Goal: Task Accomplishment & Management: Manage account settings

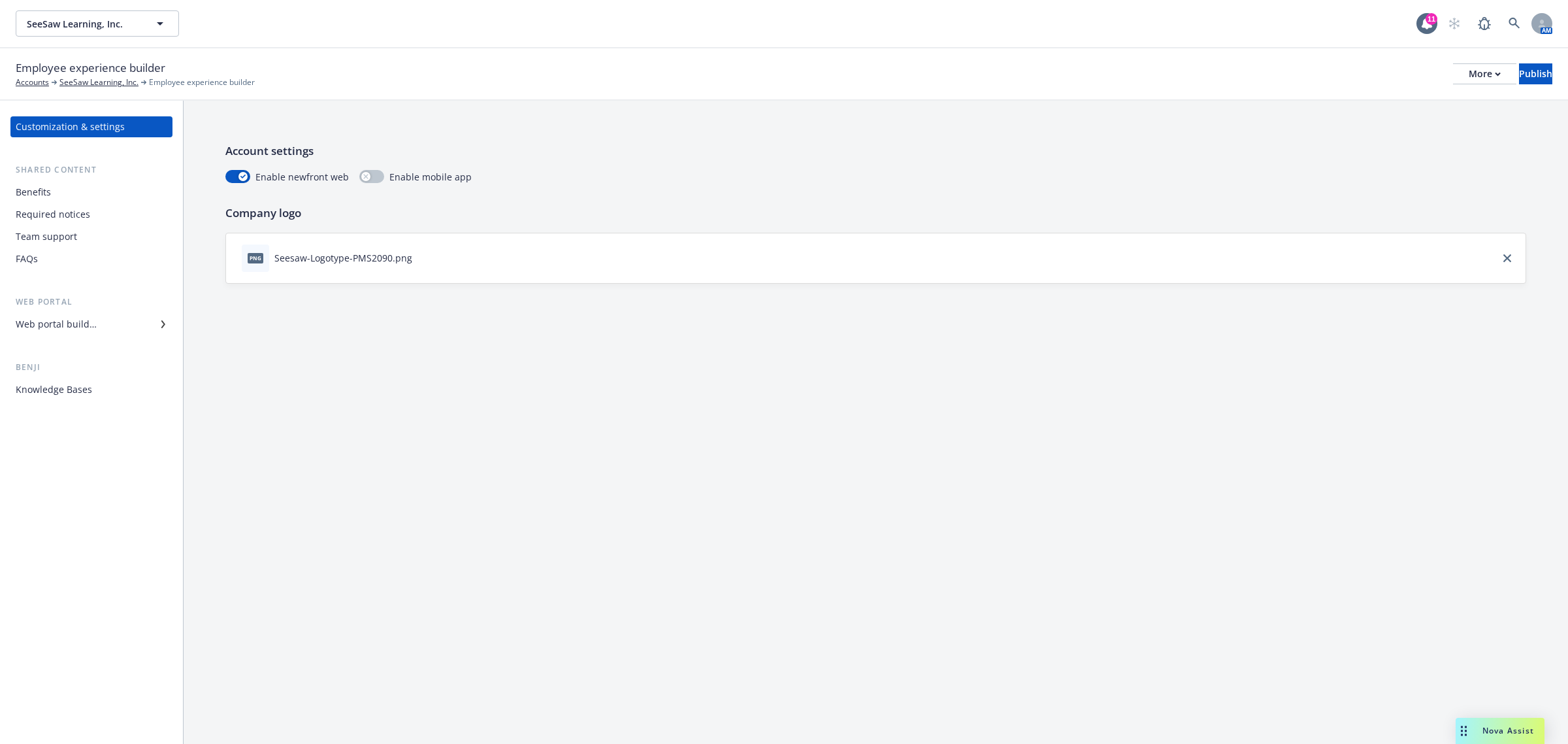
click at [80, 325] on div "Web portal builder" at bounding box center [56, 323] width 81 height 21
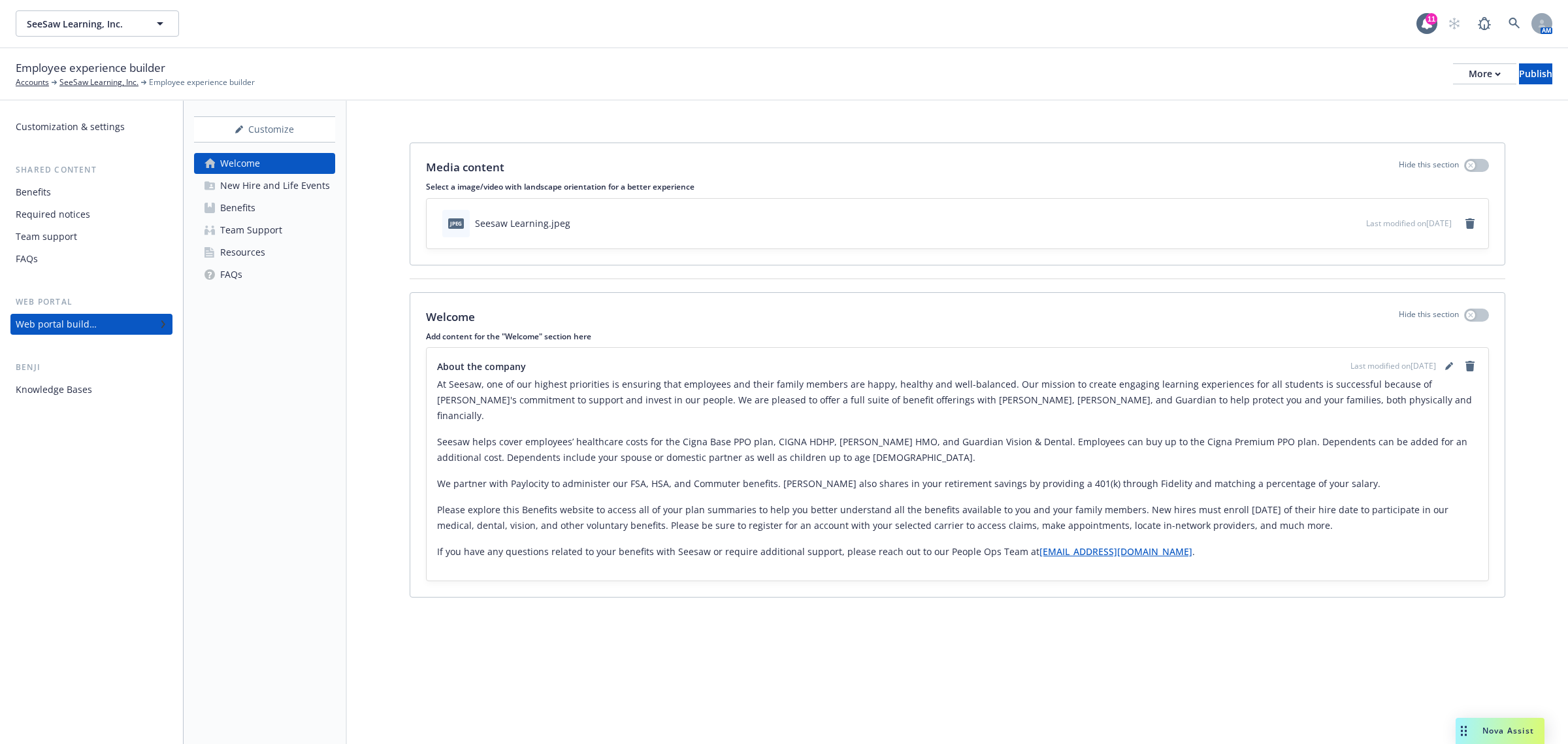
click at [261, 208] on link "Benefits" at bounding box center [264, 208] width 141 height 21
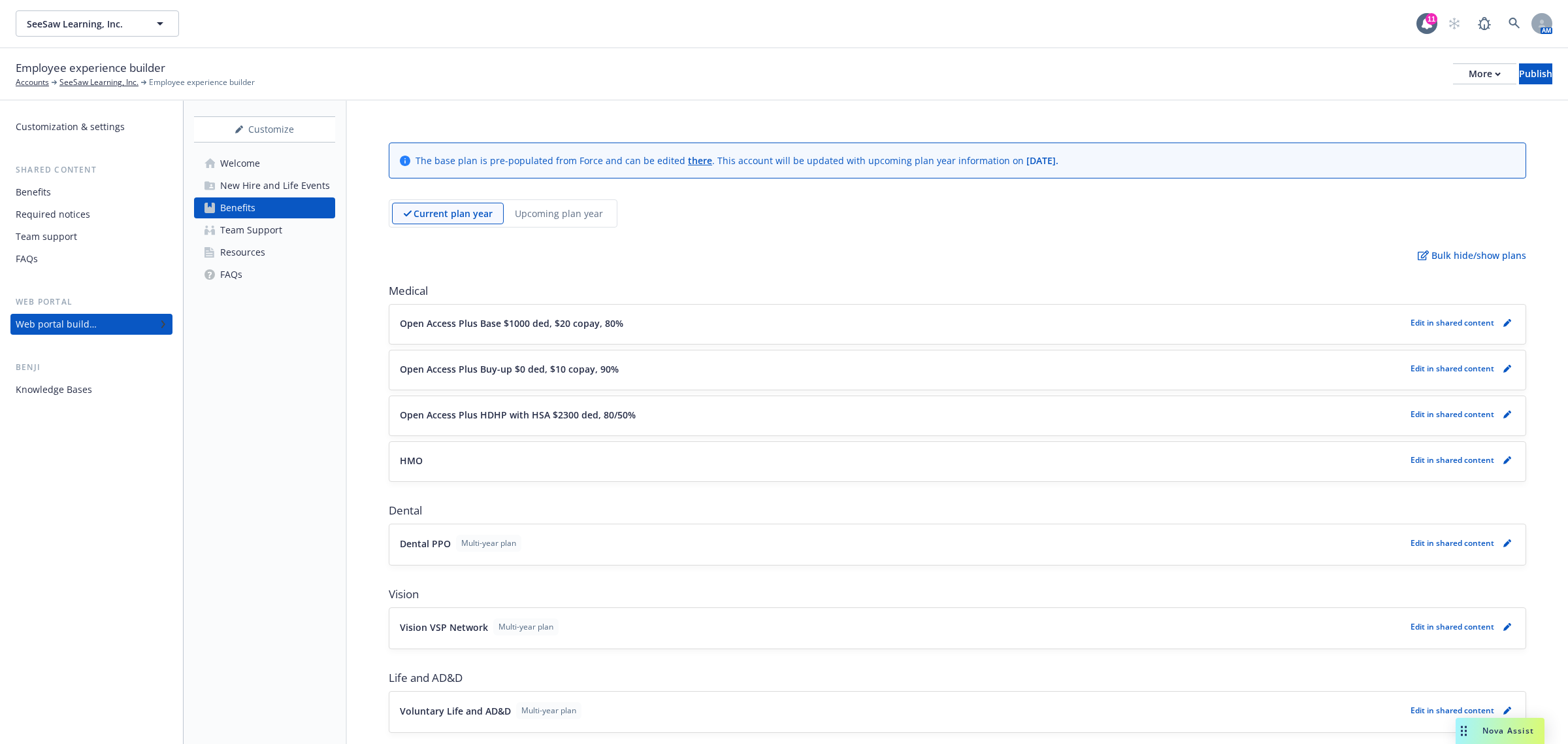
click at [558, 208] on p "Upcoming plan year" at bounding box center [558, 214] width 88 height 14
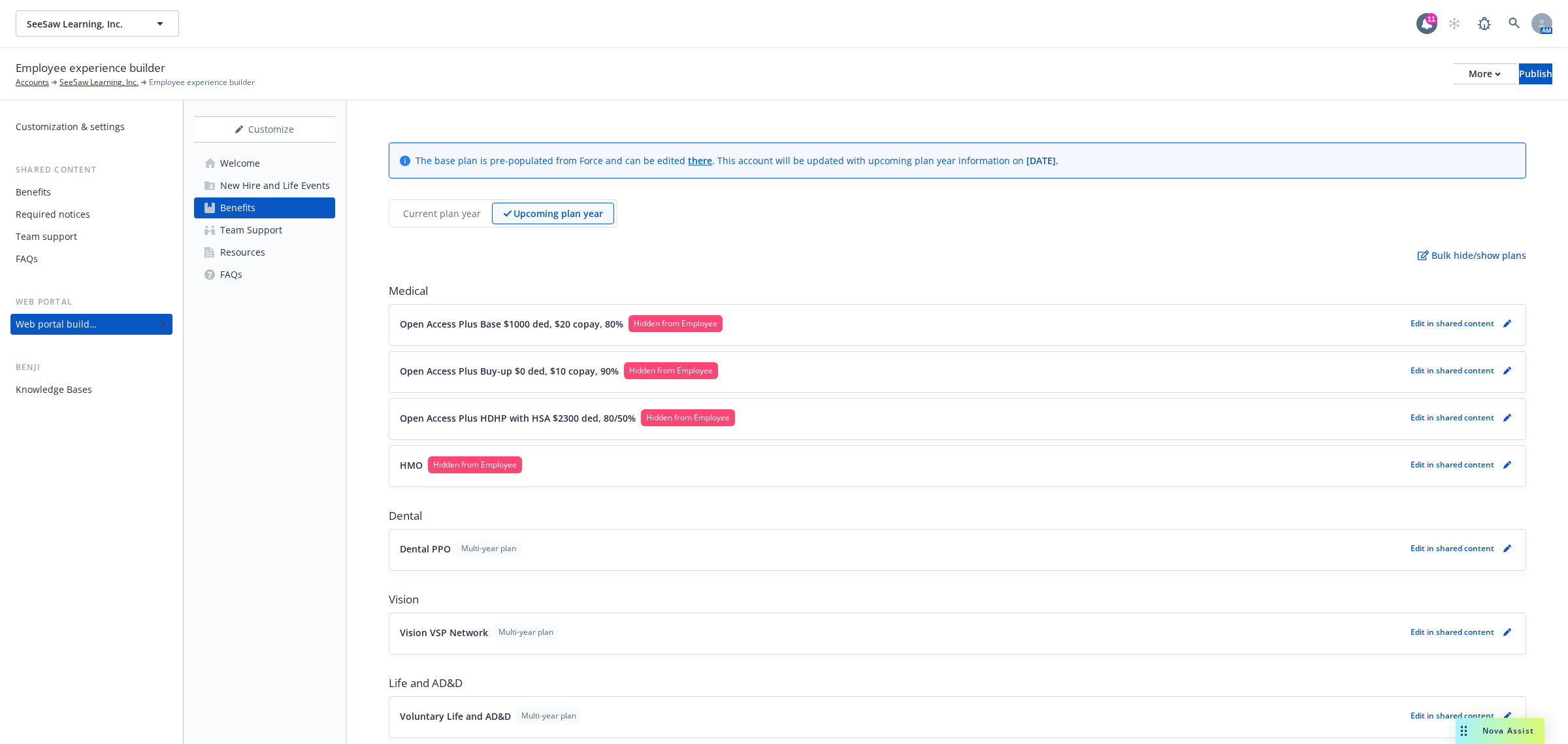
click at [674, 322] on span "Hidden from Employee" at bounding box center [675, 323] width 83 height 11
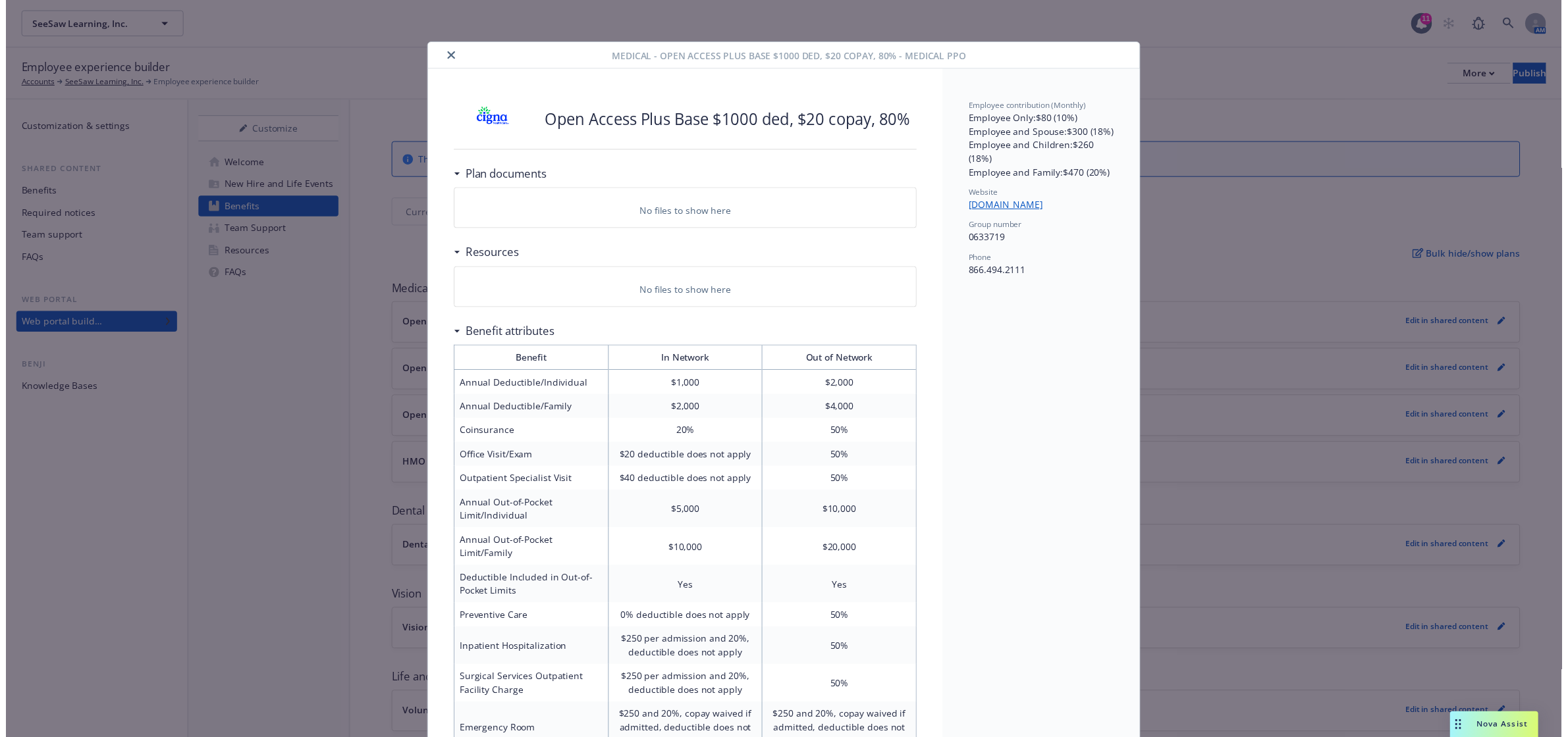
scroll to position [39, 0]
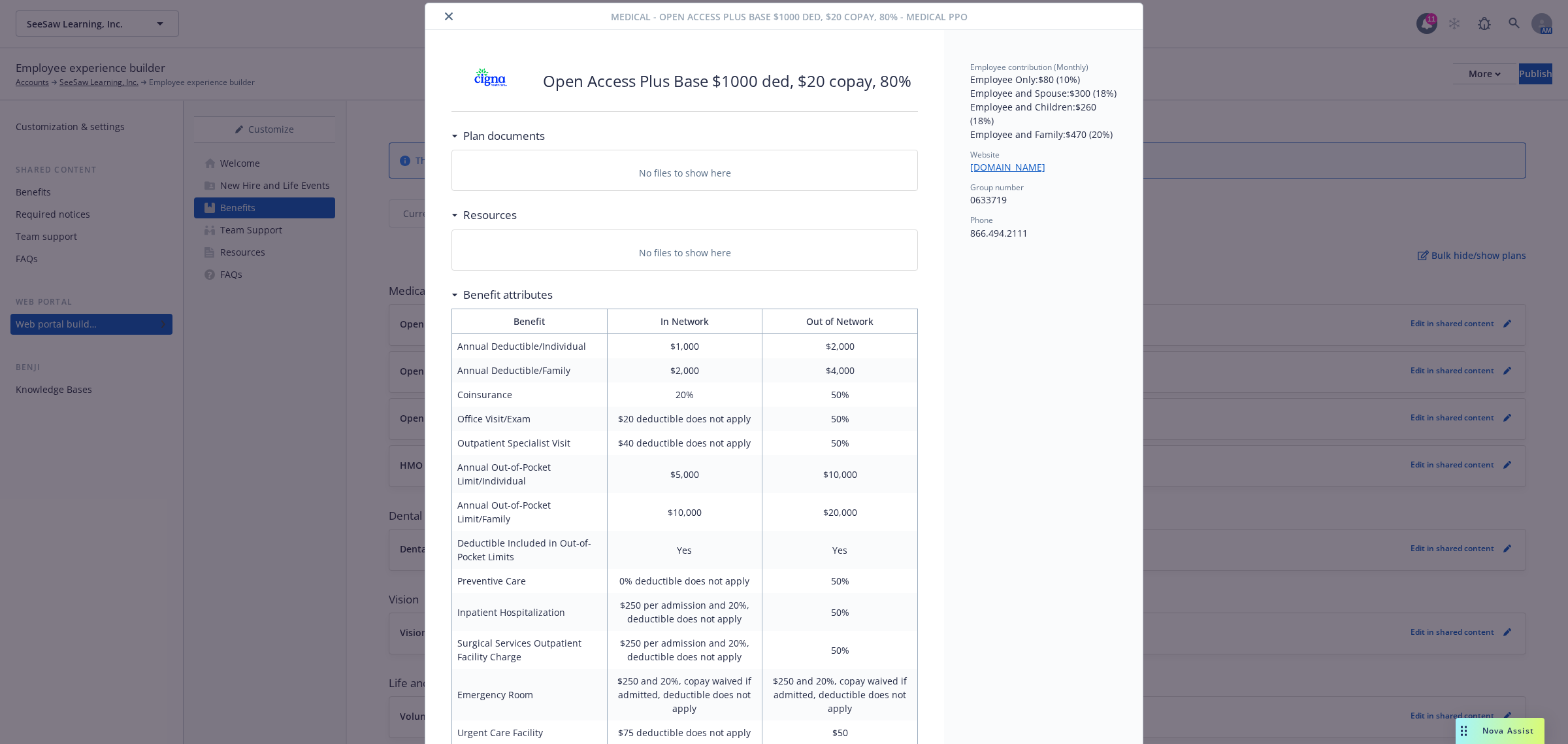
drag, startPoint x: 440, startPoint y: 18, endPoint x: 447, endPoint y: 24, distance: 9.2
click at [445, 17] on icon "close" at bounding box center [449, 16] width 8 height 8
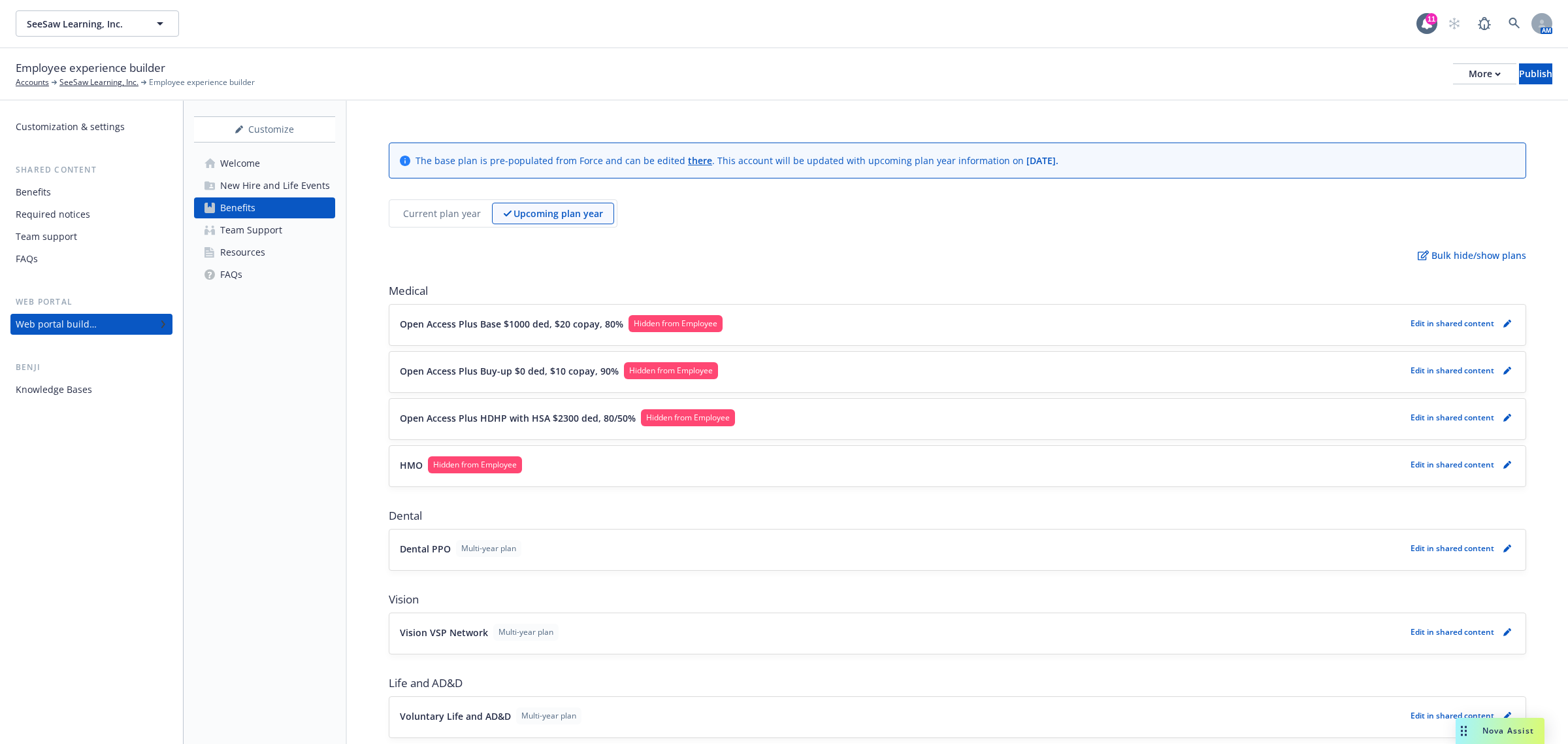
click at [57, 193] on div "Benefits" at bounding box center [91, 192] width 152 height 21
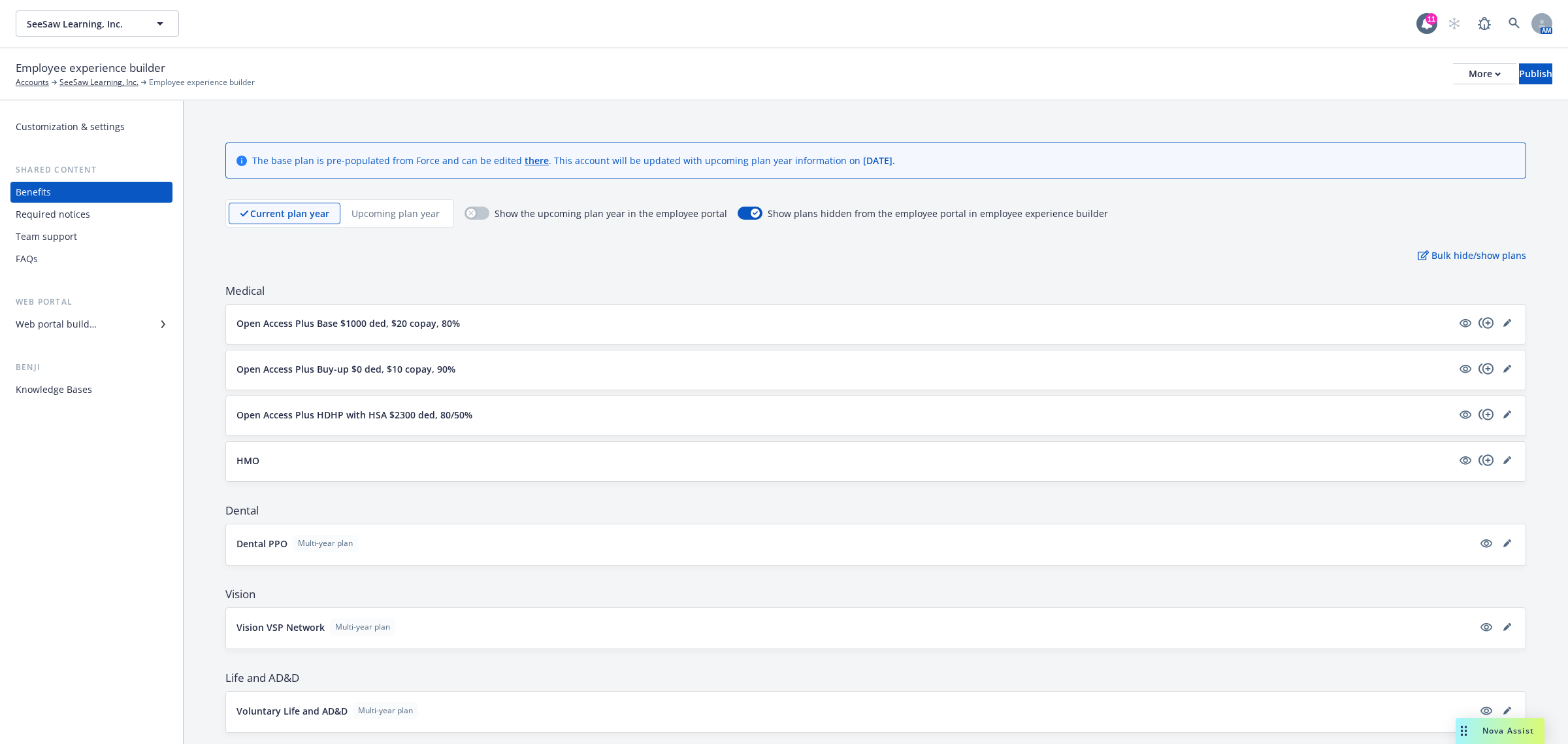
click at [416, 224] on div "Upcoming plan year" at bounding box center [395, 213] width 110 height 21
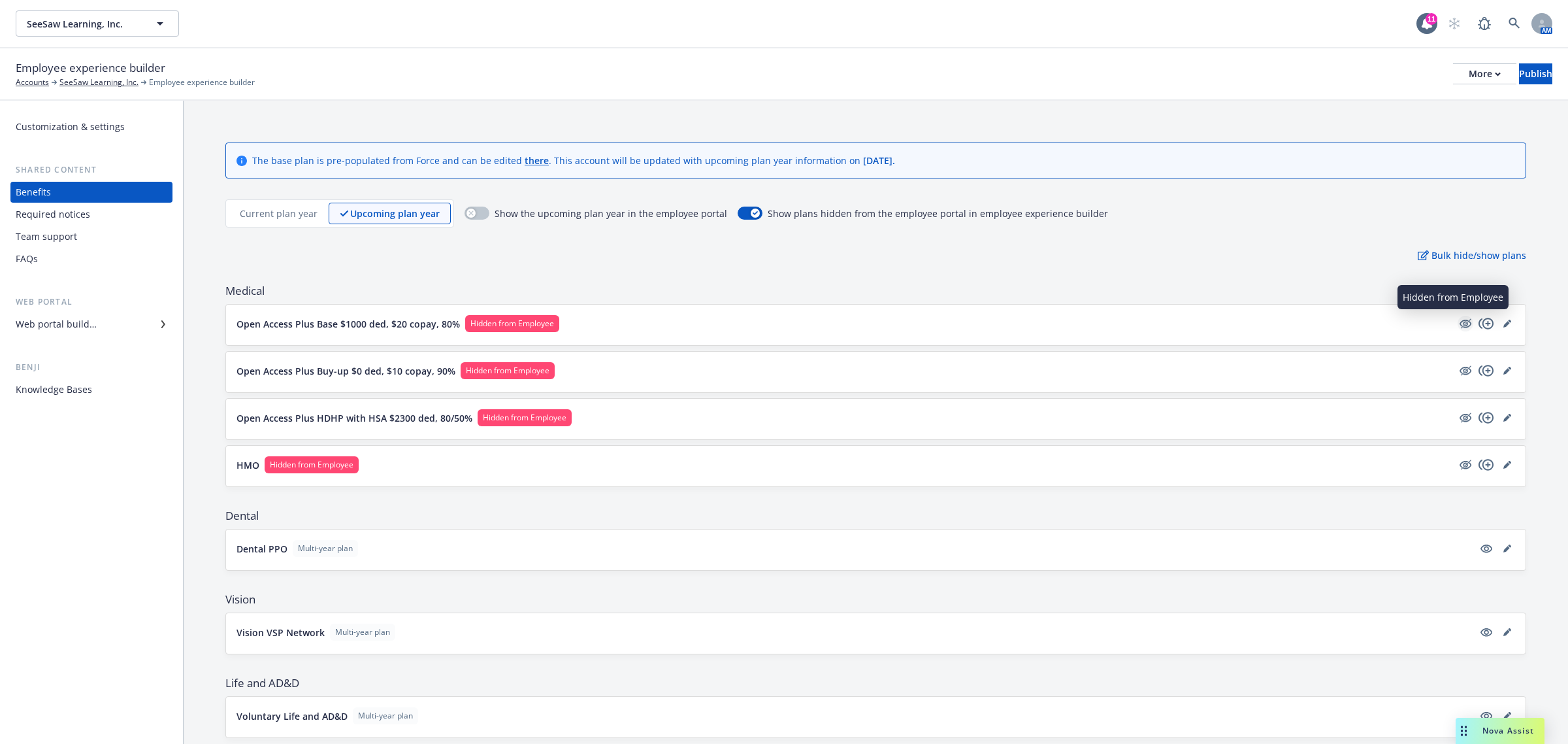
click at [1461, 322] on icon "hidden" at bounding box center [1466, 323] width 11 height 10
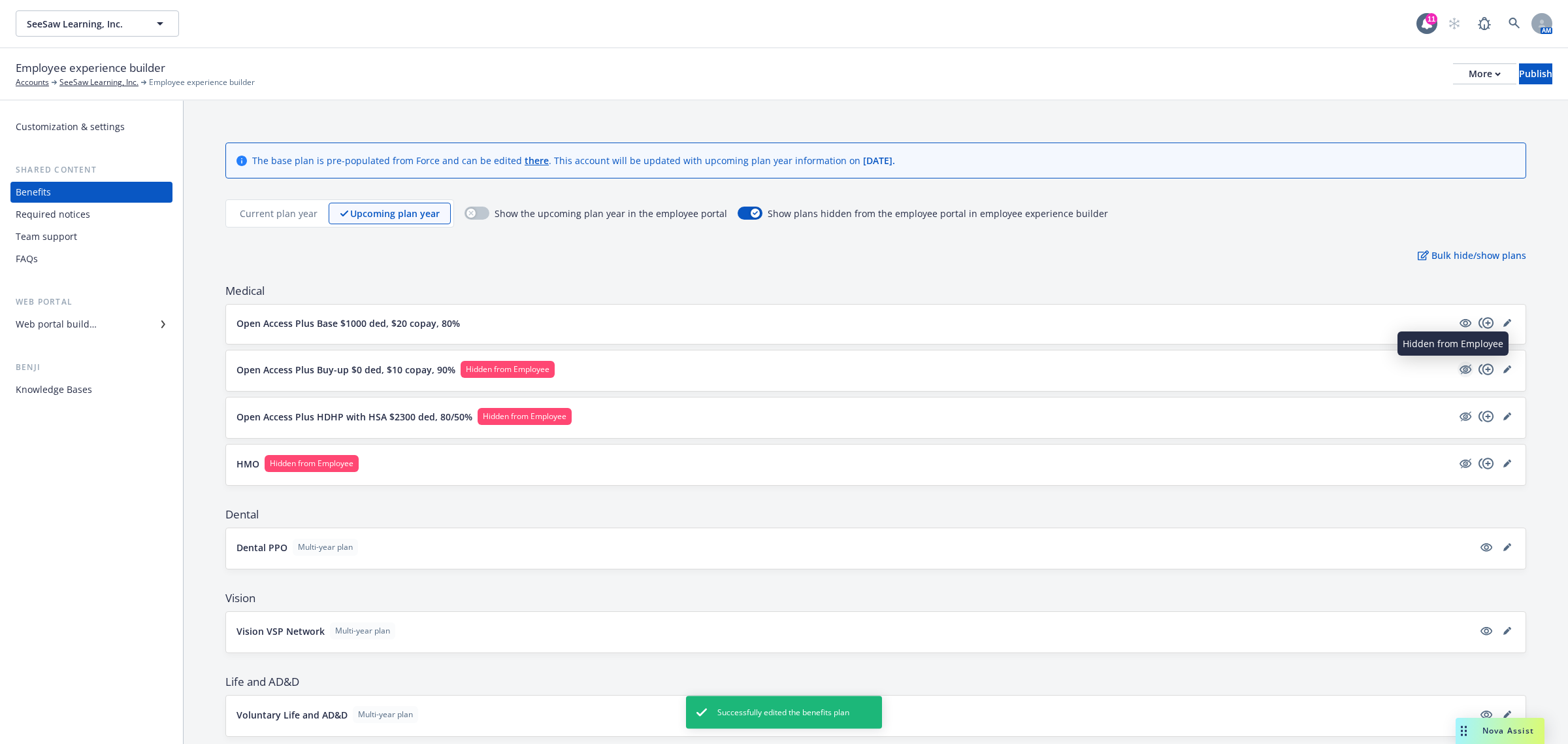
click at [1460, 373] on icon "hidden" at bounding box center [1465, 369] width 11 height 8
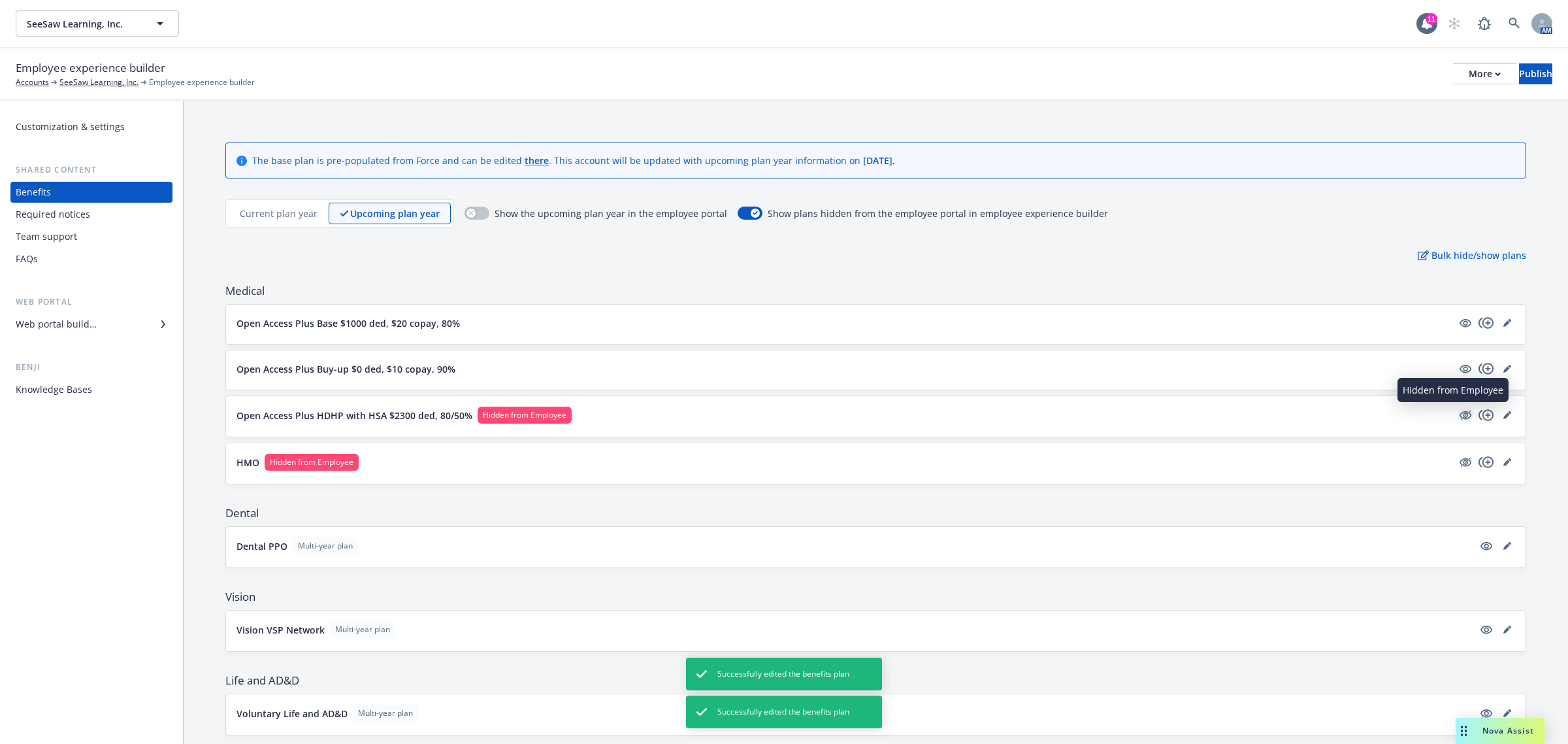
click at [1460, 420] on icon "hidden" at bounding box center [1465, 415] width 11 height 8
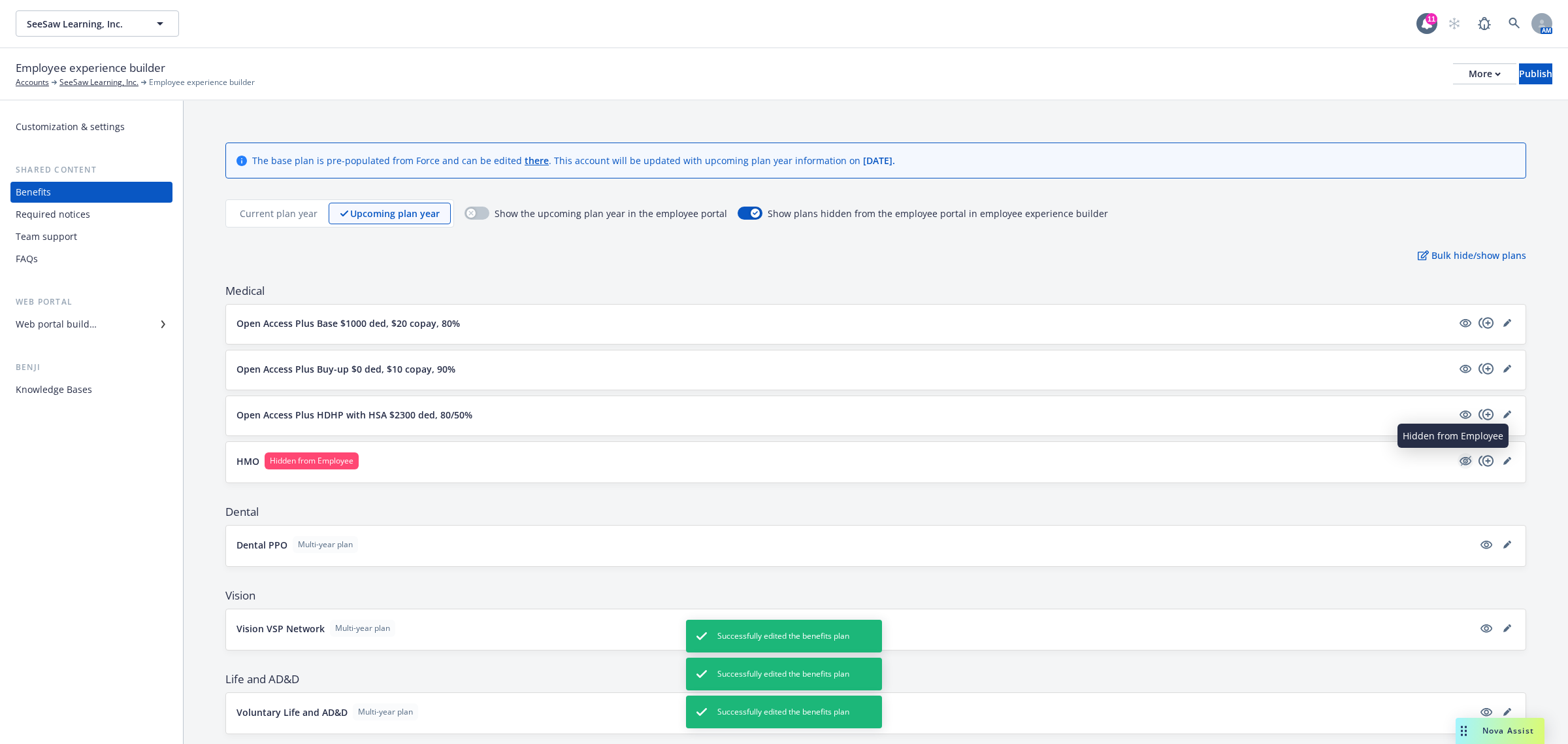
click at [1458, 464] on icon "hidden" at bounding box center [1465, 460] width 15 height 15
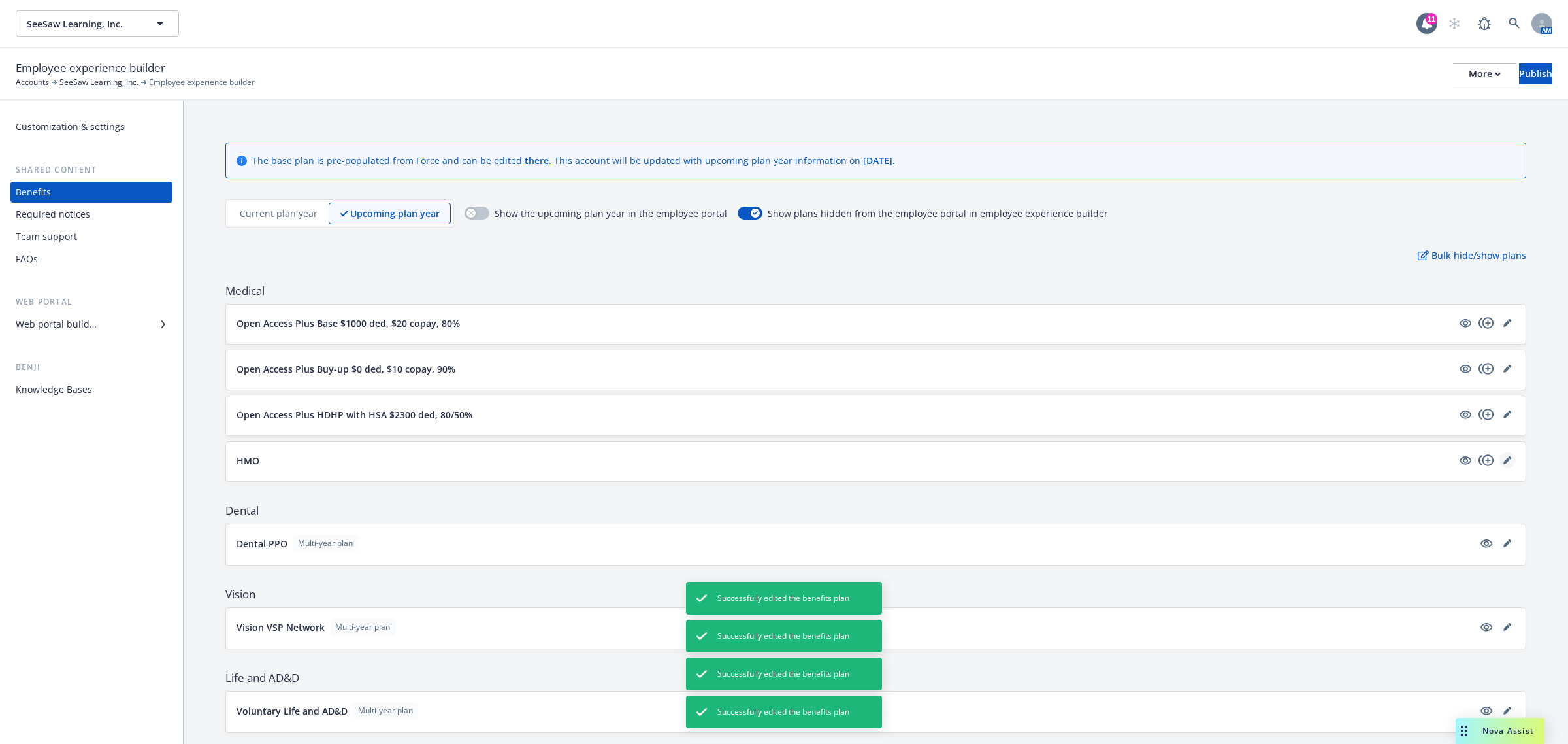
click at [1504, 462] on icon "editPencil" at bounding box center [1507, 460] width 8 height 8
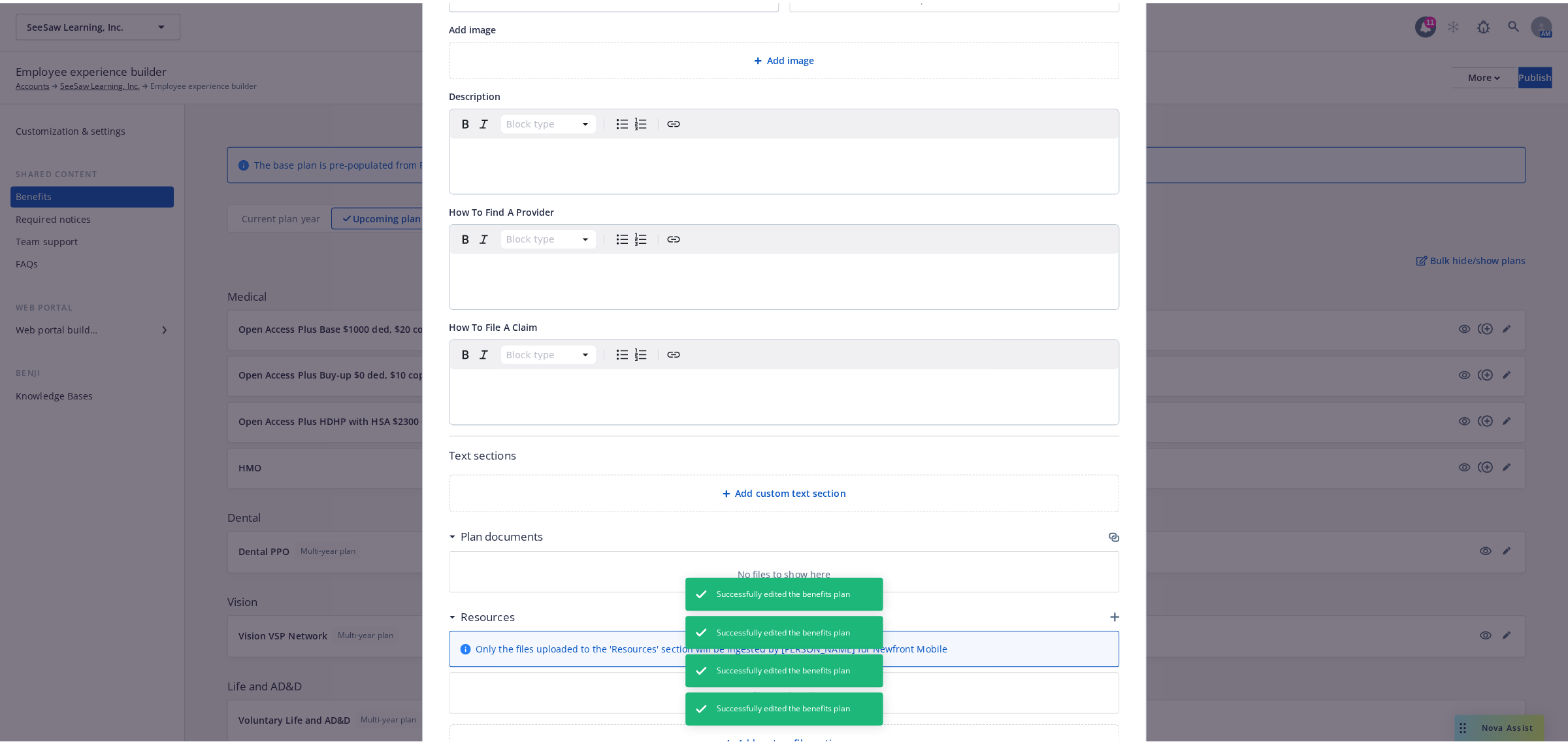
scroll to position [291, 0]
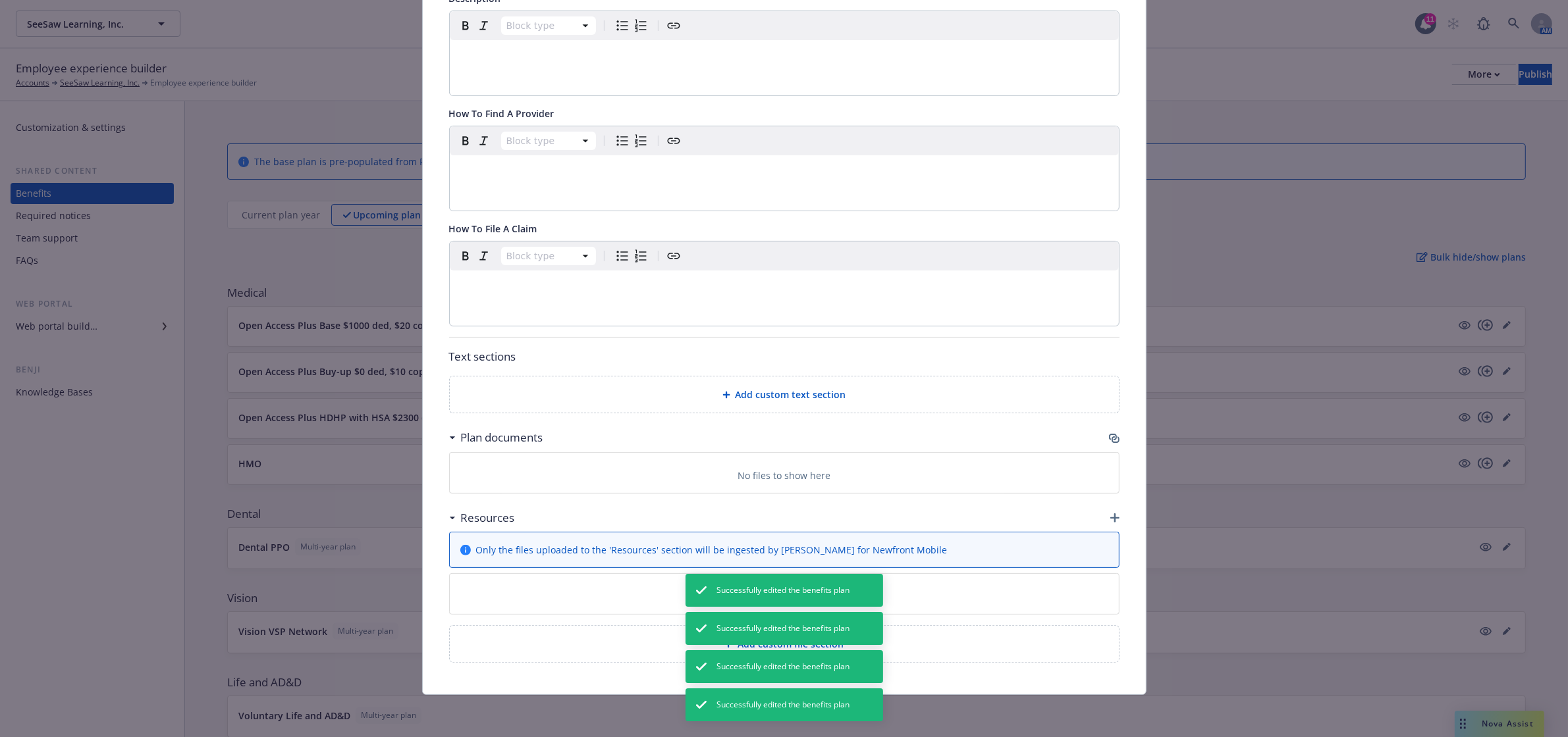
click at [1112, 437] on icon "button" at bounding box center [1116, 440] width 8 height 7
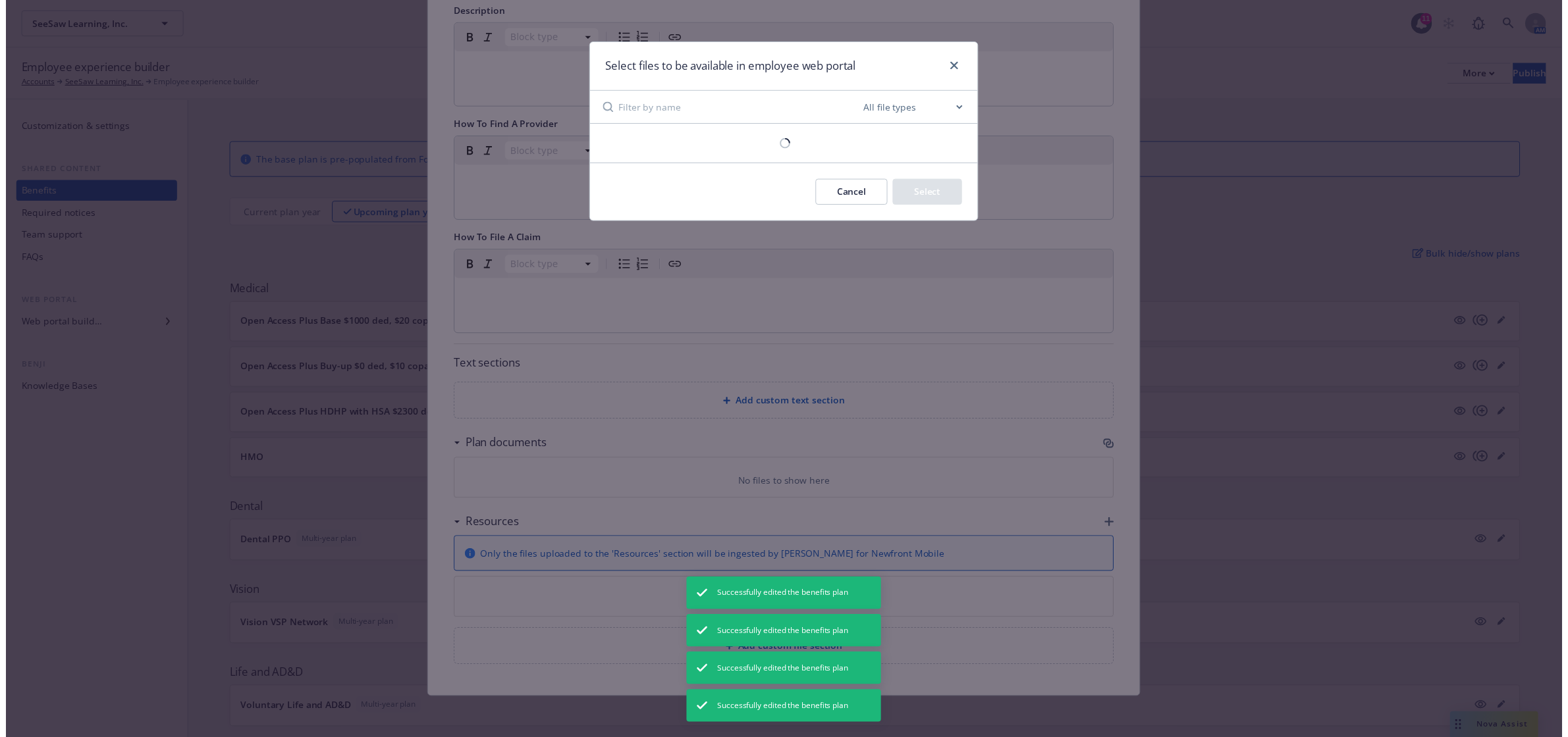
scroll to position [281, 0]
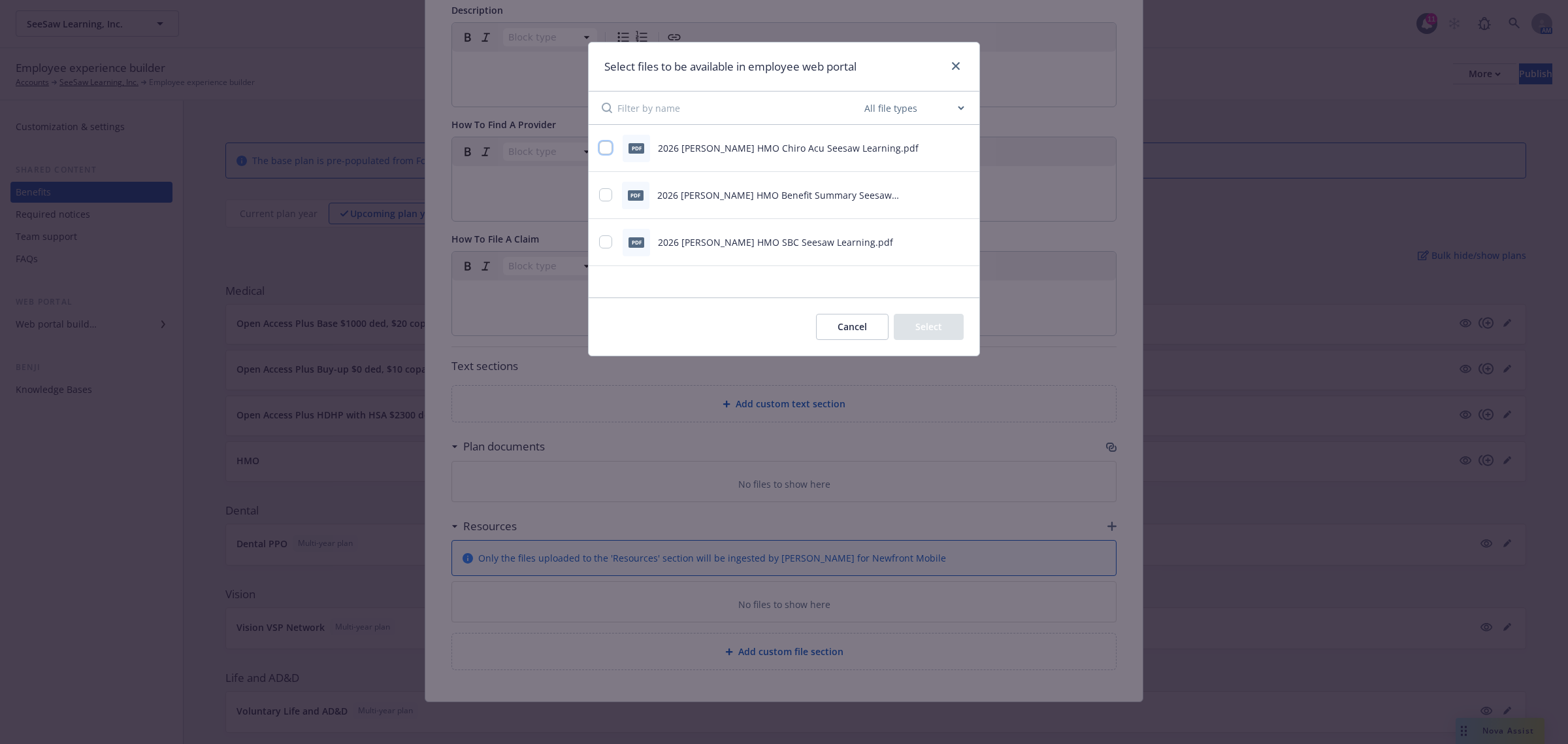
click at [607, 146] on input "checkbox" at bounding box center [605, 147] width 13 height 13
checkbox input "true"
click at [599, 196] on input "checkbox" at bounding box center [605, 195] width 13 height 13
checkbox input "true"
click at [605, 234] on div "pdf 2026 [PERSON_NAME] HMO SBC Seesaw Learning.pdf" at bounding box center [768, 243] width 337 height 28
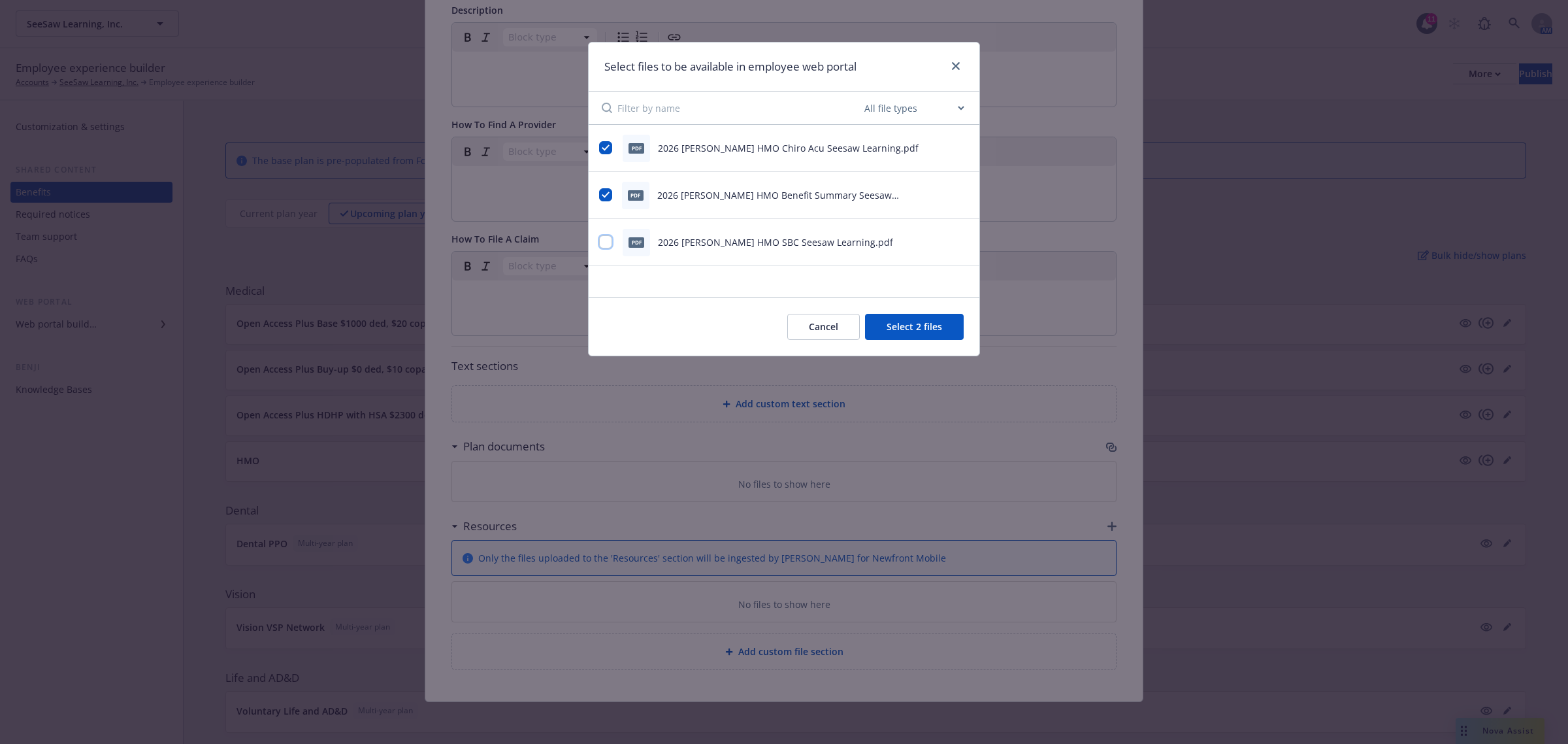
click at [605, 243] on input "checkbox" at bounding box center [605, 241] width 13 height 13
checkbox input "true"
drag, startPoint x: 901, startPoint y: 327, endPoint x: 1062, endPoint y: 370, distance: 166.6
click at [902, 327] on button "Select 3 files" at bounding box center [914, 326] width 99 height 26
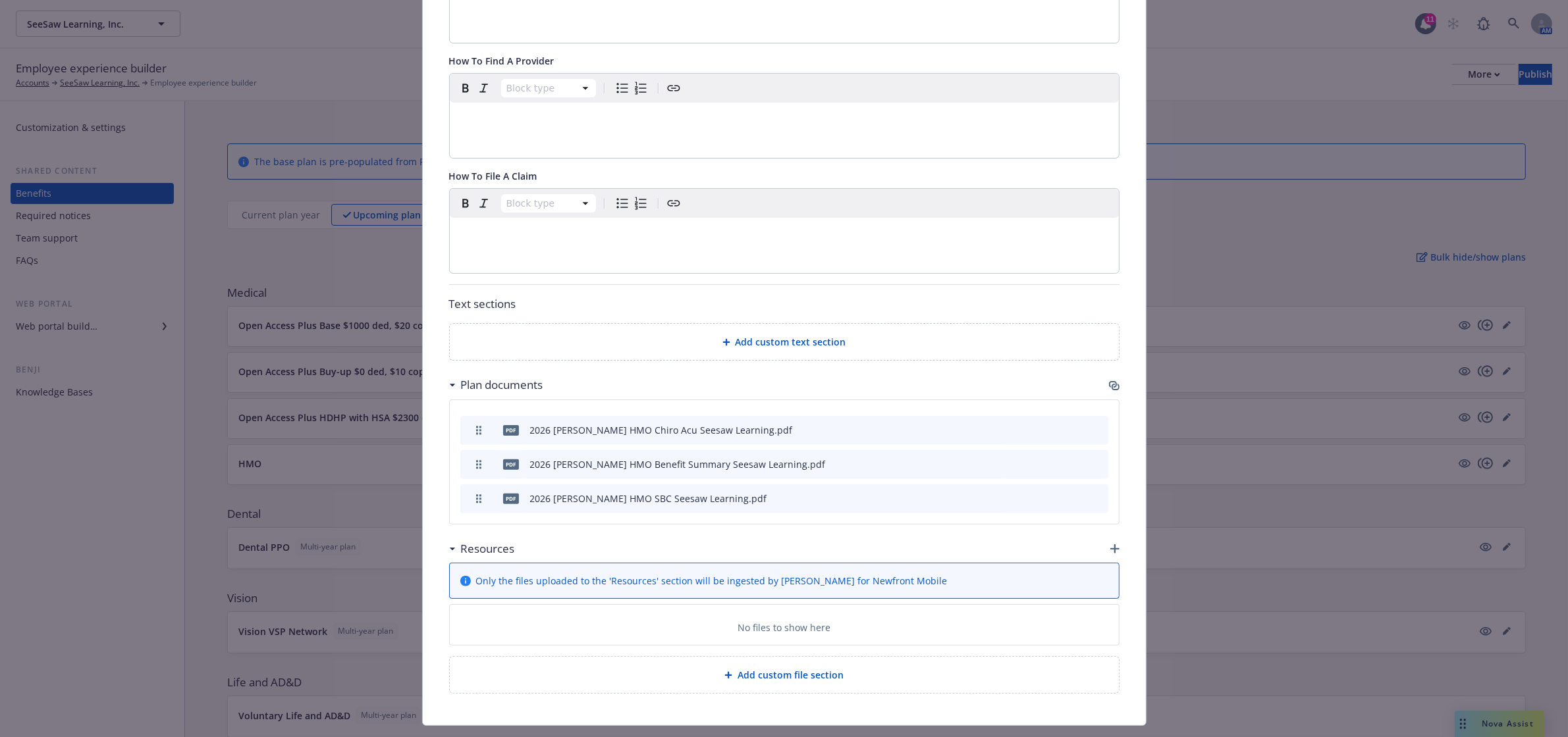
scroll to position [377, 0]
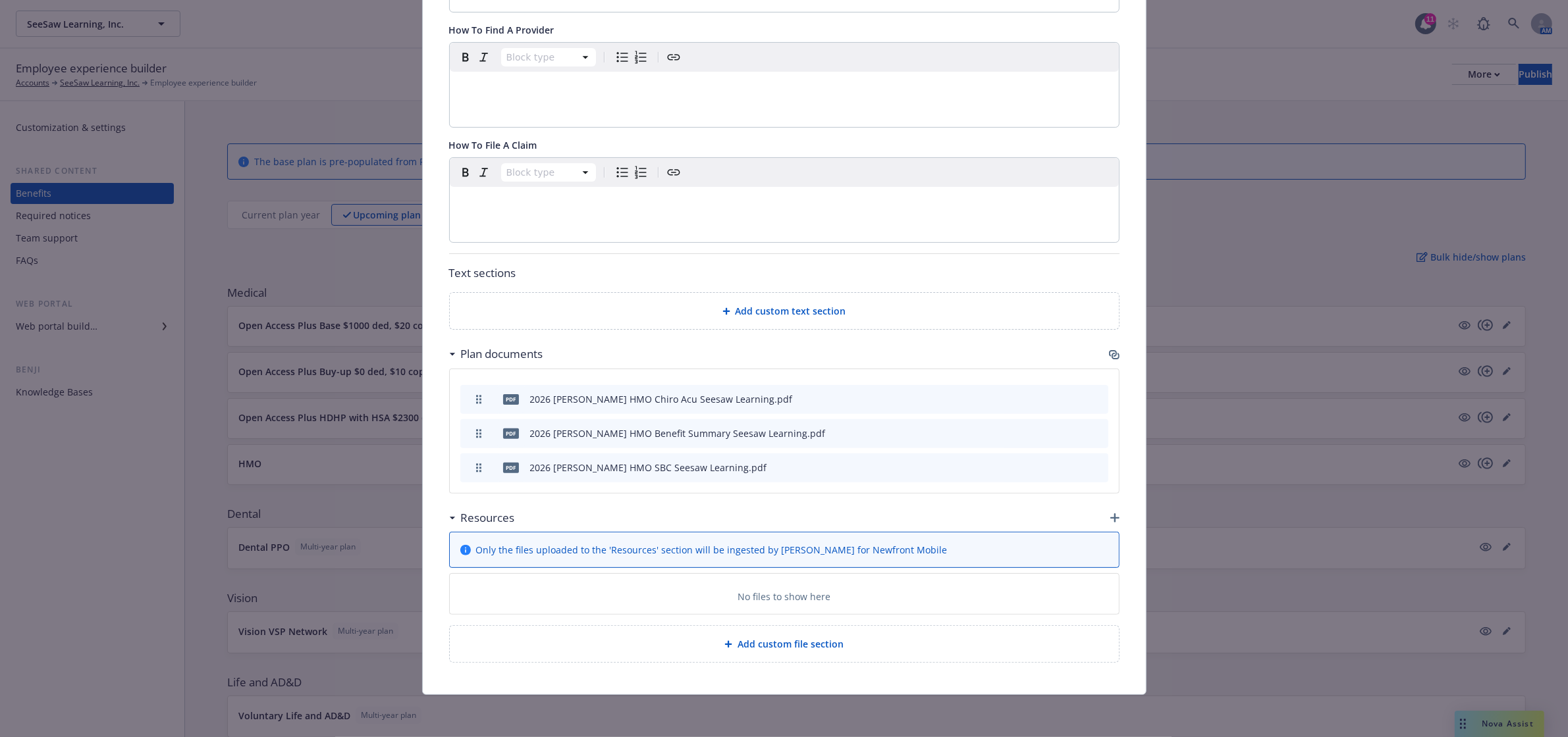
click at [1110, 516] on icon "button" at bounding box center [1115, 518] width 9 height 9
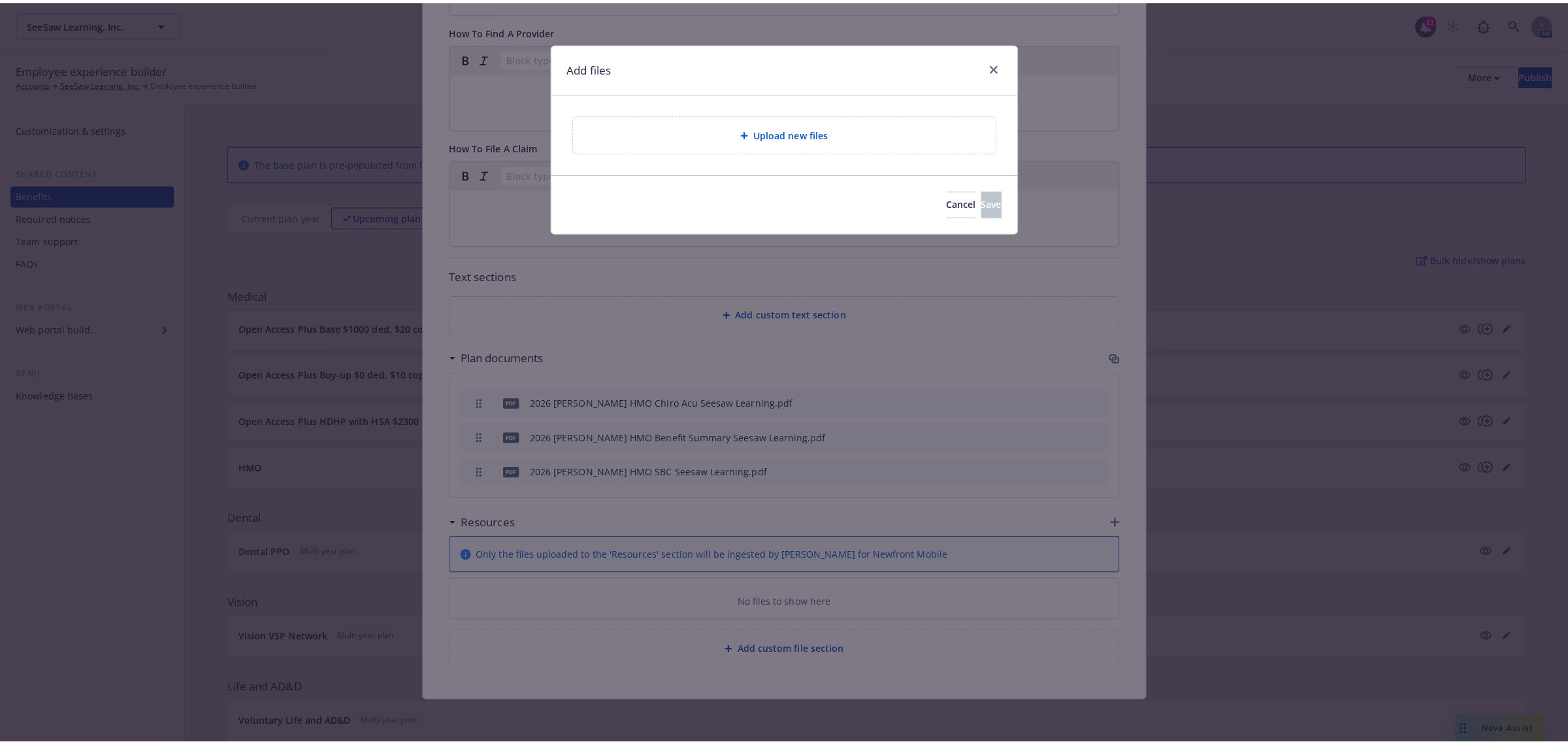
scroll to position [362, 0]
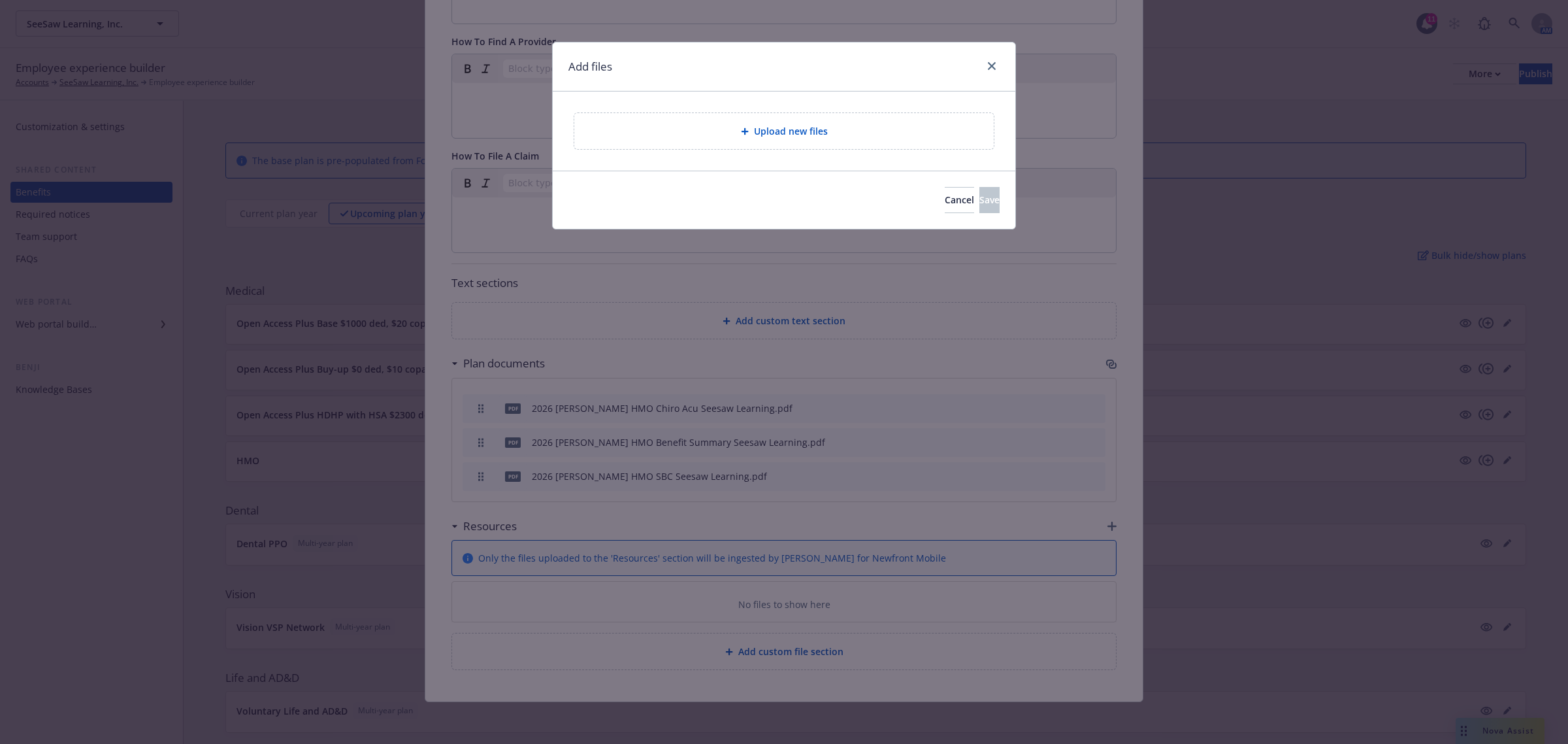
click at [677, 131] on div "Upload new files" at bounding box center [784, 131] width 398 height 15
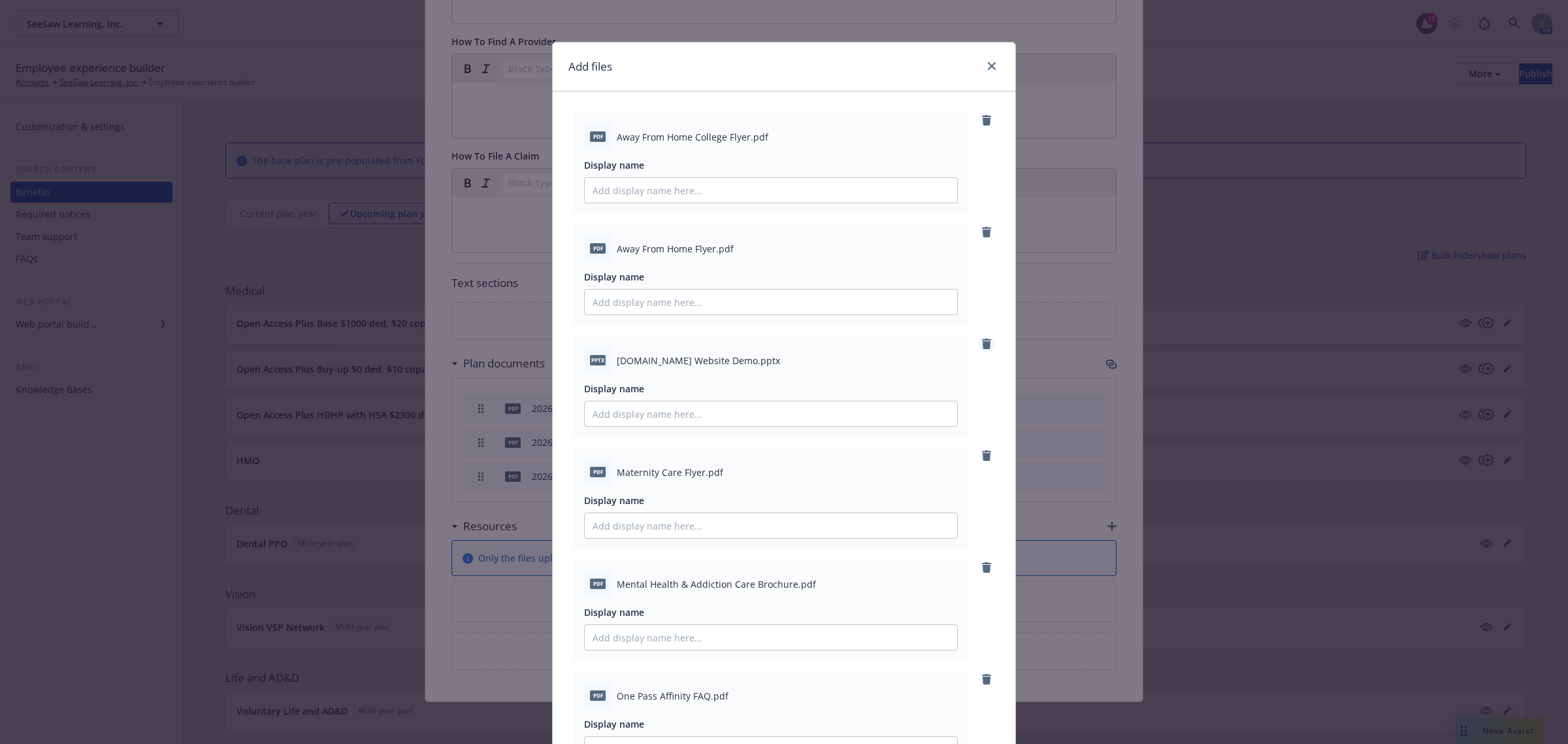
click at [982, 345] on icon "remove" at bounding box center [987, 344] width 9 height 11
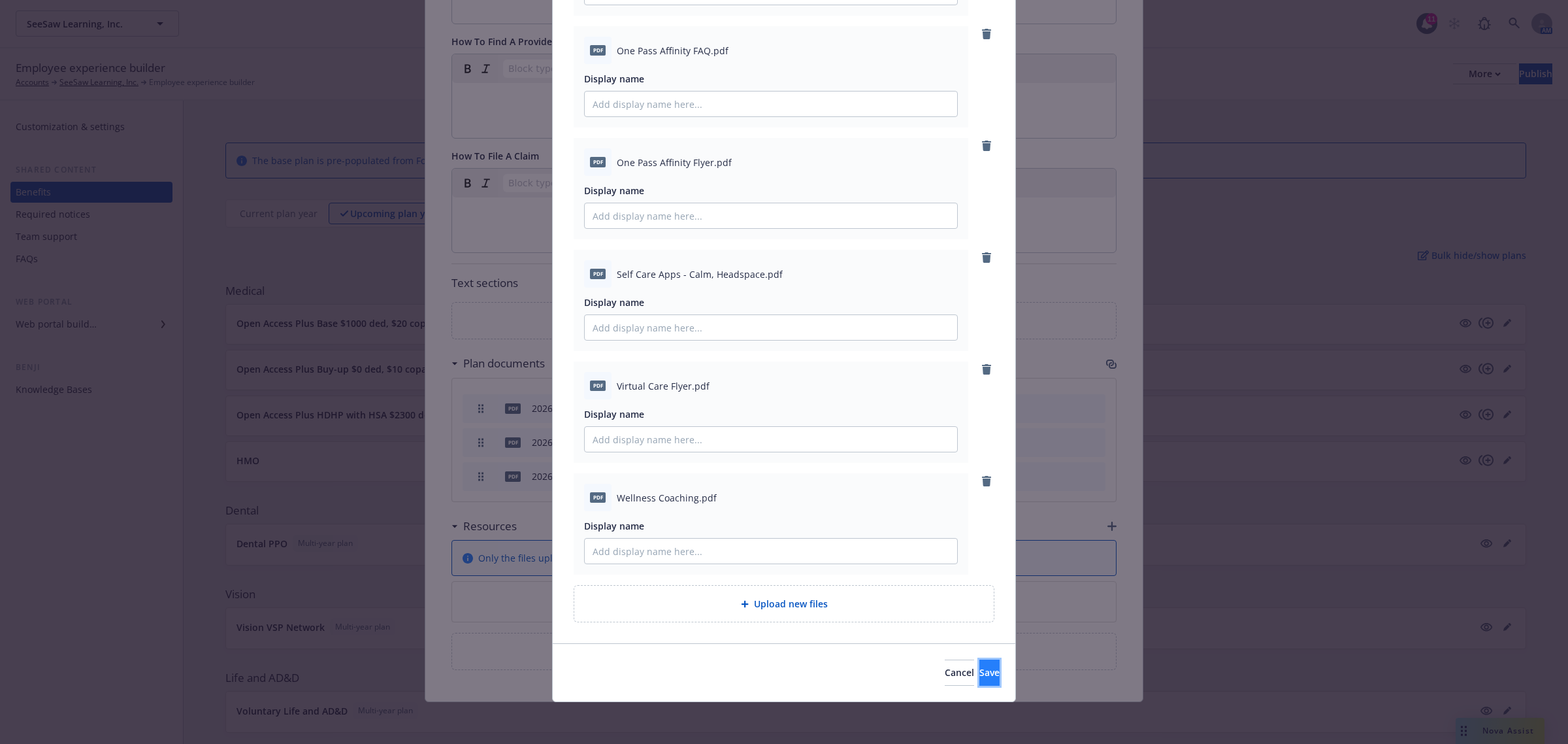
click at [980, 678] on button "Save" at bounding box center [990, 673] width 20 height 26
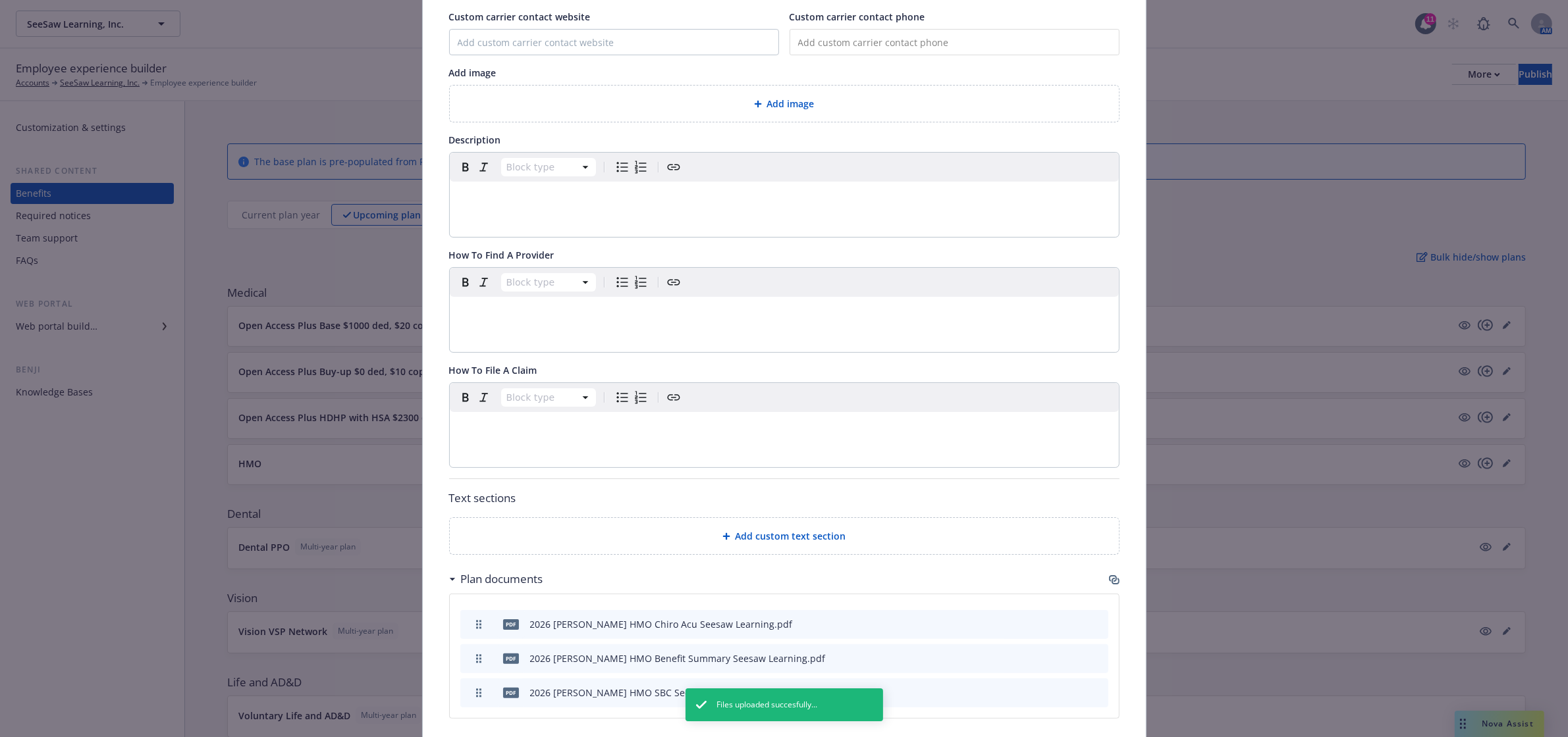
scroll to position [0, 0]
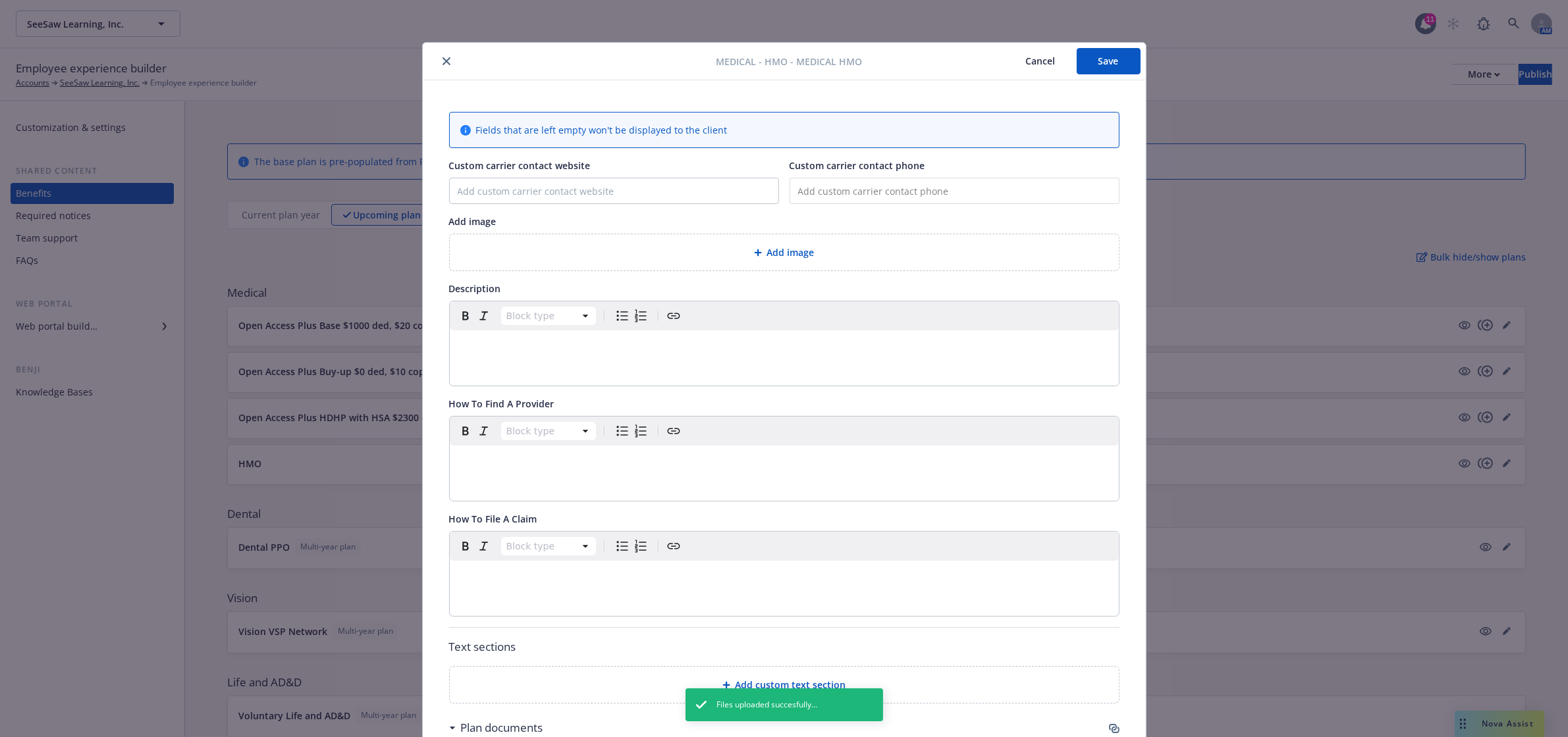
click at [1100, 65] on button "Save" at bounding box center [1109, 61] width 64 height 26
click at [442, 64] on icon "close" at bounding box center [446, 61] width 8 height 8
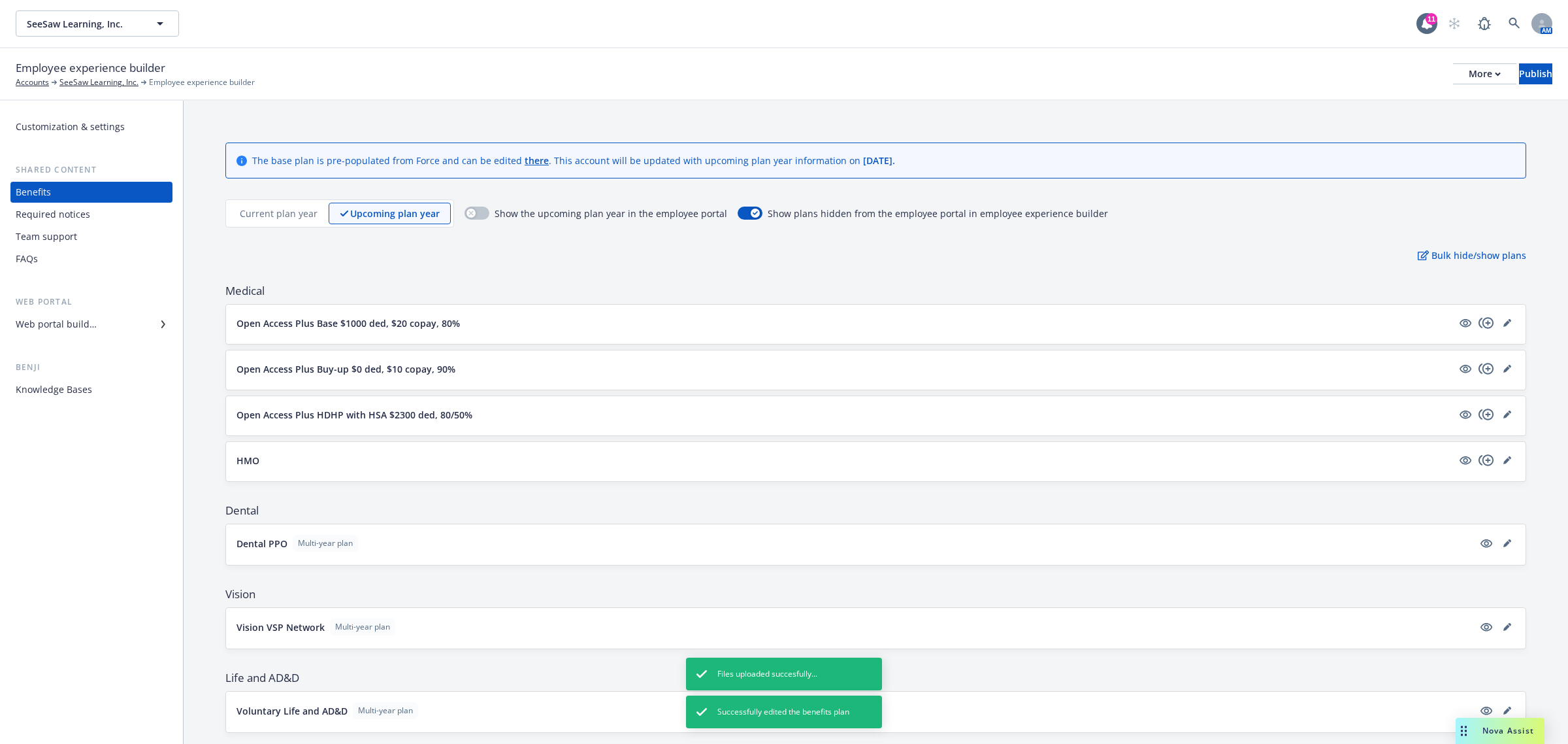
click at [273, 207] on p "Current plan year" at bounding box center [279, 214] width 78 height 14
click at [1478, 460] on icon "copyPlus" at bounding box center [1486, 460] width 15 height 15
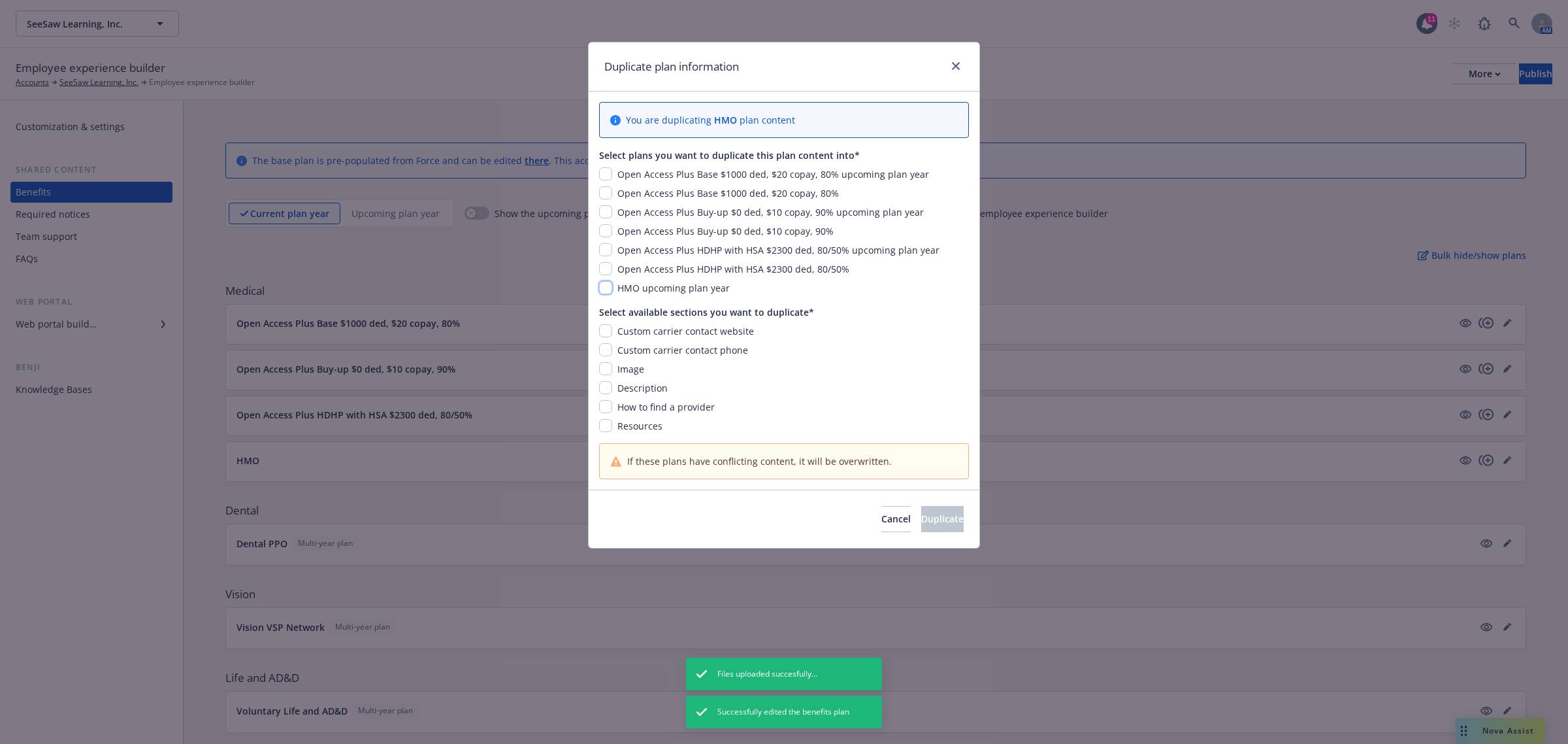
click at [604, 288] on input "checkbox" at bounding box center [605, 287] width 13 height 13
checkbox input "true"
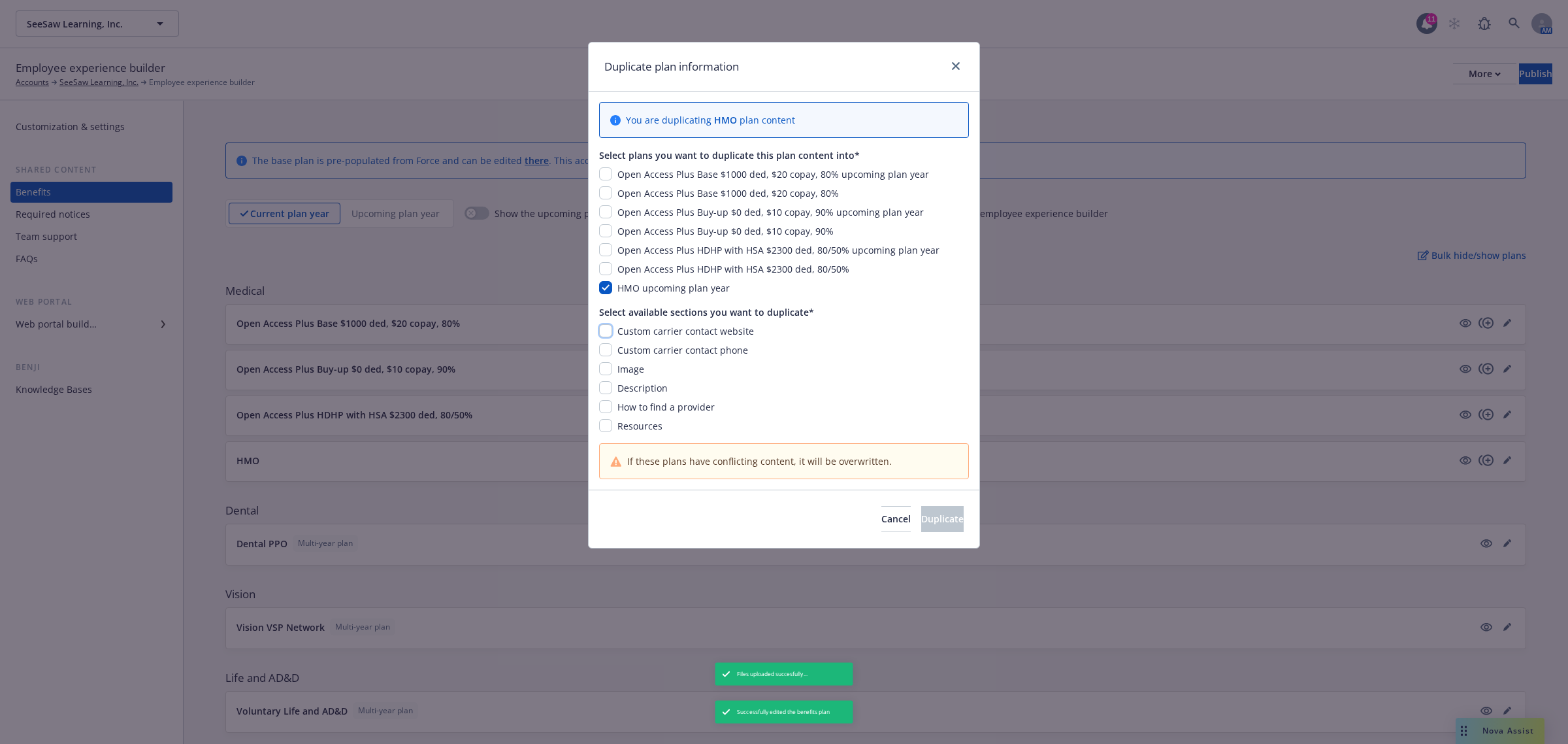
click at [603, 331] on input "checkbox" at bounding box center [605, 330] width 13 height 13
checkbox input "true"
click at [607, 351] on input "checkbox" at bounding box center [605, 349] width 13 height 13
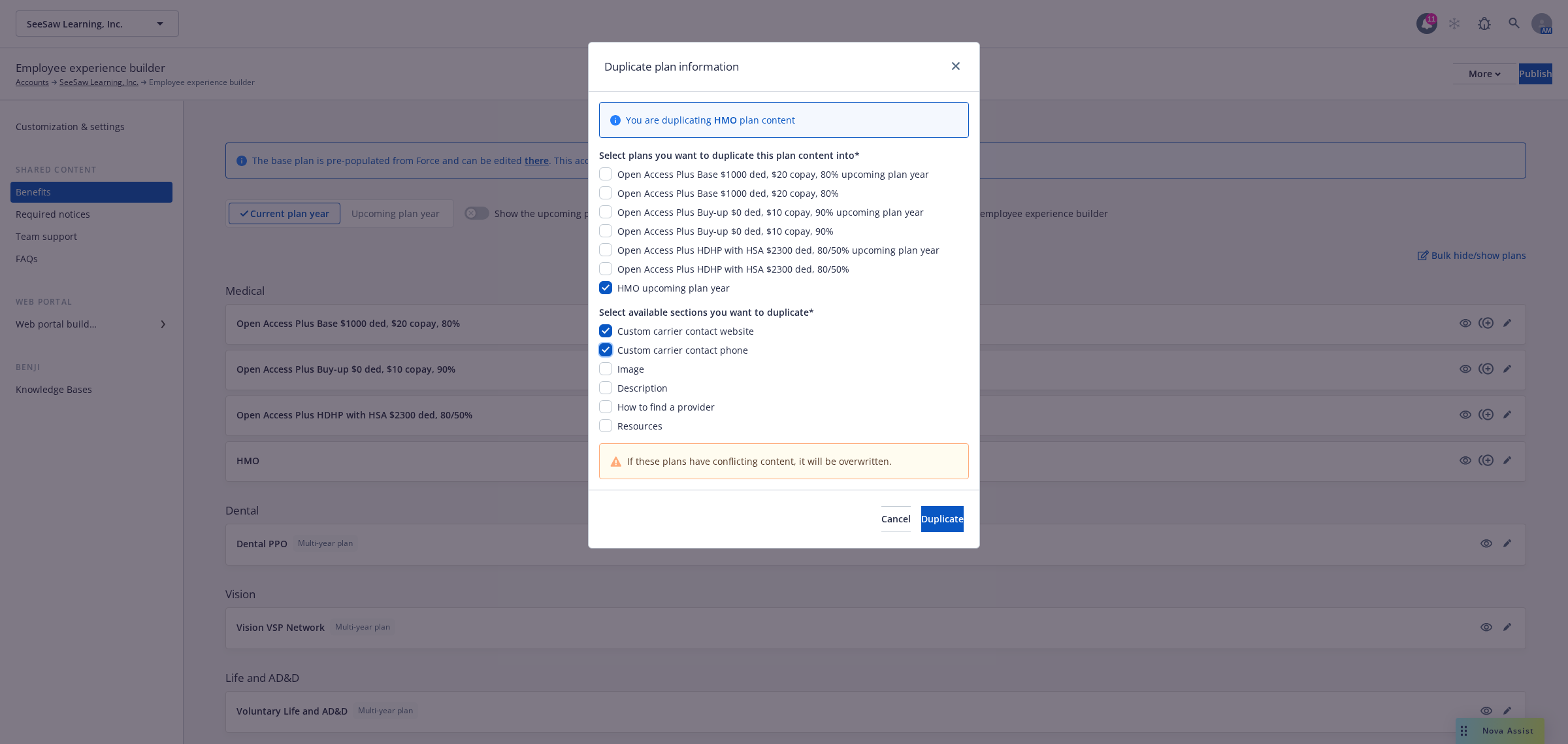
checkbox input "true"
click at [608, 373] on input "checkbox" at bounding box center [605, 369] width 13 height 13
checkbox input "true"
click at [607, 389] on input "checkbox" at bounding box center [605, 387] width 13 height 13
checkbox input "true"
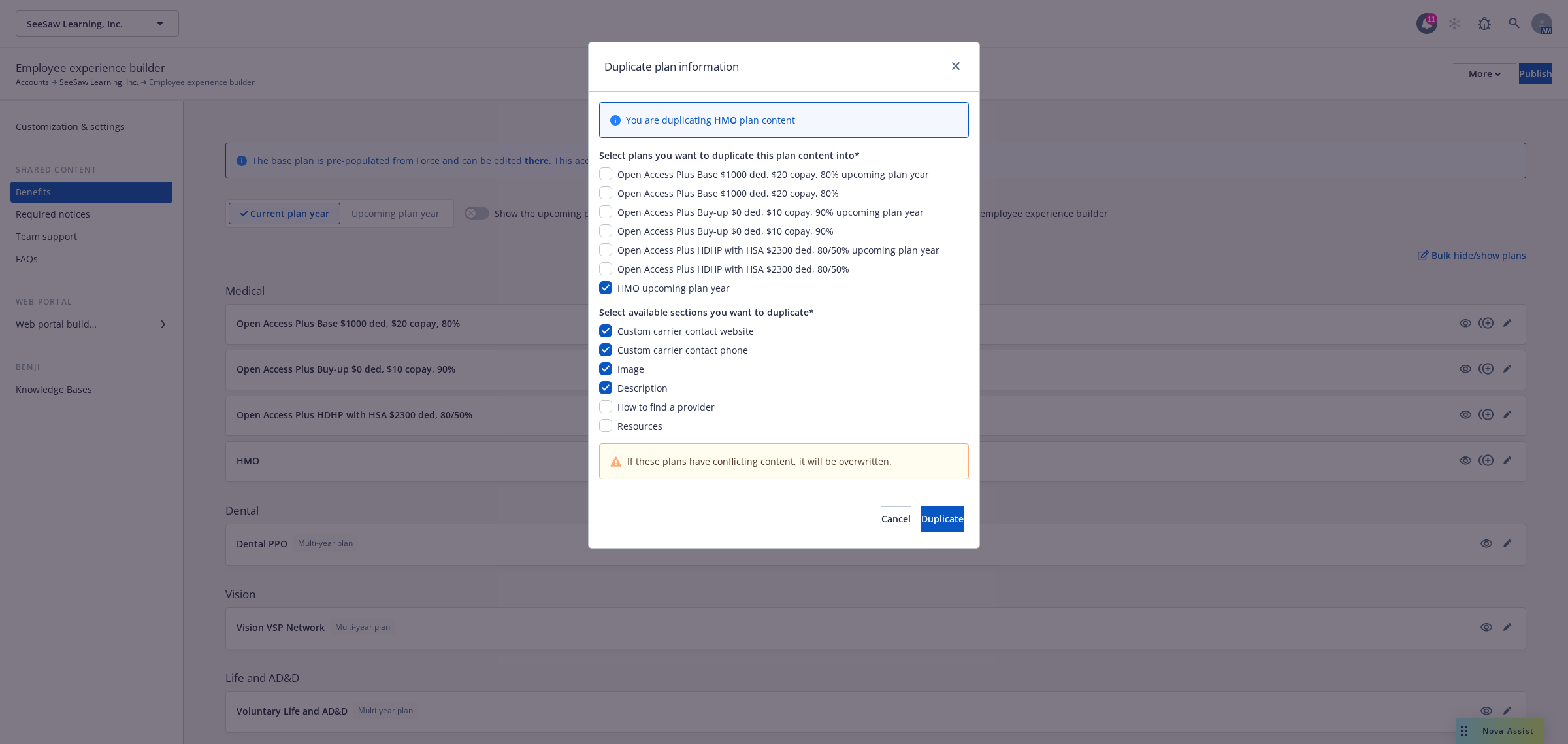
click at [612, 407] on div "How to find a provider" at bounding box center [664, 407] width 105 height 14
click at [607, 409] on input "checkbox" at bounding box center [605, 406] width 13 height 13
checkbox input "true"
click at [921, 519] on span "Duplicate" at bounding box center [942, 519] width 42 height 12
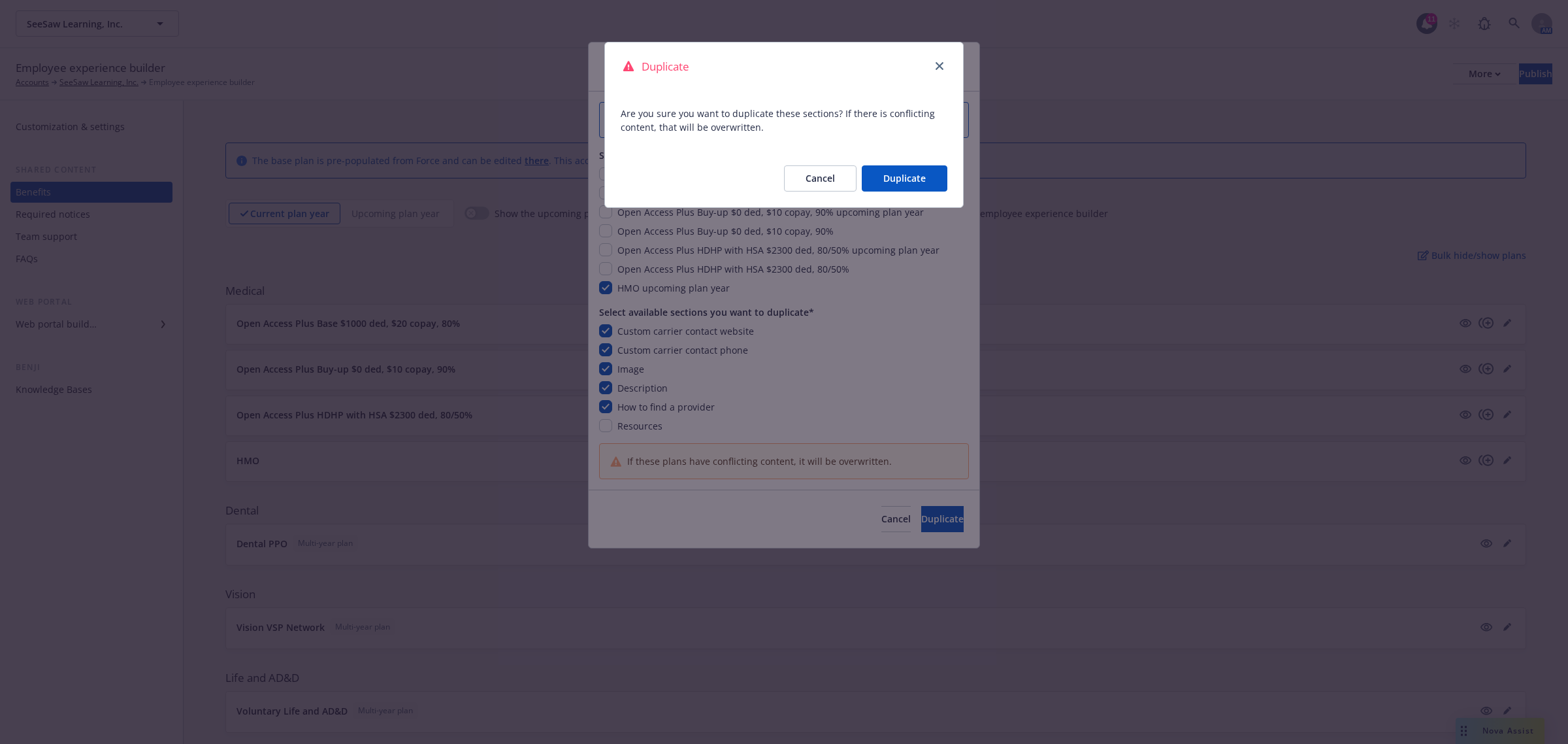
click at [890, 180] on button "Duplicate" at bounding box center [905, 179] width 86 height 26
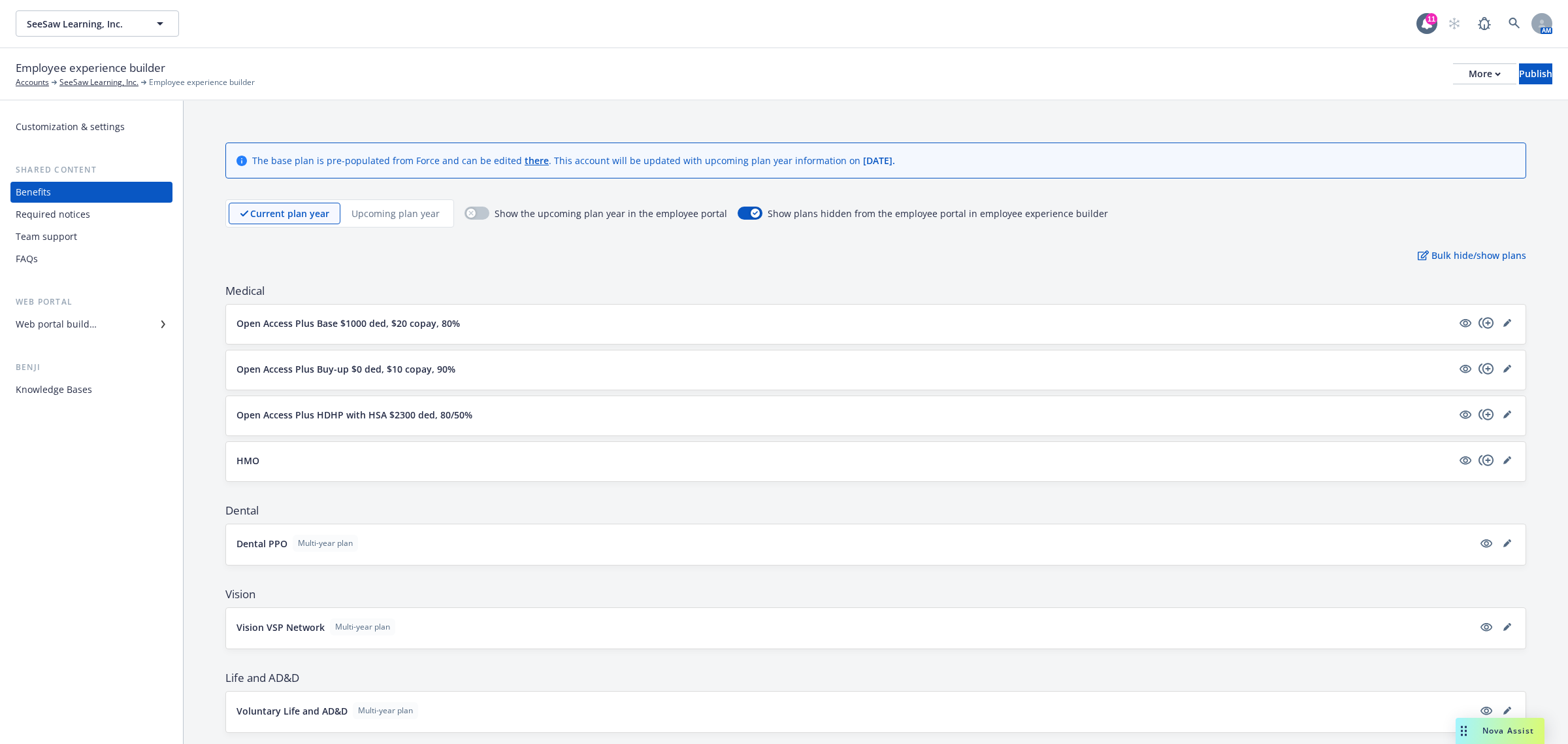
click at [381, 220] on div "Upcoming plan year" at bounding box center [395, 213] width 110 height 21
click at [303, 209] on p "Current plan year" at bounding box center [279, 214] width 78 height 14
click at [1478, 322] on icon "copyPlus" at bounding box center [1486, 323] width 15 height 15
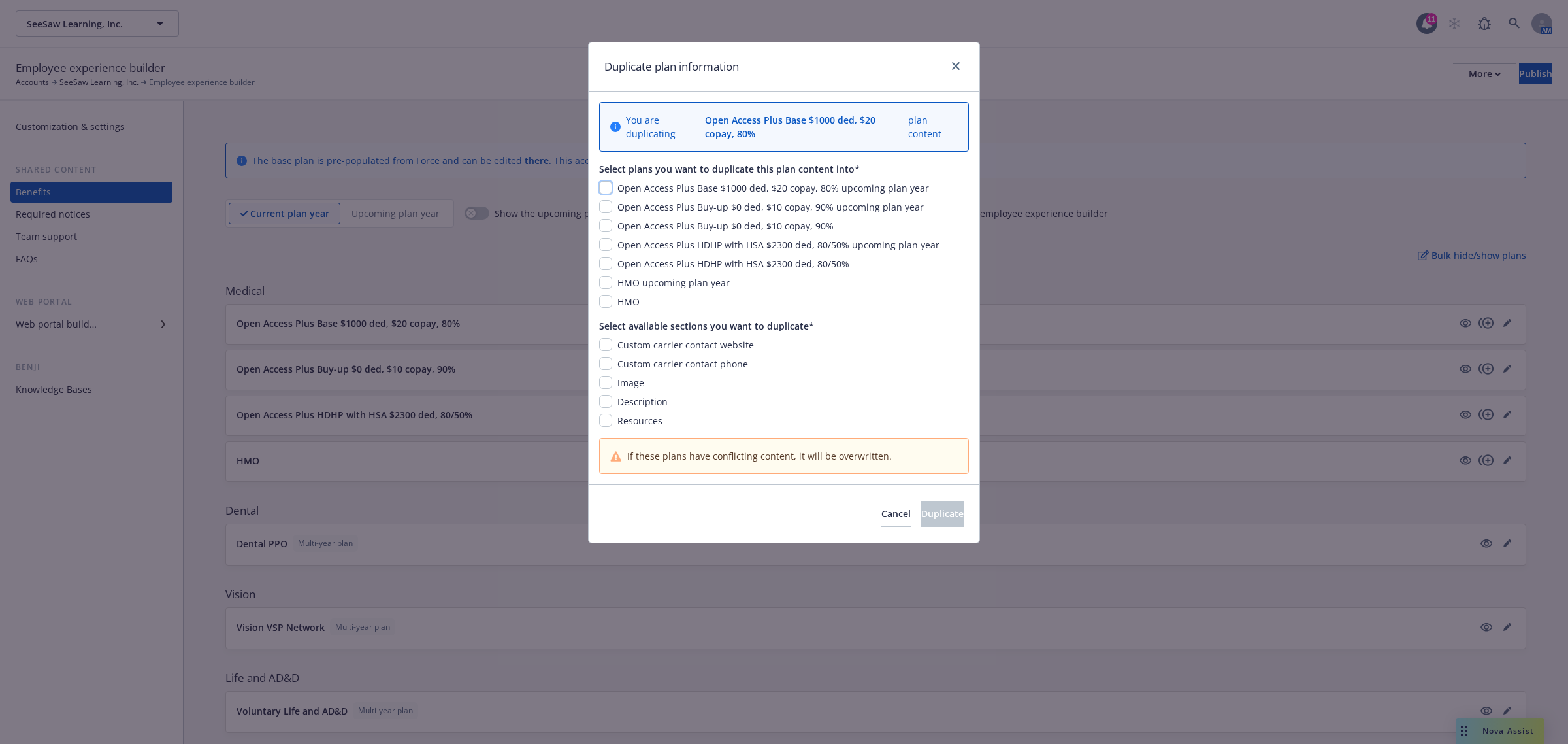
click at [608, 188] on input "checkbox" at bounding box center [605, 187] width 13 height 13
checkbox input "true"
click at [603, 208] on input "checkbox" at bounding box center [605, 206] width 13 height 13
checkbox input "true"
click at [605, 247] on input "checkbox" at bounding box center [605, 244] width 13 height 13
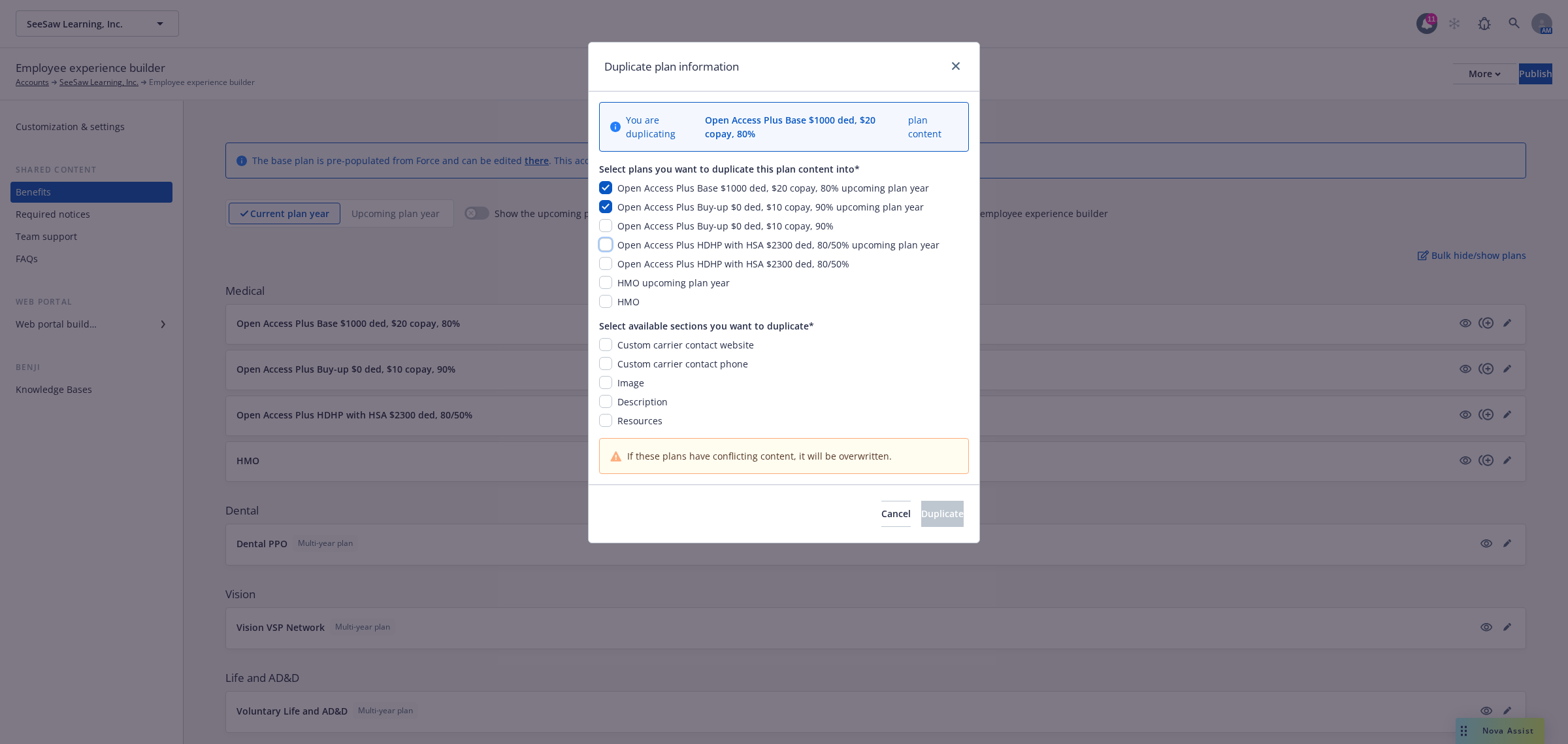
checkbox input "true"
click at [607, 345] on input "checkbox" at bounding box center [605, 344] width 13 height 13
checkbox input "true"
click at [603, 365] on input "checkbox" at bounding box center [605, 363] width 13 height 13
checkbox input "true"
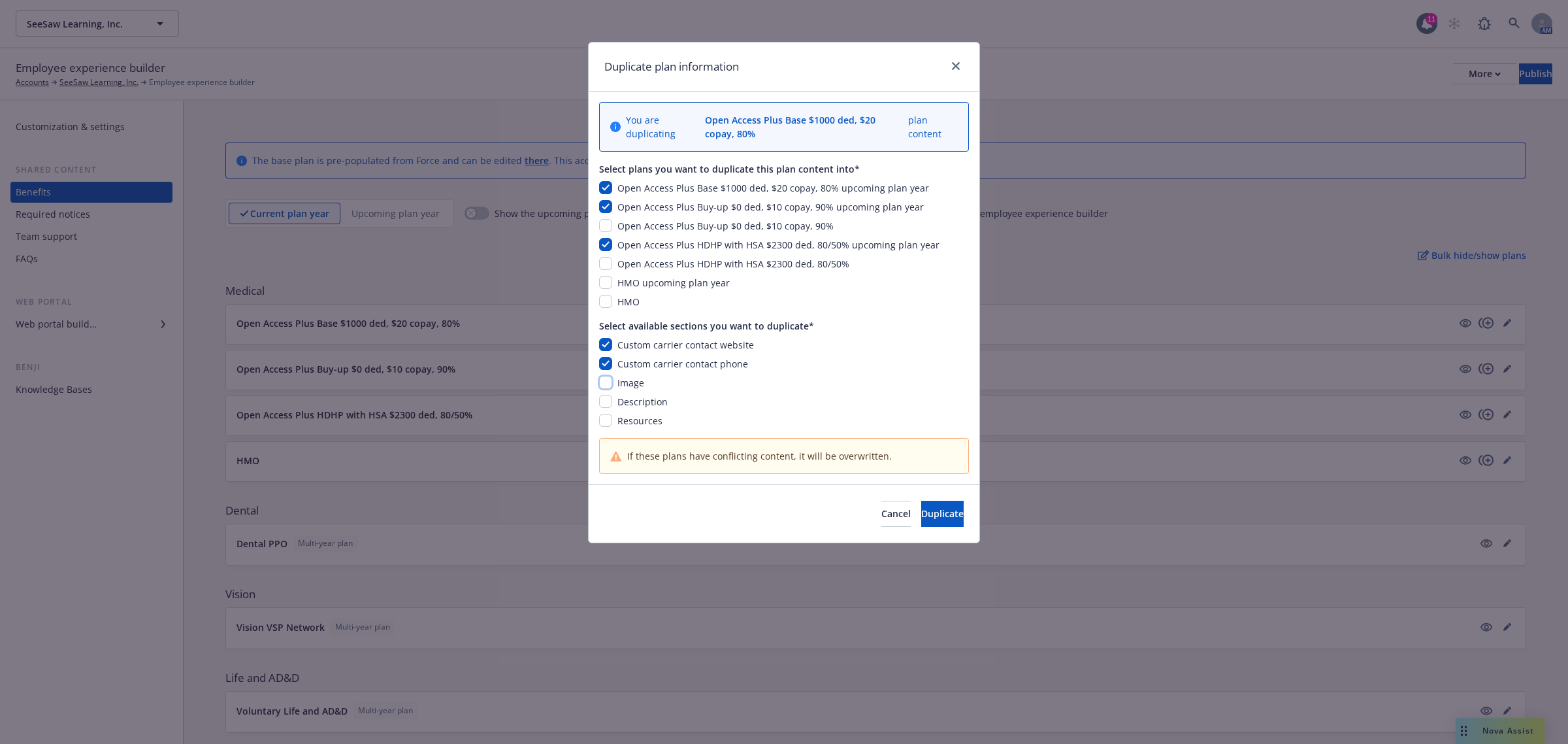
click at [605, 382] on input "checkbox" at bounding box center [605, 382] width 13 height 13
checkbox input "true"
click at [603, 404] on input "checkbox" at bounding box center [605, 401] width 13 height 13
checkbox input "true"
click at [935, 519] on span "Duplicate" at bounding box center [942, 513] width 42 height 12
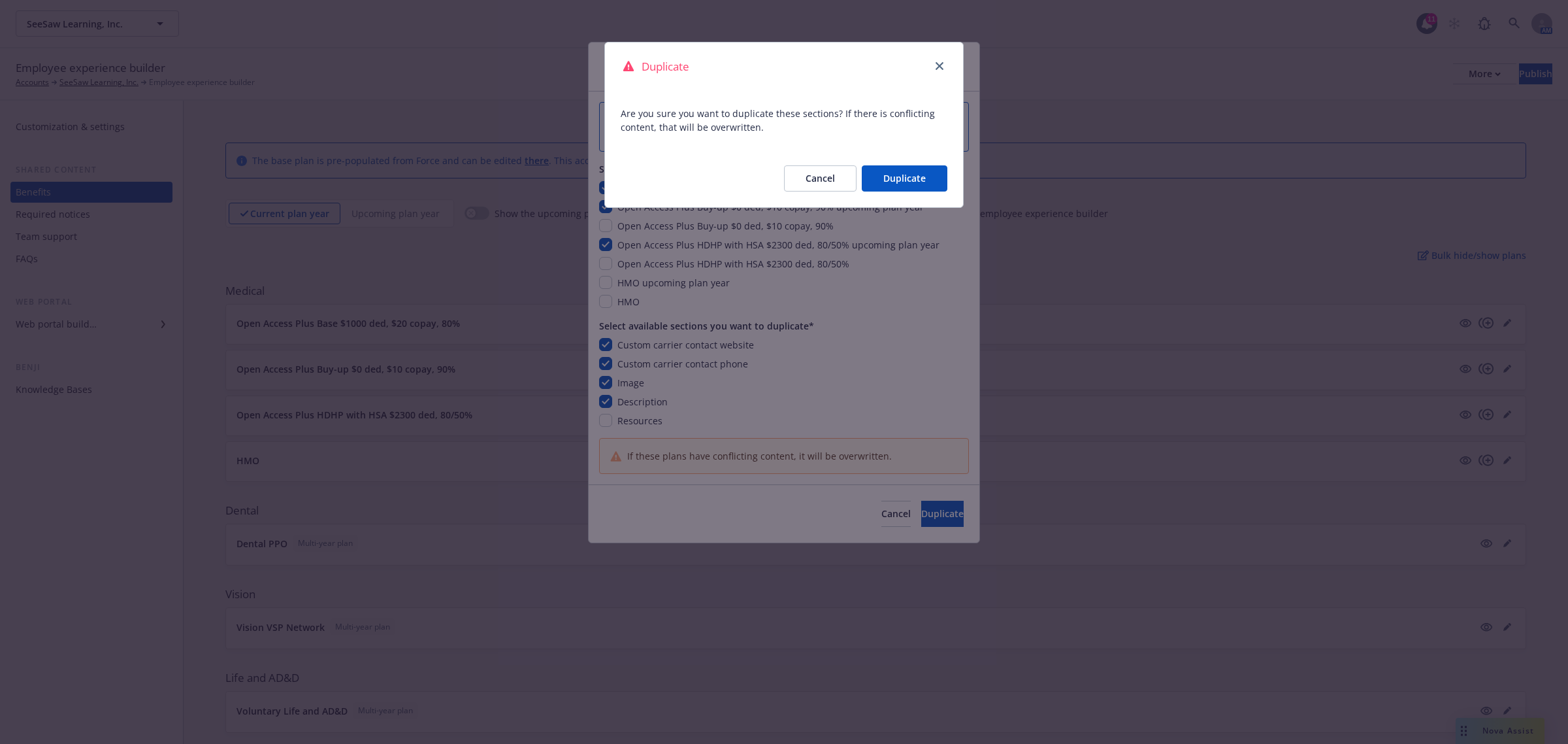
click at [830, 170] on button "Cancel" at bounding box center [820, 179] width 73 height 26
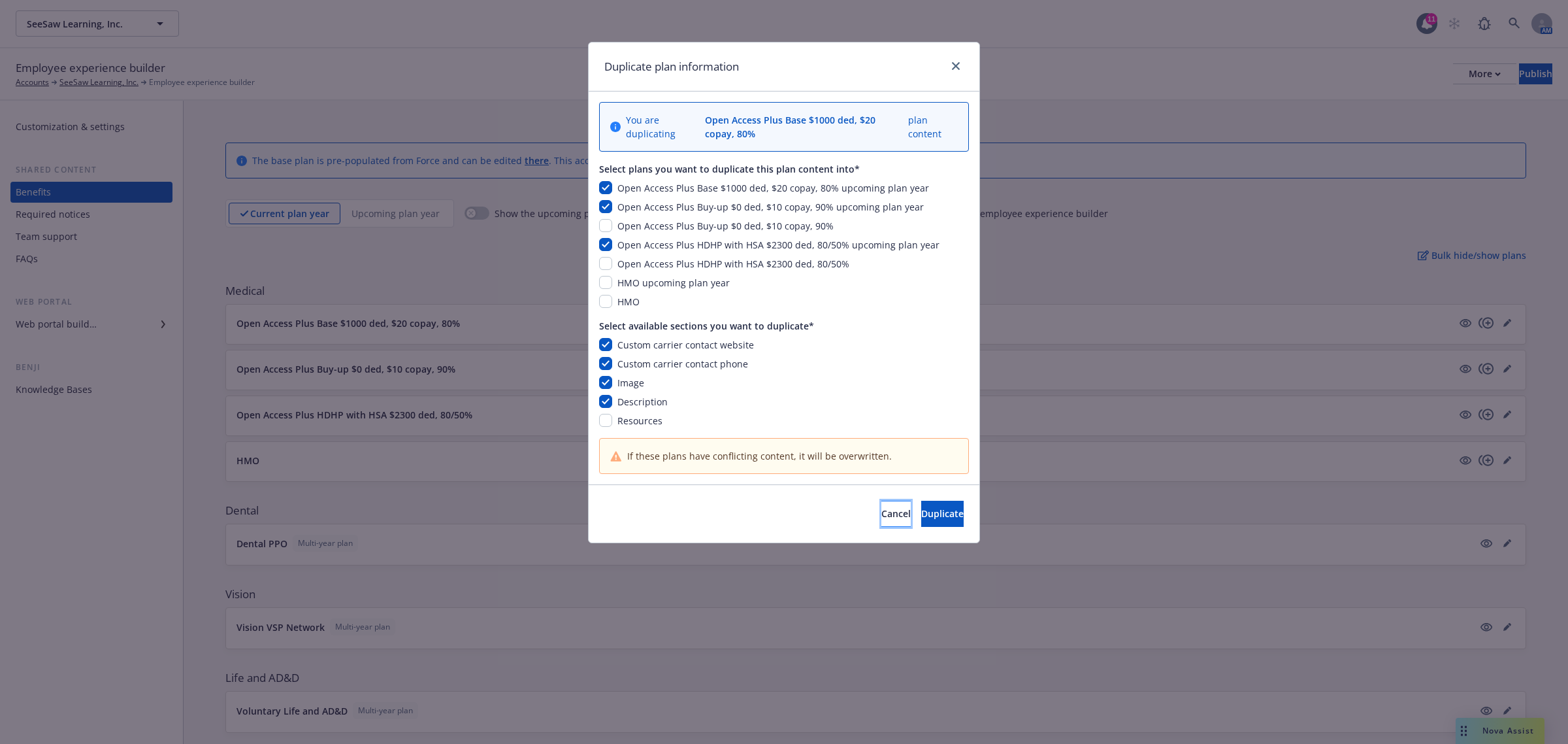
click at [882, 518] on span "Cancel" at bounding box center [896, 513] width 29 height 12
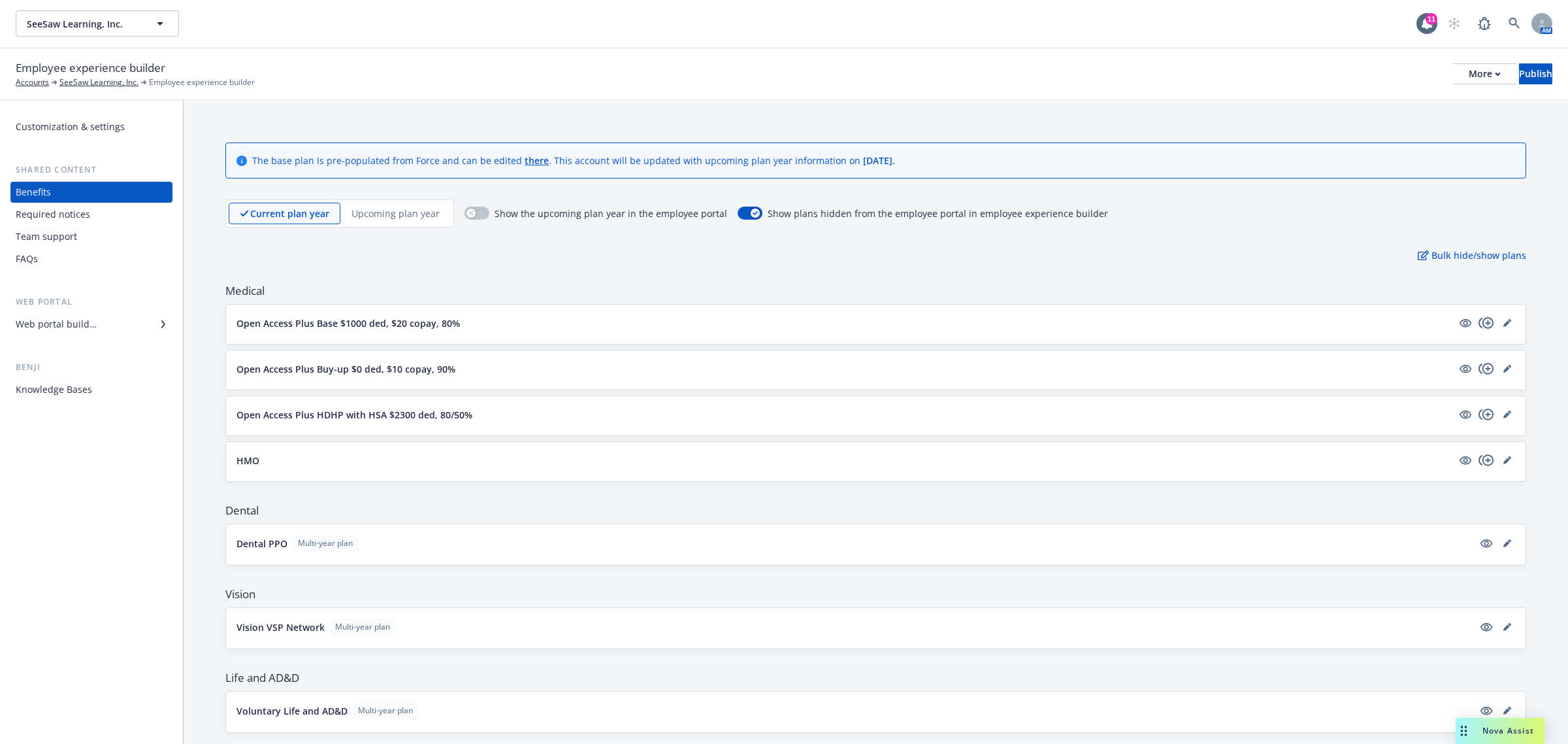
click at [1478, 323] on icon "copyPlus" at bounding box center [1486, 323] width 15 height 15
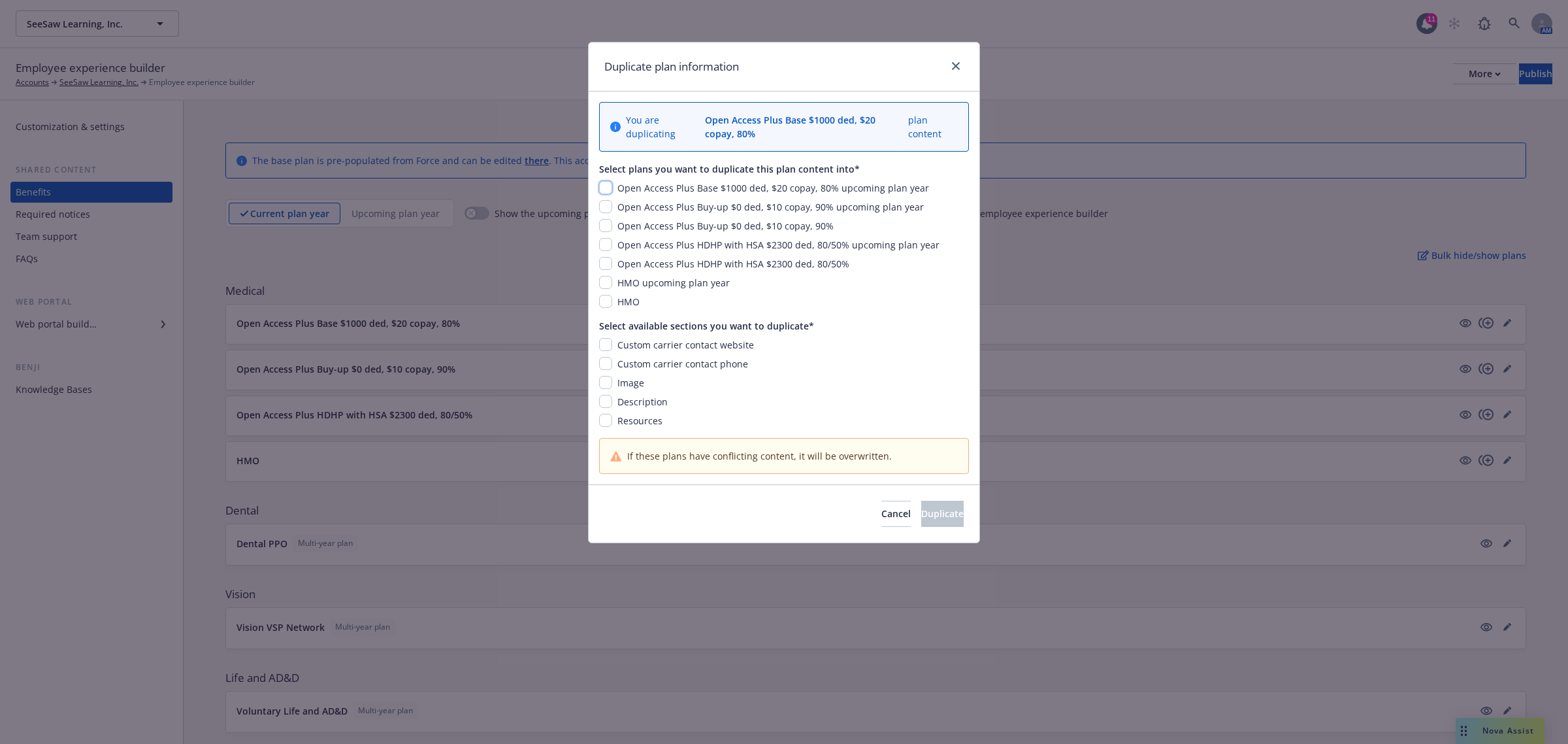
click at [611, 187] on input "checkbox" at bounding box center [605, 187] width 13 height 13
checkbox input "true"
click at [602, 345] on input "checkbox" at bounding box center [605, 344] width 13 height 13
checkbox input "true"
click at [604, 366] on input "checkbox" at bounding box center [605, 363] width 13 height 13
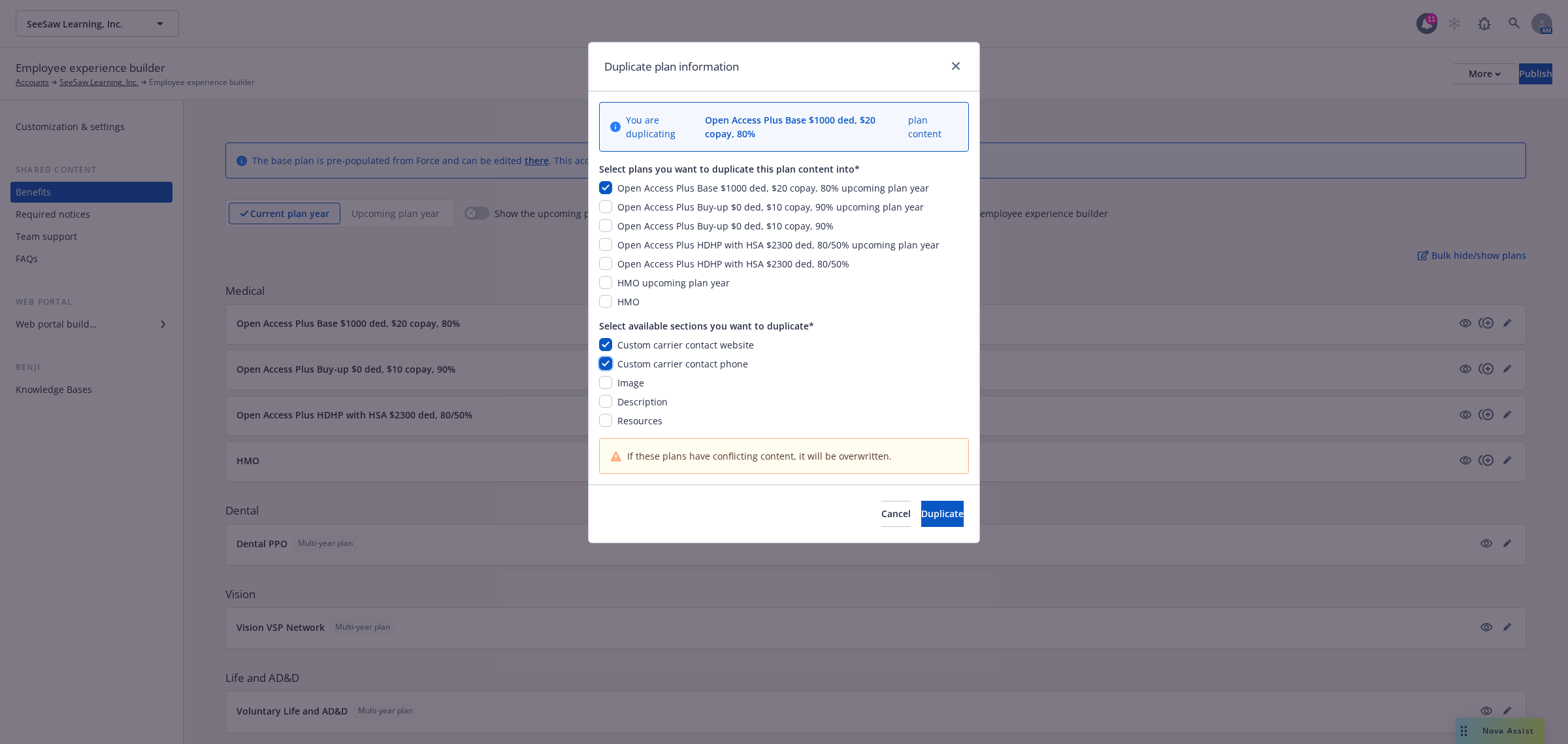
checkbox input "true"
click at [603, 389] on input "checkbox" at bounding box center [605, 382] width 13 height 13
checkbox input "true"
click at [609, 402] on input "checkbox" at bounding box center [605, 401] width 13 height 13
checkbox input "true"
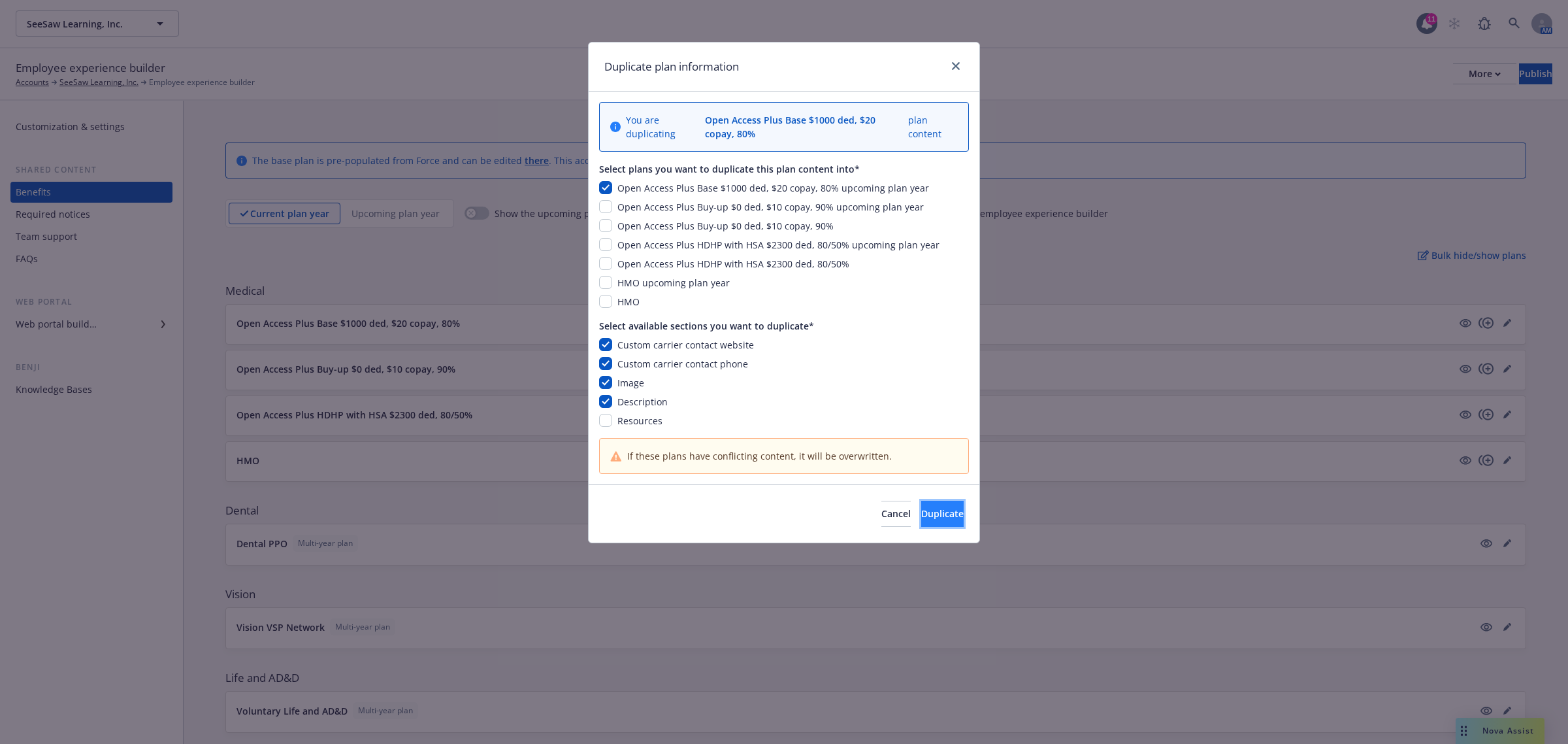
click at [921, 513] on span "Duplicate" at bounding box center [942, 513] width 42 height 12
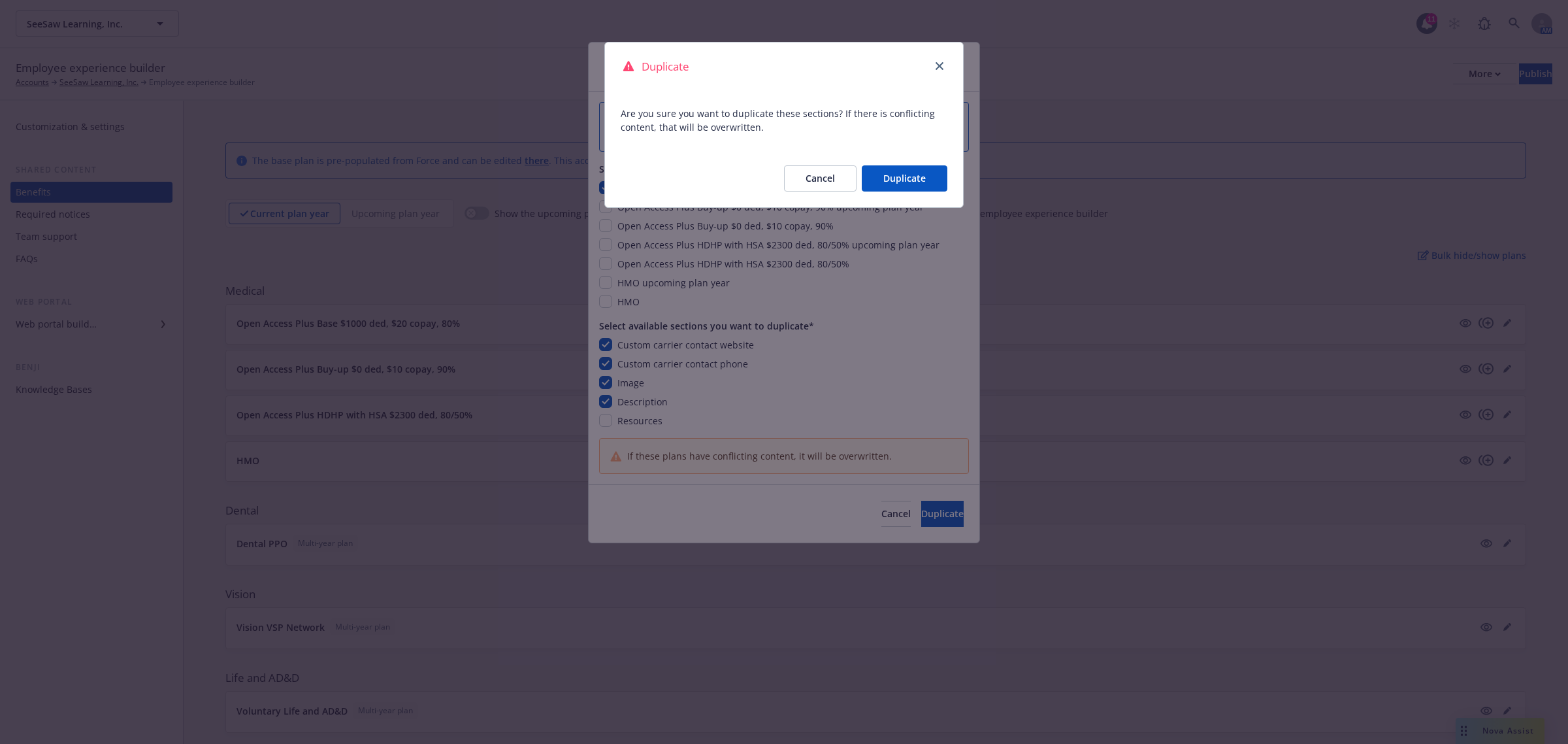
click at [919, 172] on button "Duplicate" at bounding box center [905, 179] width 86 height 26
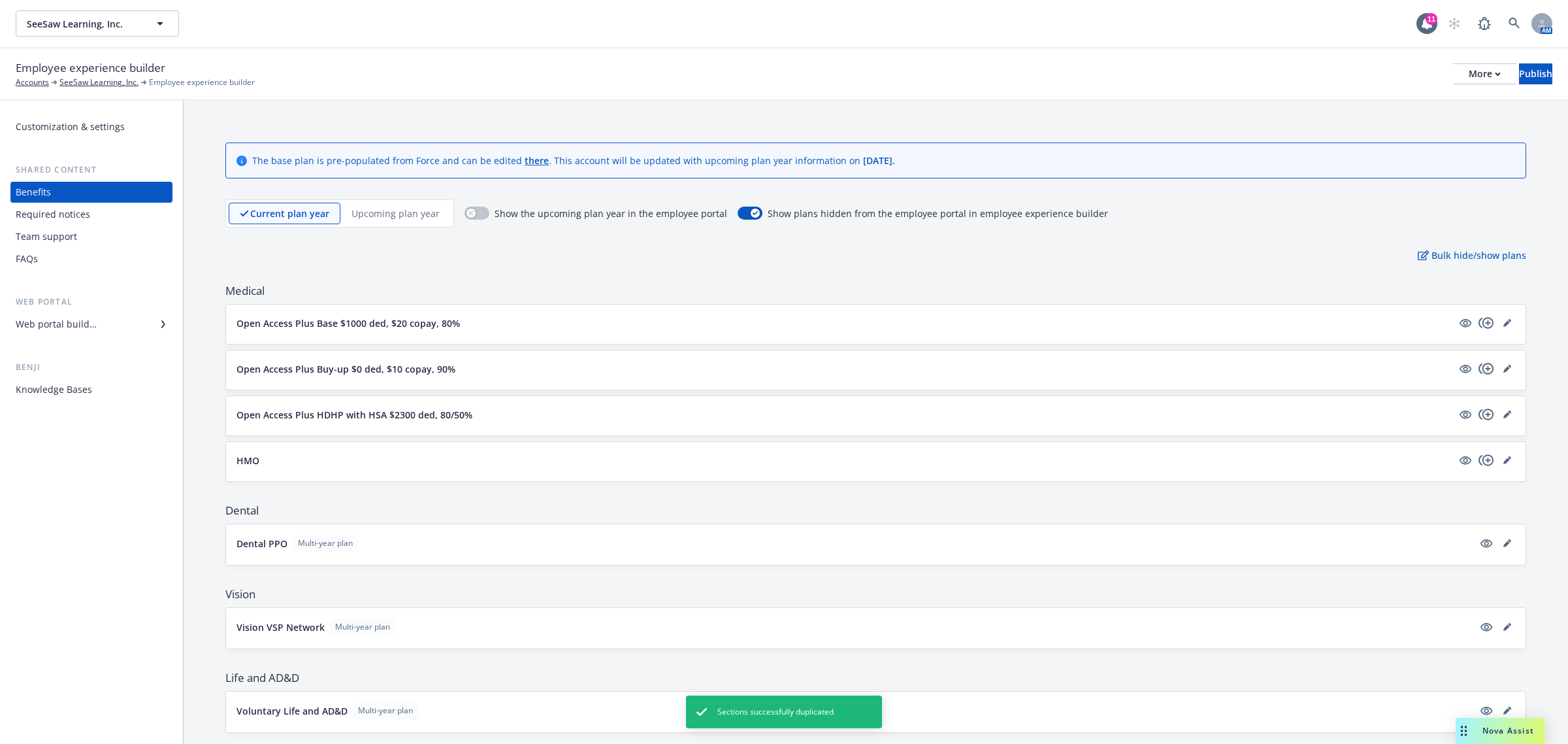
click at [1478, 370] on icon "copyPlus" at bounding box center [1486, 369] width 15 height 15
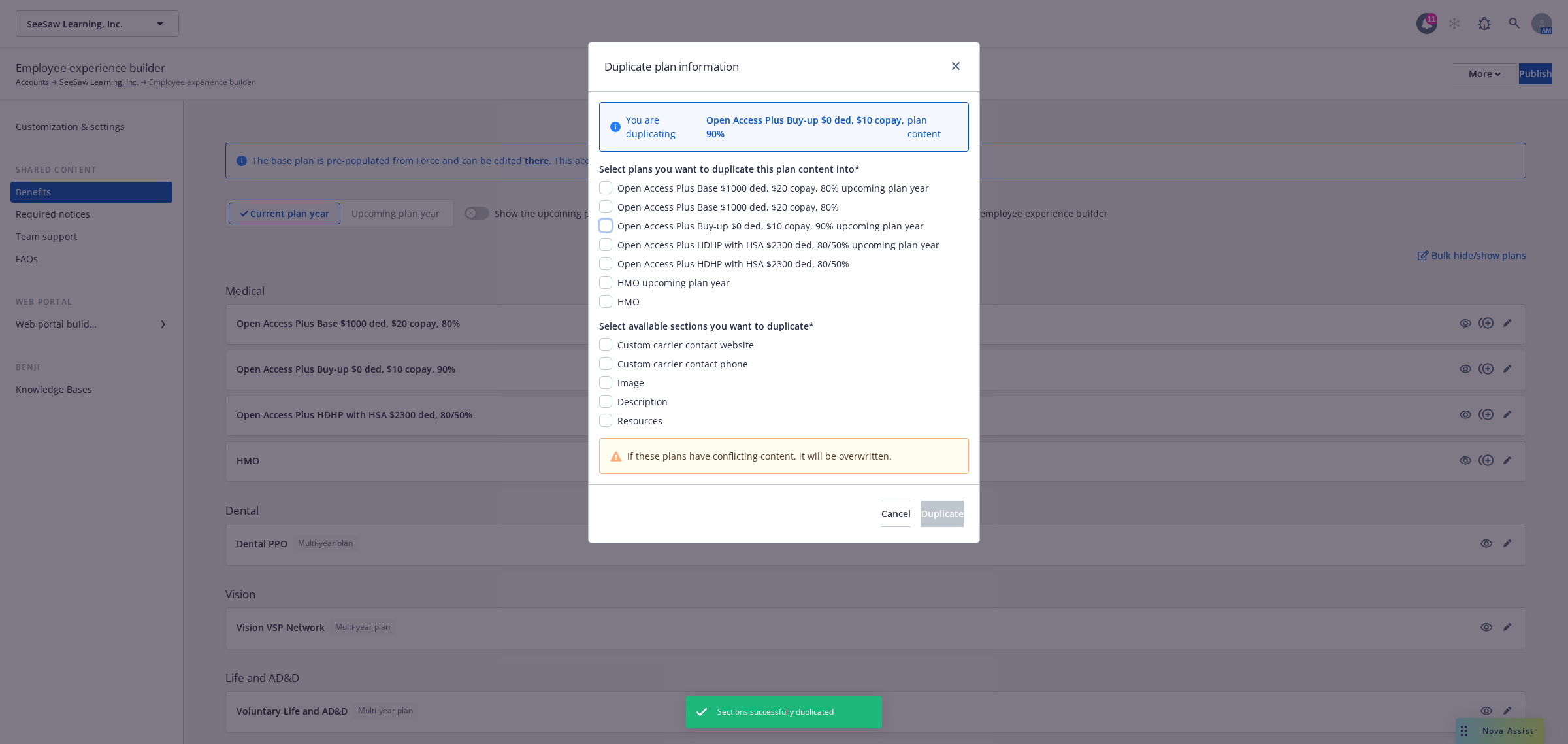
click at [603, 224] on input "checkbox" at bounding box center [605, 225] width 13 height 13
checkbox input "true"
click at [611, 345] on input "checkbox" at bounding box center [605, 344] width 13 height 13
checkbox input "true"
click at [608, 363] on input "checkbox" at bounding box center [605, 363] width 13 height 13
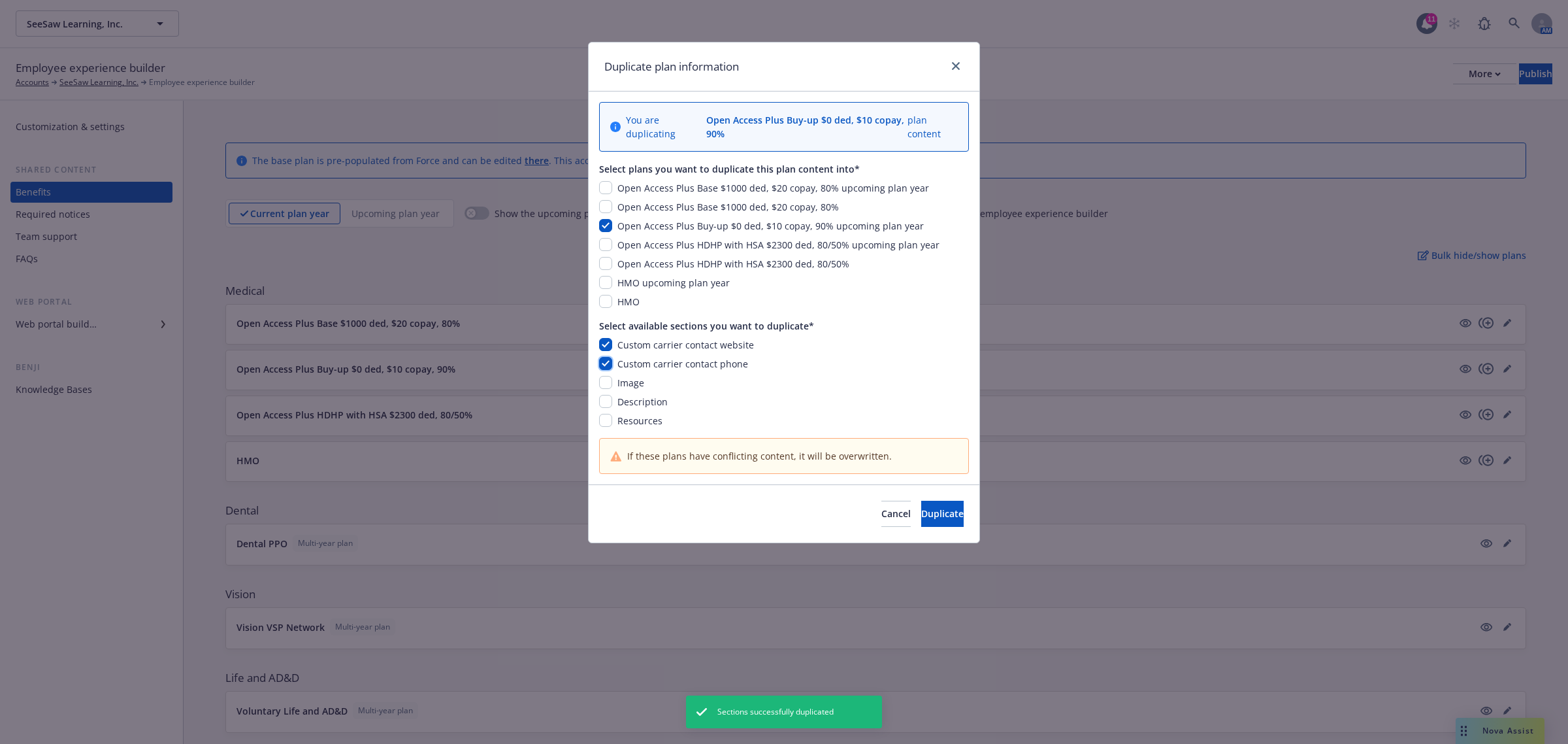
checkbox input "true"
click at [606, 382] on input "checkbox" at bounding box center [605, 382] width 13 height 13
checkbox input "true"
click at [608, 404] on input "checkbox" at bounding box center [605, 401] width 13 height 13
checkbox input "true"
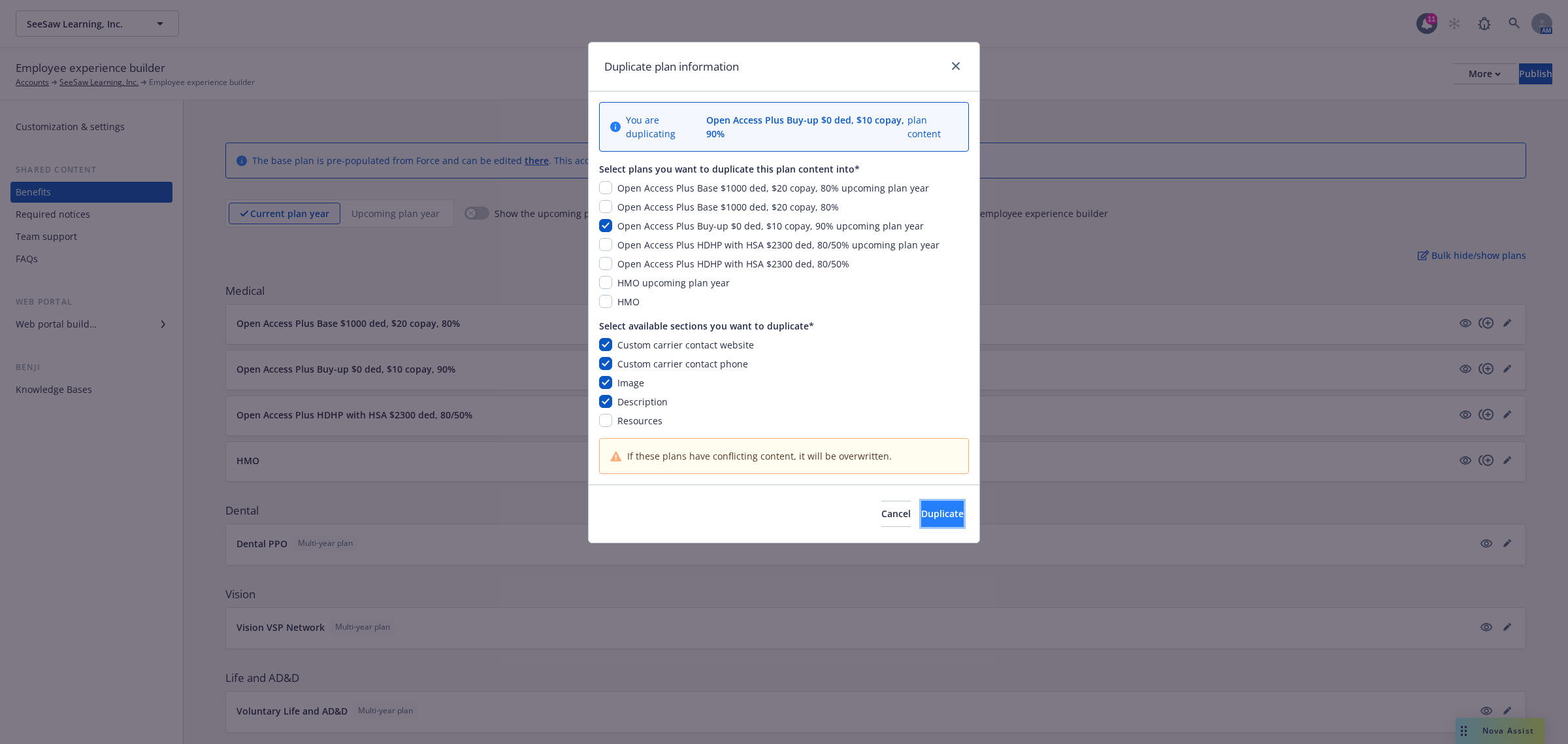
click at [921, 517] on span "Duplicate" at bounding box center [942, 513] width 42 height 12
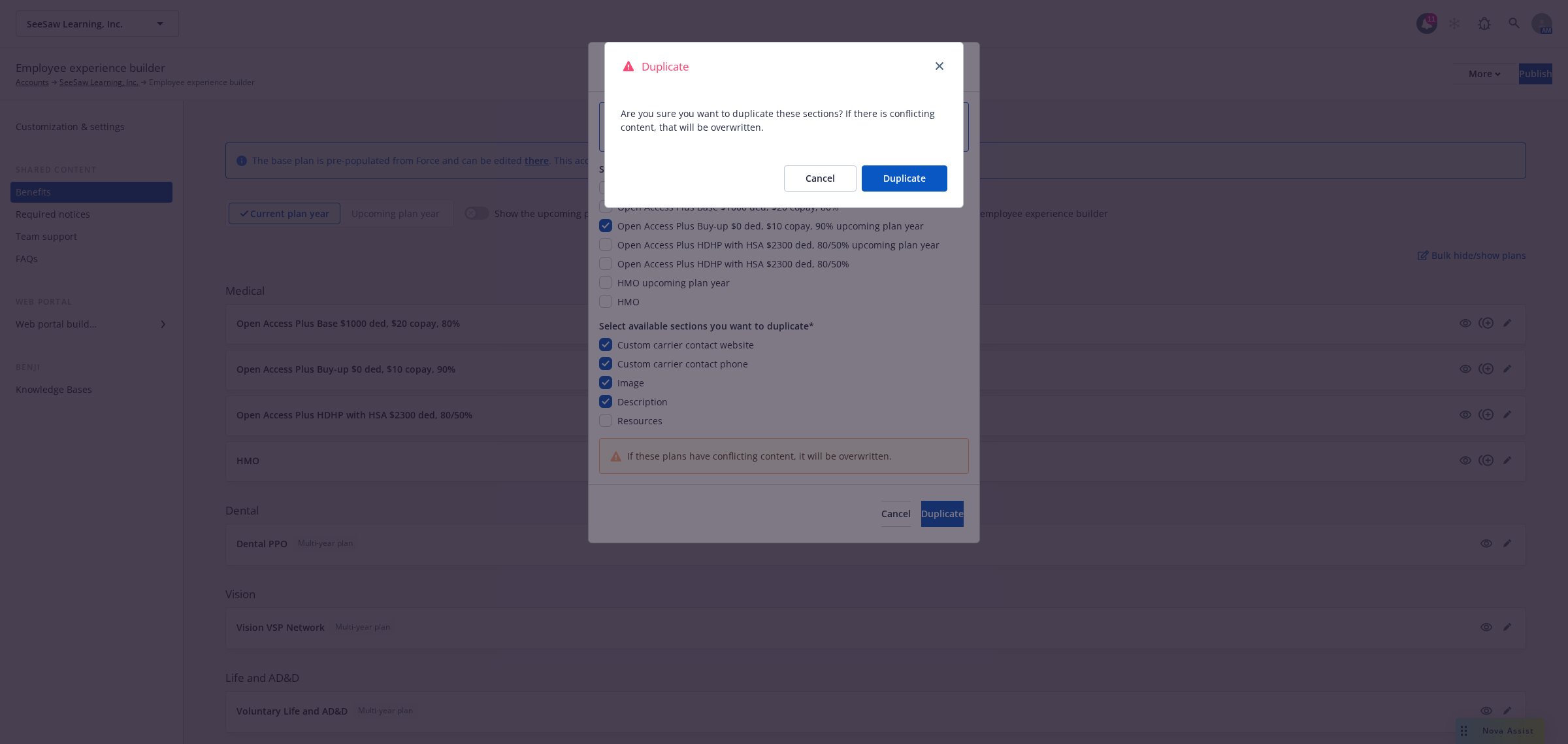
click at [899, 180] on button "Duplicate" at bounding box center [905, 179] width 86 height 26
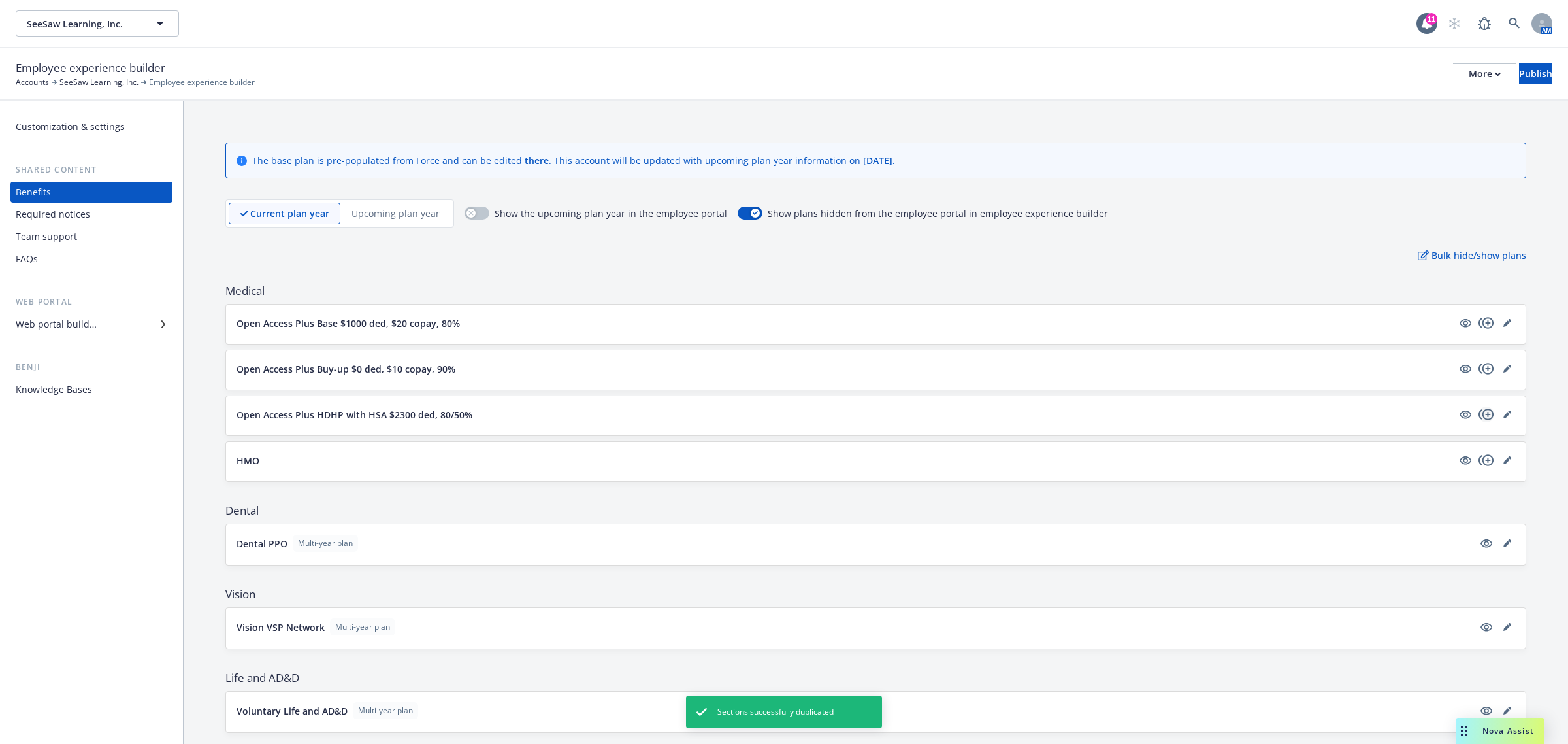
click at [1478, 413] on icon "copyPlus" at bounding box center [1486, 415] width 15 height 15
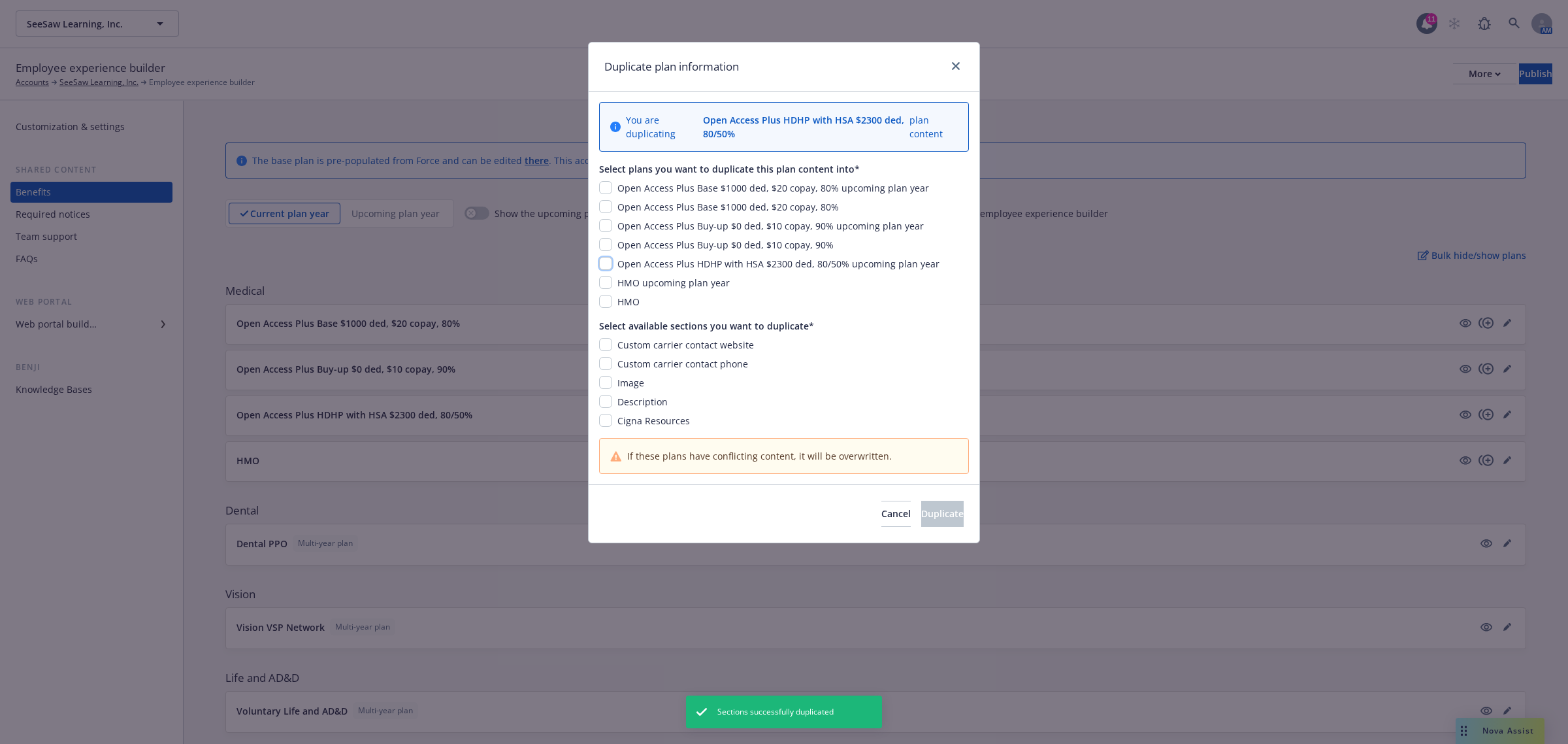
click at [608, 265] on input "checkbox" at bounding box center [605, 263] width 13 height 13
checkbox input "true"
click at [605, 344] on input "checkbox" at bounding box center [605, 344] width 13 height 13
checkbox input "true"
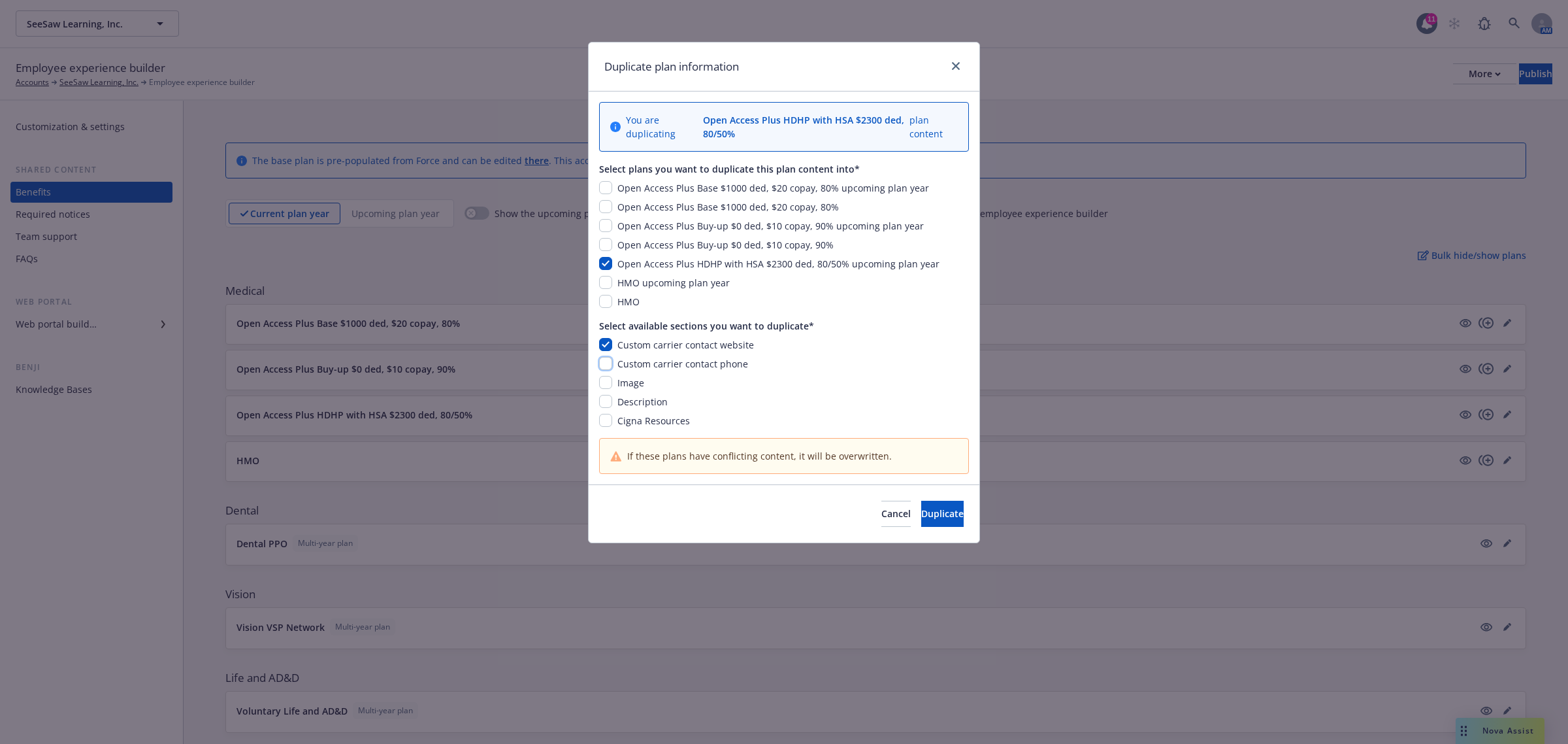
click at [607, 367] on input "checkbox" at bounding box center [605, 363] width 13 height 13
checkbox input "true"
click at [606, 384] on input "checkbox" at bounding box center [605, 382] width 13 height 13
checkbox input "true"
click at [603, 400] on input "checkbox" at bounding box center [605, 401] width 13 height 13
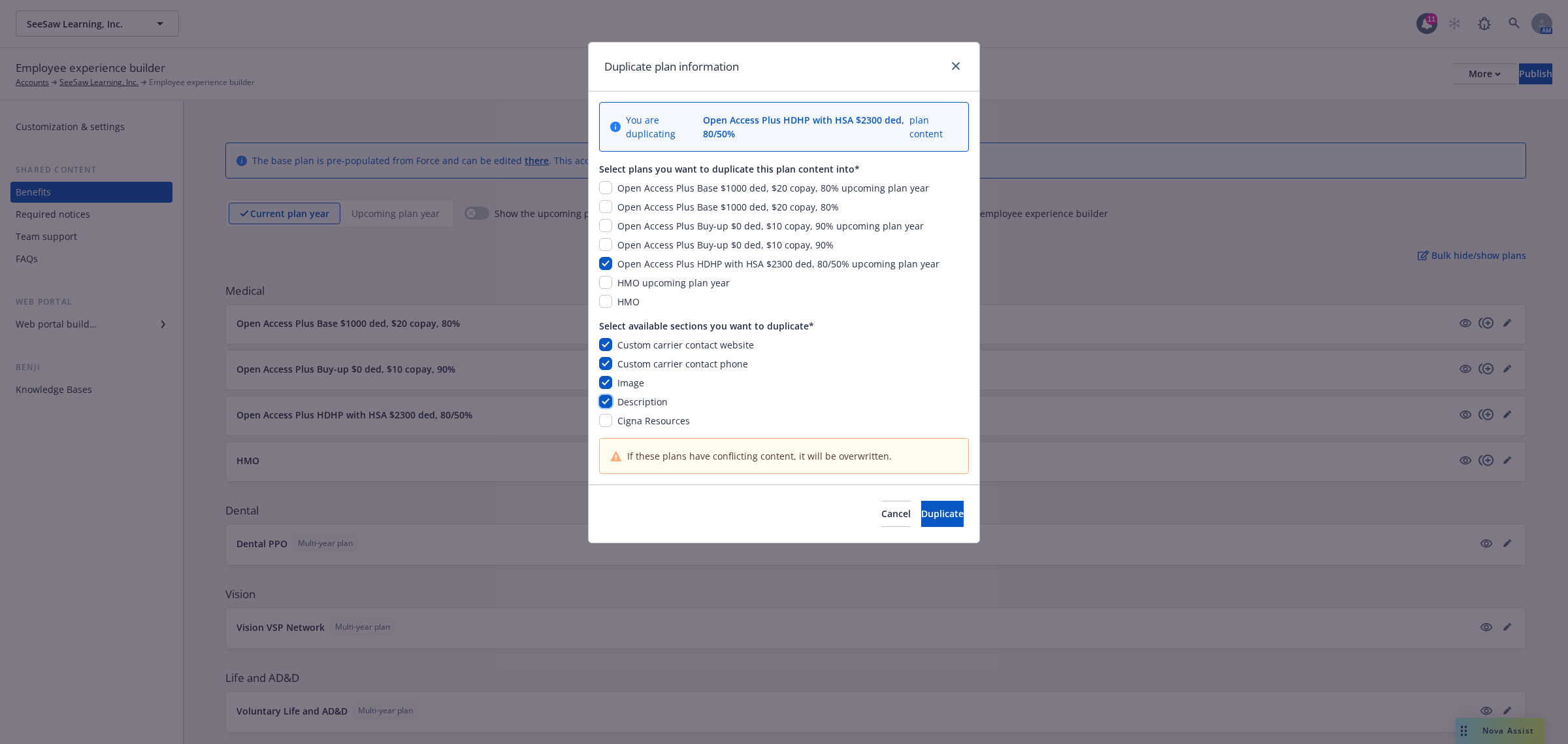
checkbox input "true"
click at [921, 517] on span "Duplicate" at bounding box center [942, 513] width 42 height 12
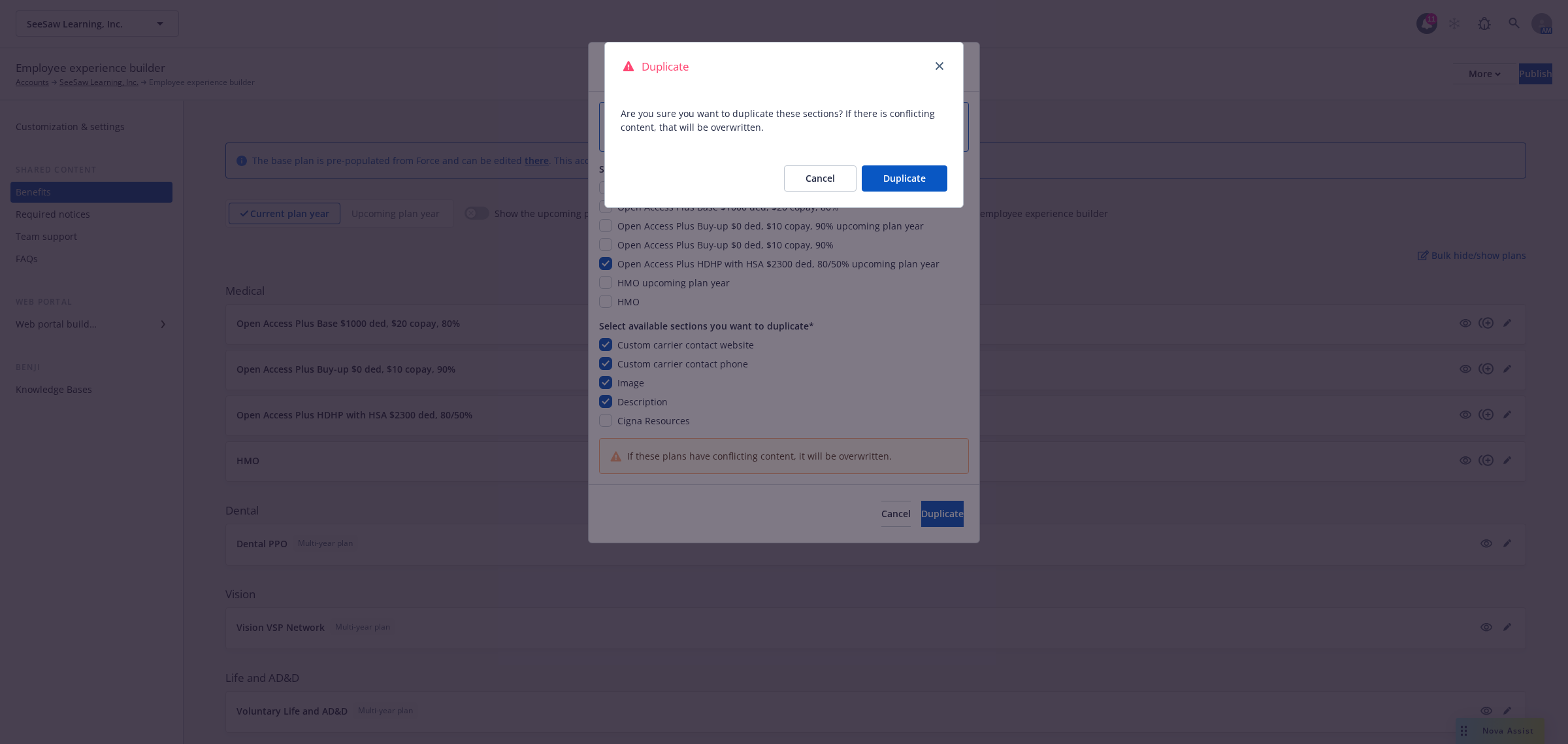
click at [905, 171] on button "Duplicate" at bounding box center [905, 179] width 86 height 26
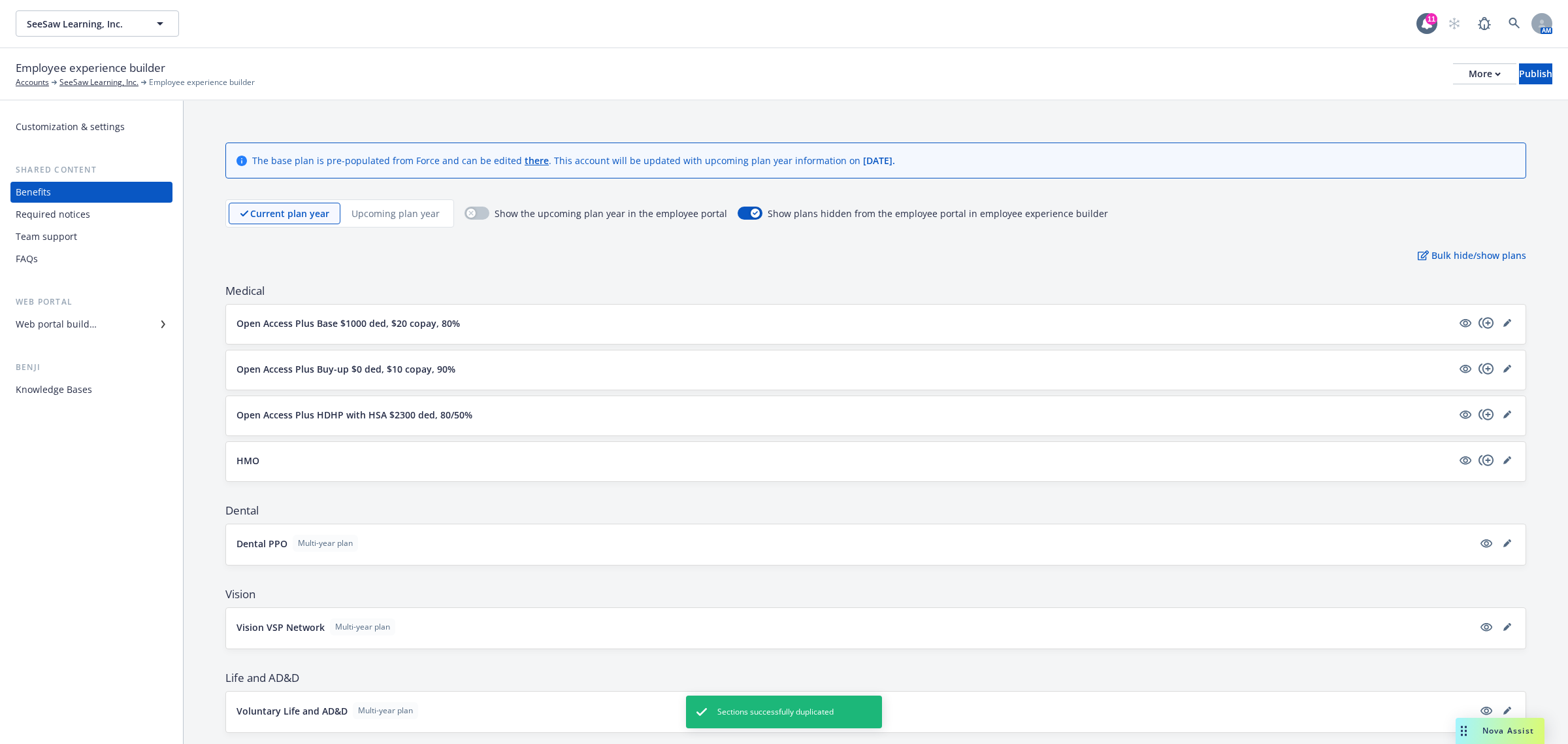
click at [367, 216] on p "Upcoming plan year" at bounding box center [395, 214] width 88 height 14
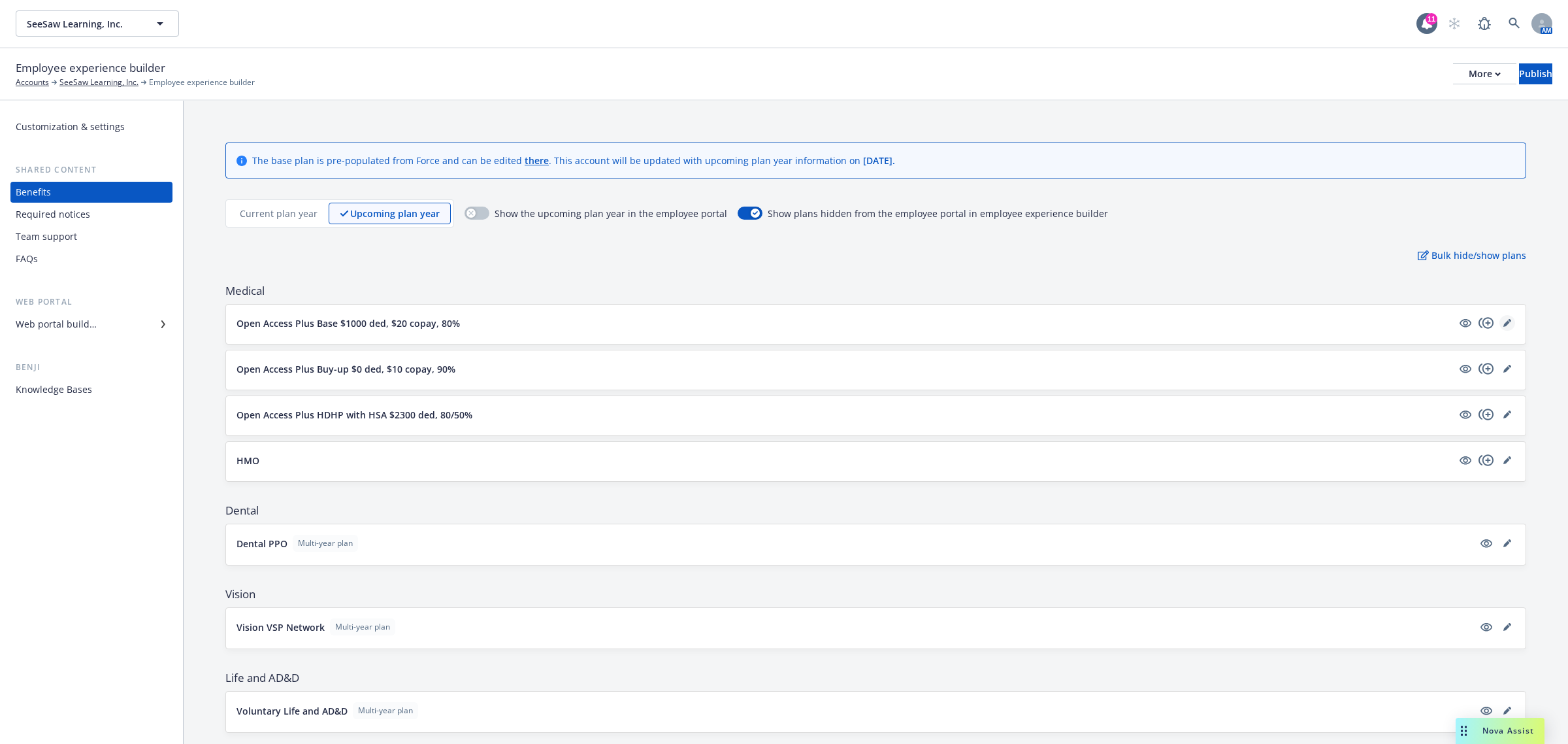
click at [1500, 322] on link "editPencil" at bounding box center [1507, 323] width 15 height 15
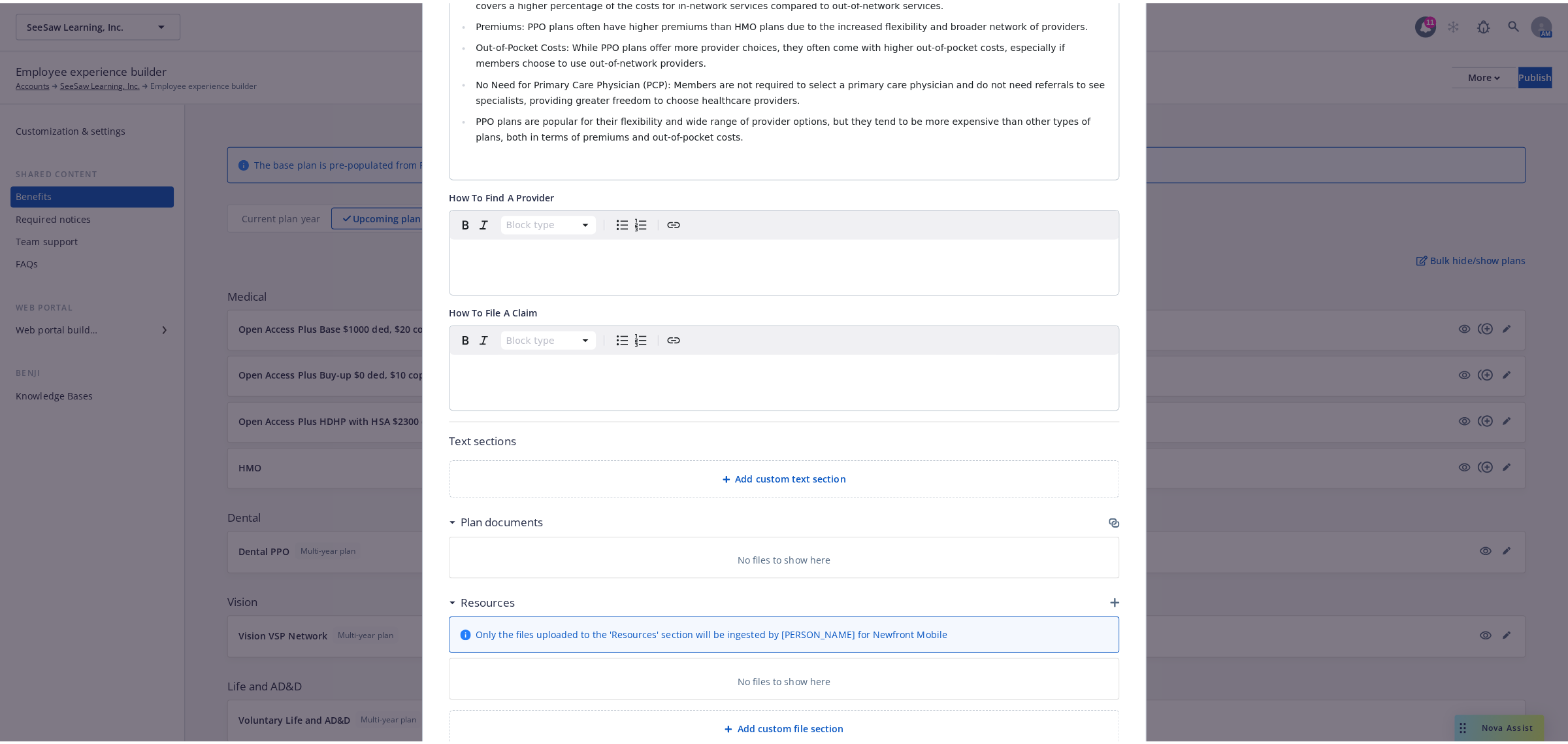
scroll to position [669, 0]
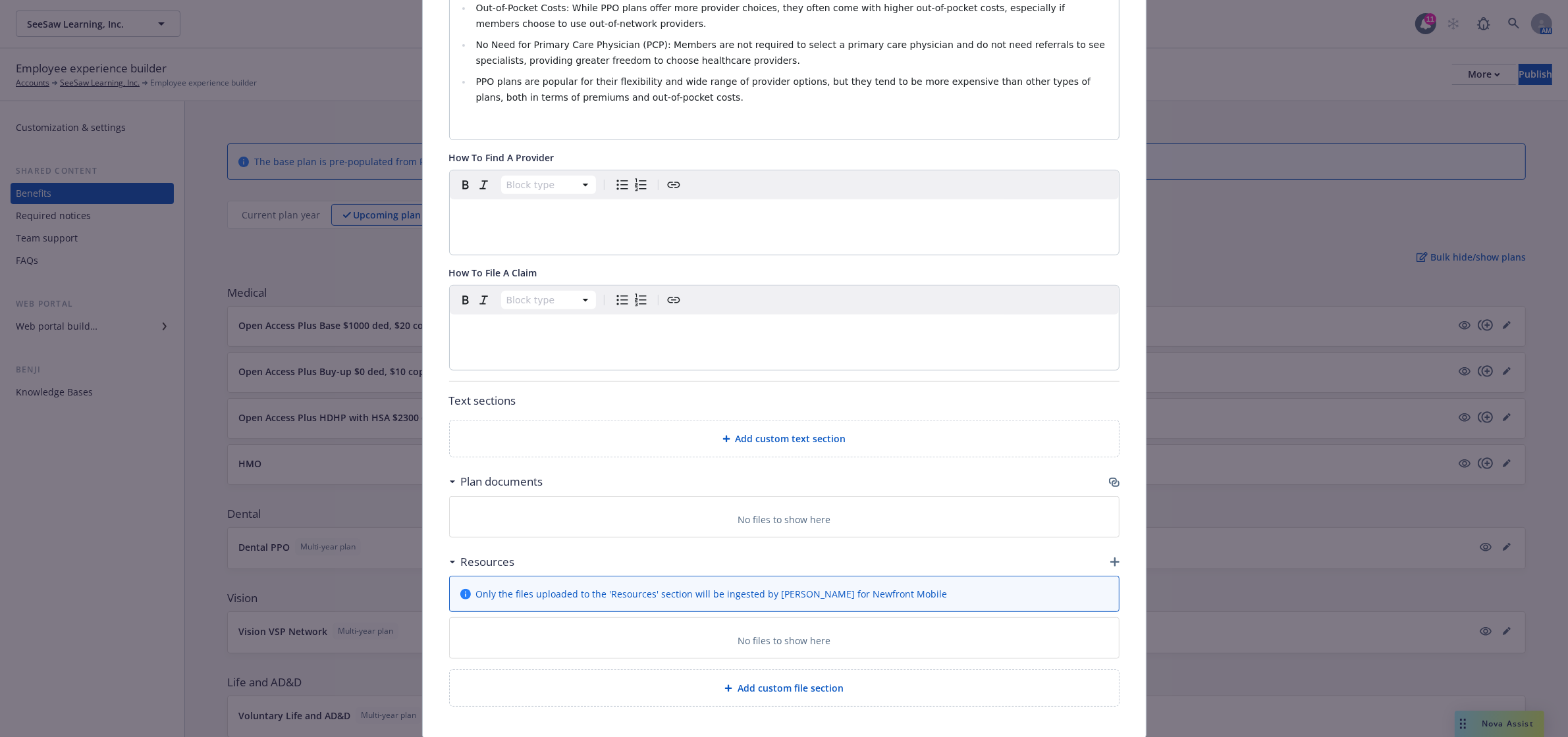
click at [822, 670] on div "Add custom file section" at bounding box center [784, 688] width 669 height 36
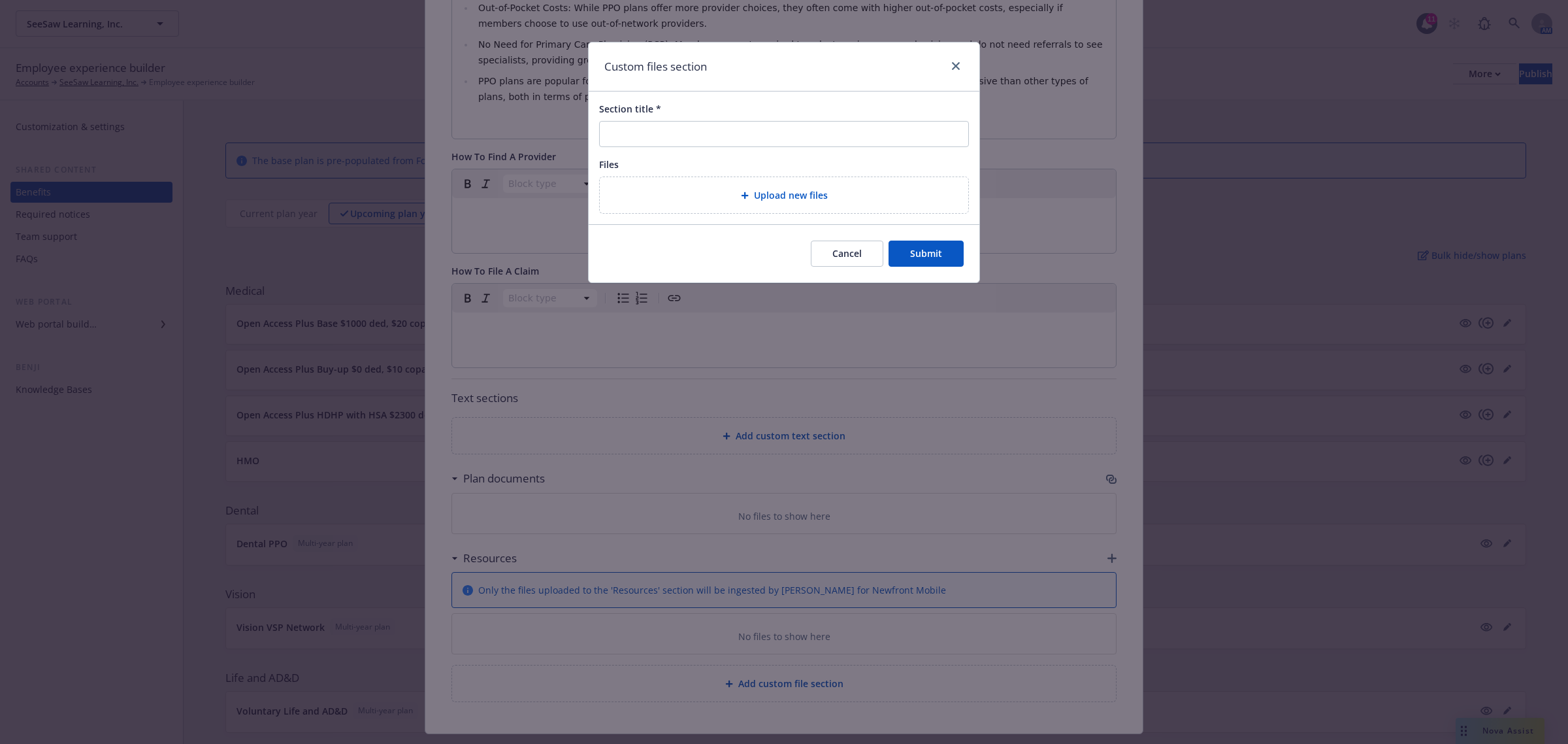
scroll to position [657, 0]
click at [799, 187] on div "Upload new files" at bounding box center [784, 195] width 368 height 36
click at [771, 189] on span "Upload new files" at bounding box center [791, 195] width 74 height 14
click at [774, 188] on div "Upload new files" at bounding box center [784, 195] width 348 height 15
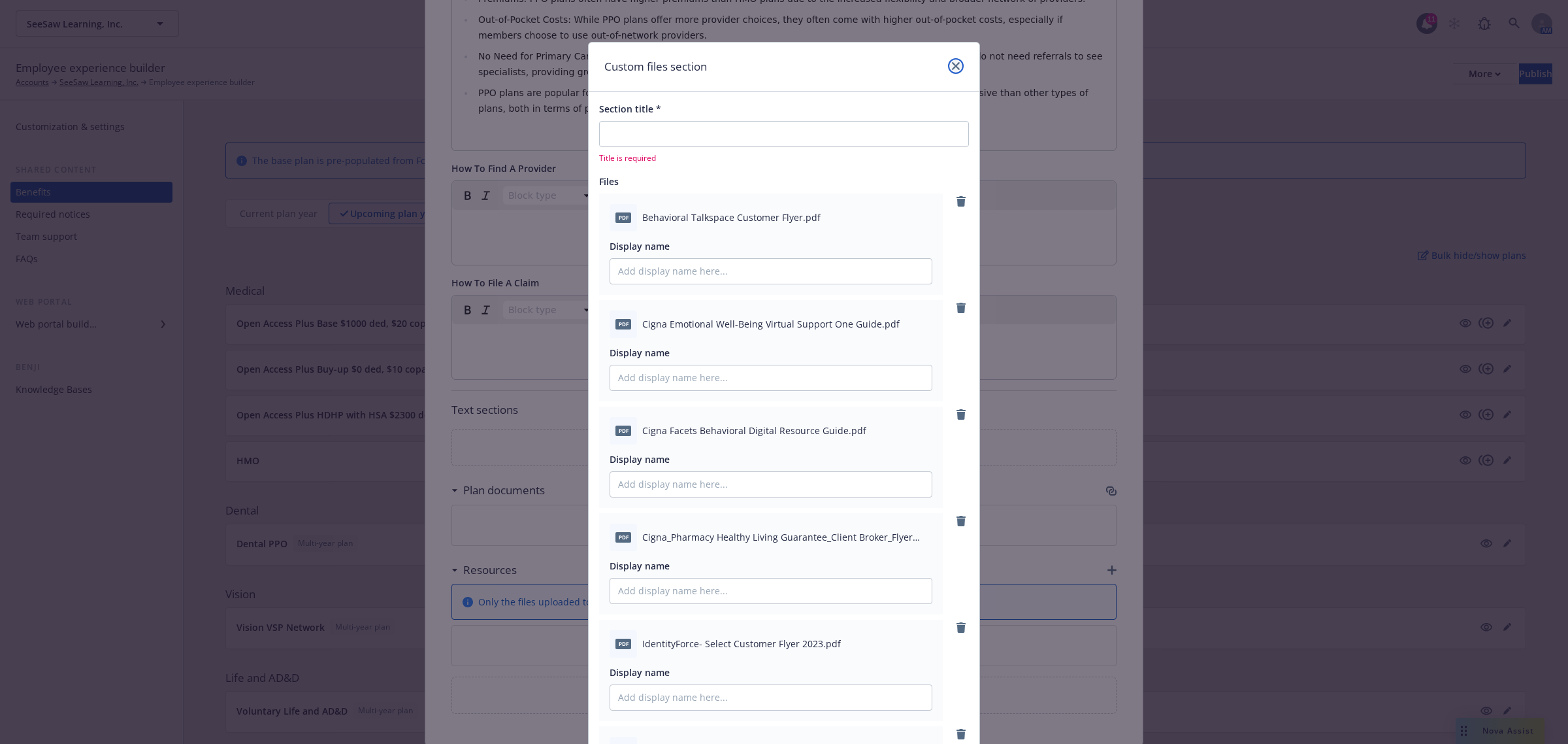
click at [951, 60] on link "close" at bounding box center [956, 66] width 15 height 15
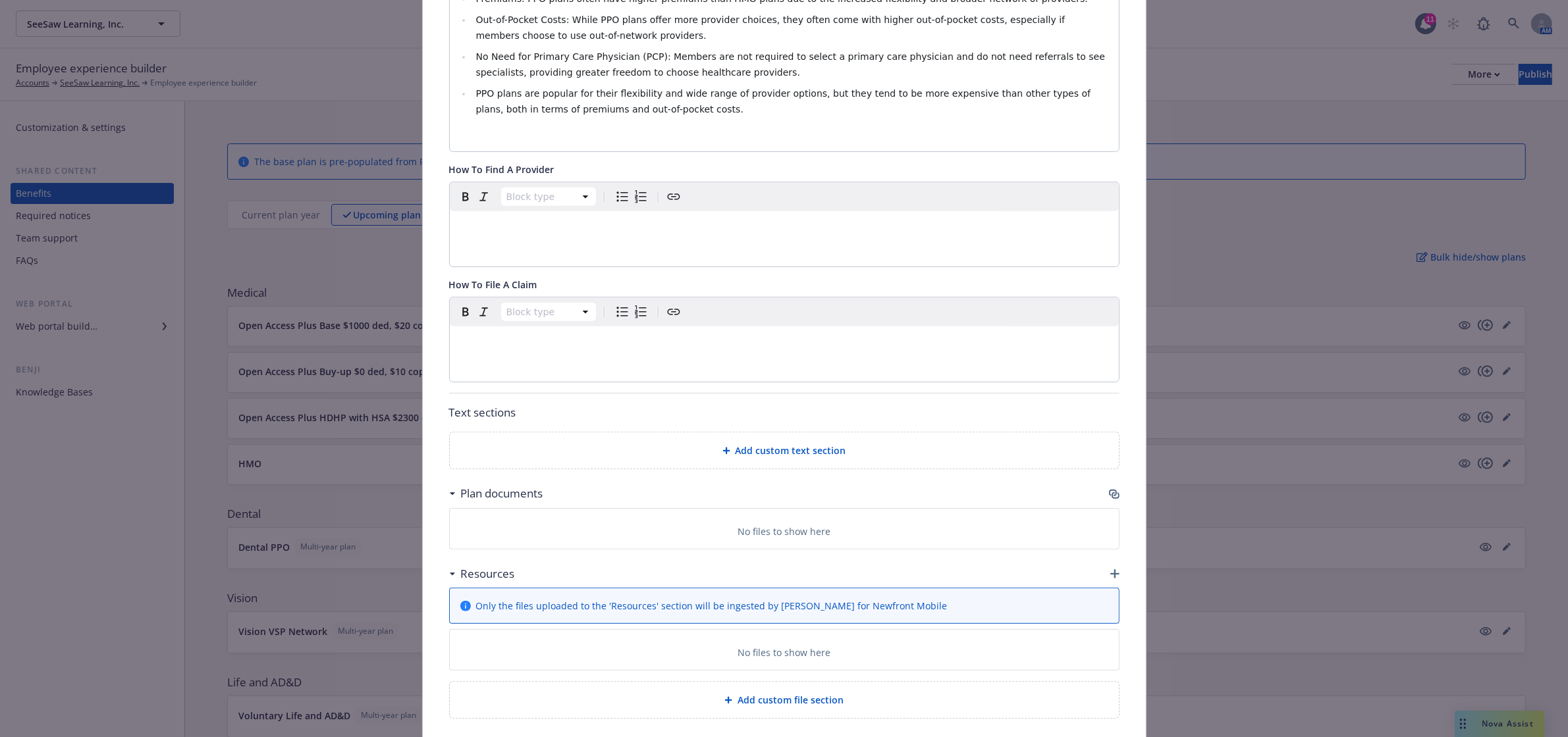
click at [1110, 570] on icon "button" at bounding box center [1115, 574] width 9 height 9
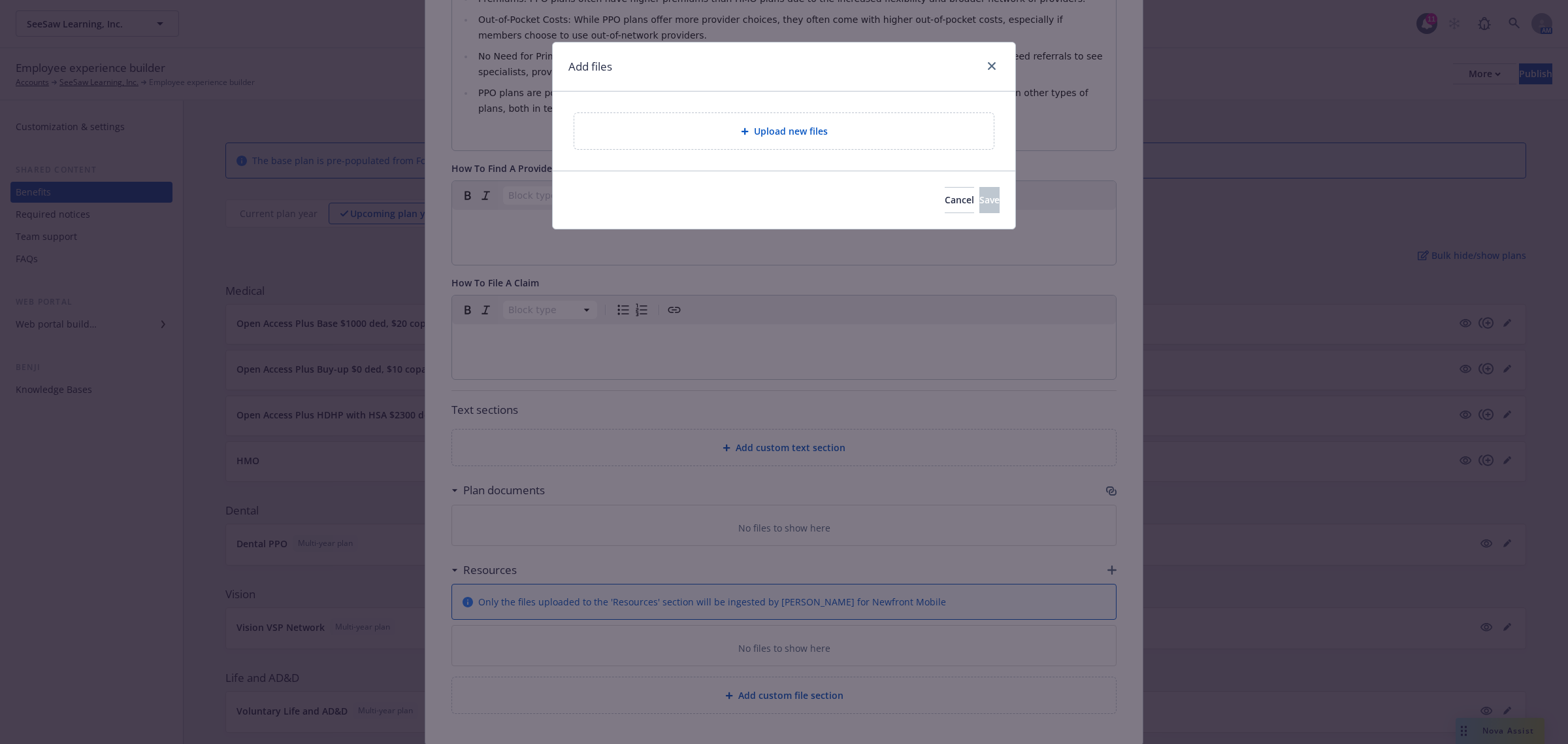
click at [768, 131] on span "Upload new files" at bounding box center [791, 131] width 74 height 14
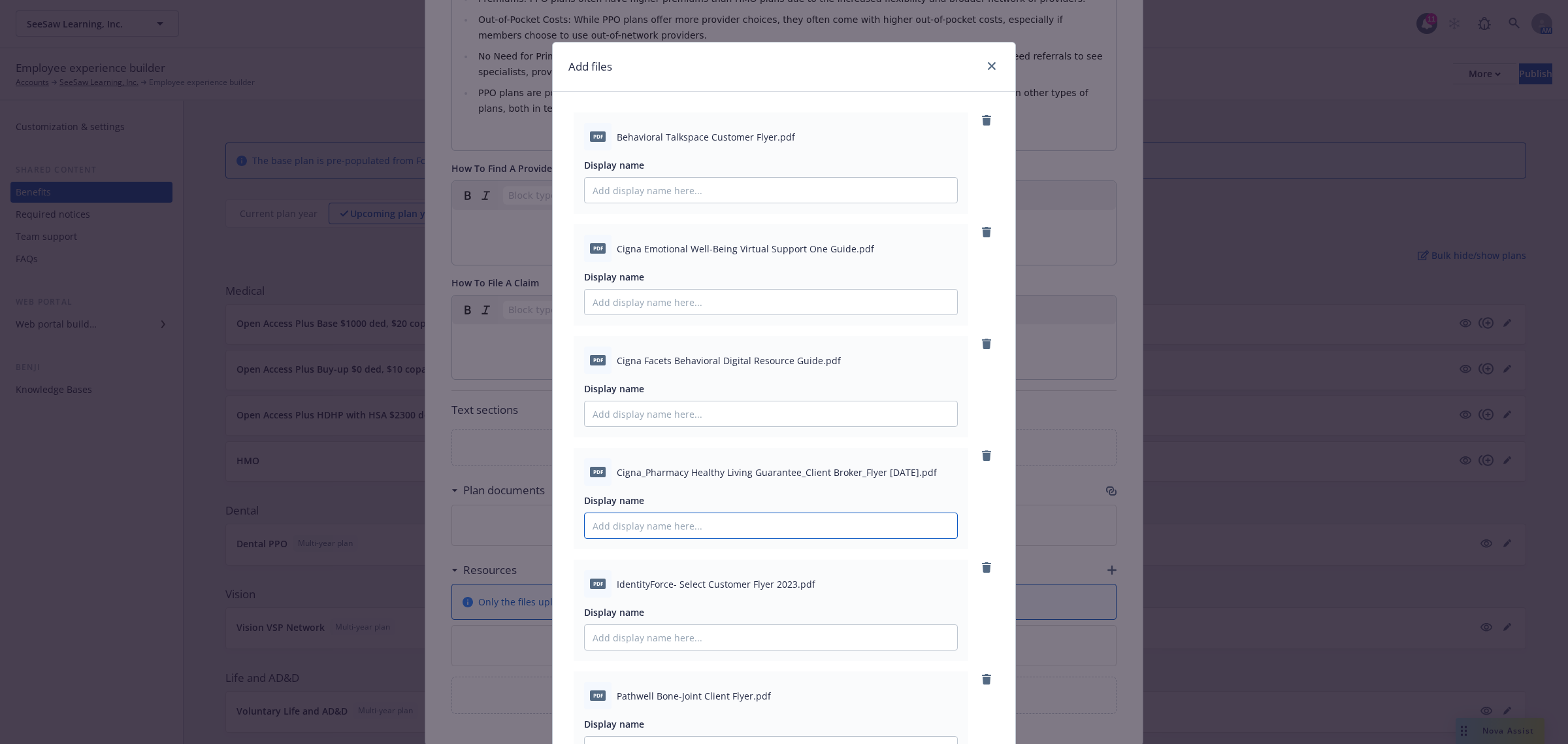
click at [607, 534] on input "Display name" at bounding box center [771, 526] width 372 height 25
type input "Cigna Pharmacy Healthy Living Guarantee"
click at [982, 456] on icon "remove" at bounding box center [987, 456] width 9 height 11
click at [981, 564] on icon "remove" at bounding box center [987, 568] width 11 height 11
drag, startPoint x: 611, startPoint y: 470, endPoint x: 665, endPoint y: 475, distance: 54.2
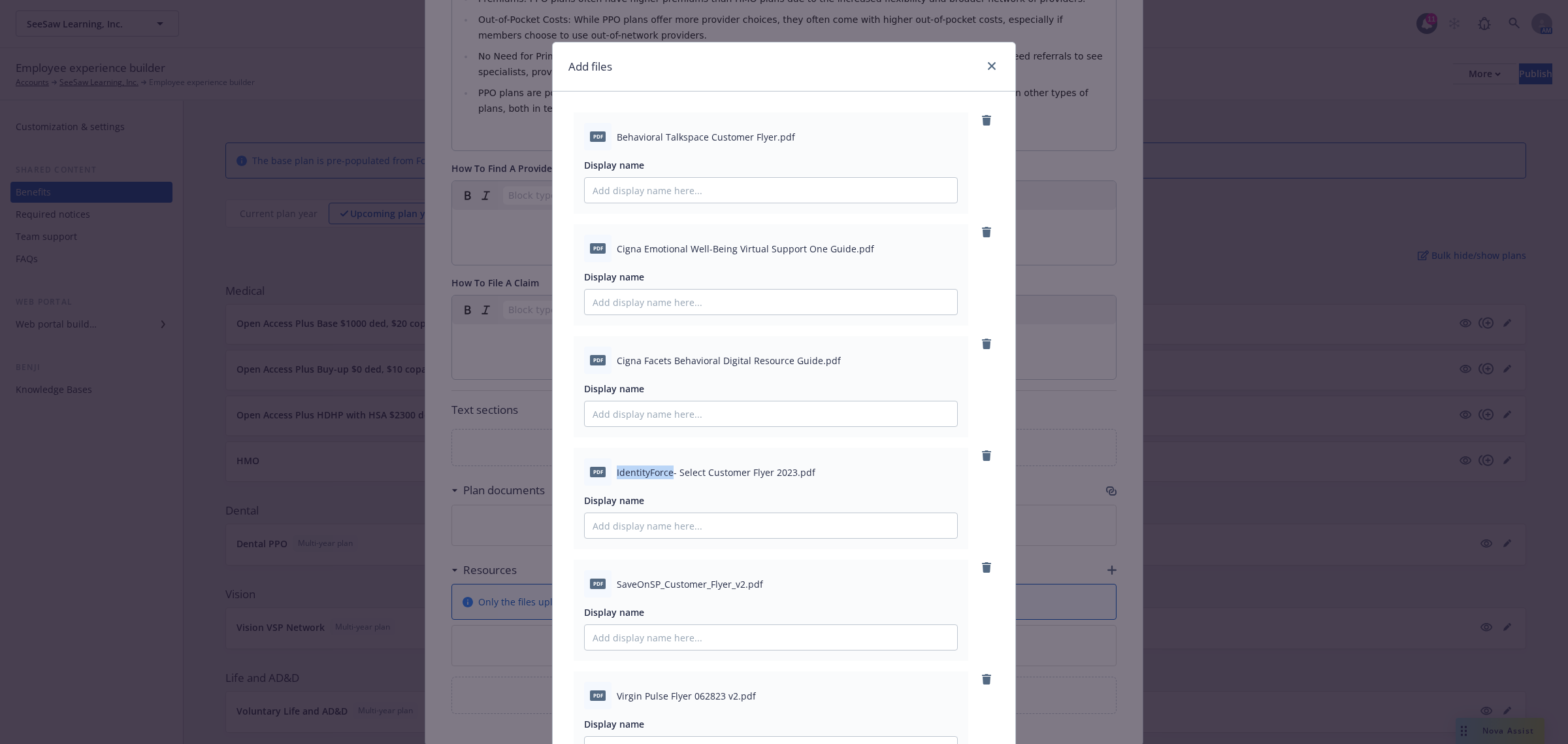
click at [665, 475] on span "IdentityForce- Select Customer Flyer 2023.pdf" at bounding box center [715, 472] width 198 height 14
copy span "IdentityForce"
click at [651, 519] on input "Display name" at bounding box center [771, 526] width 372 height 25
paste input "IdentityForce"
type input "IdentityForce"
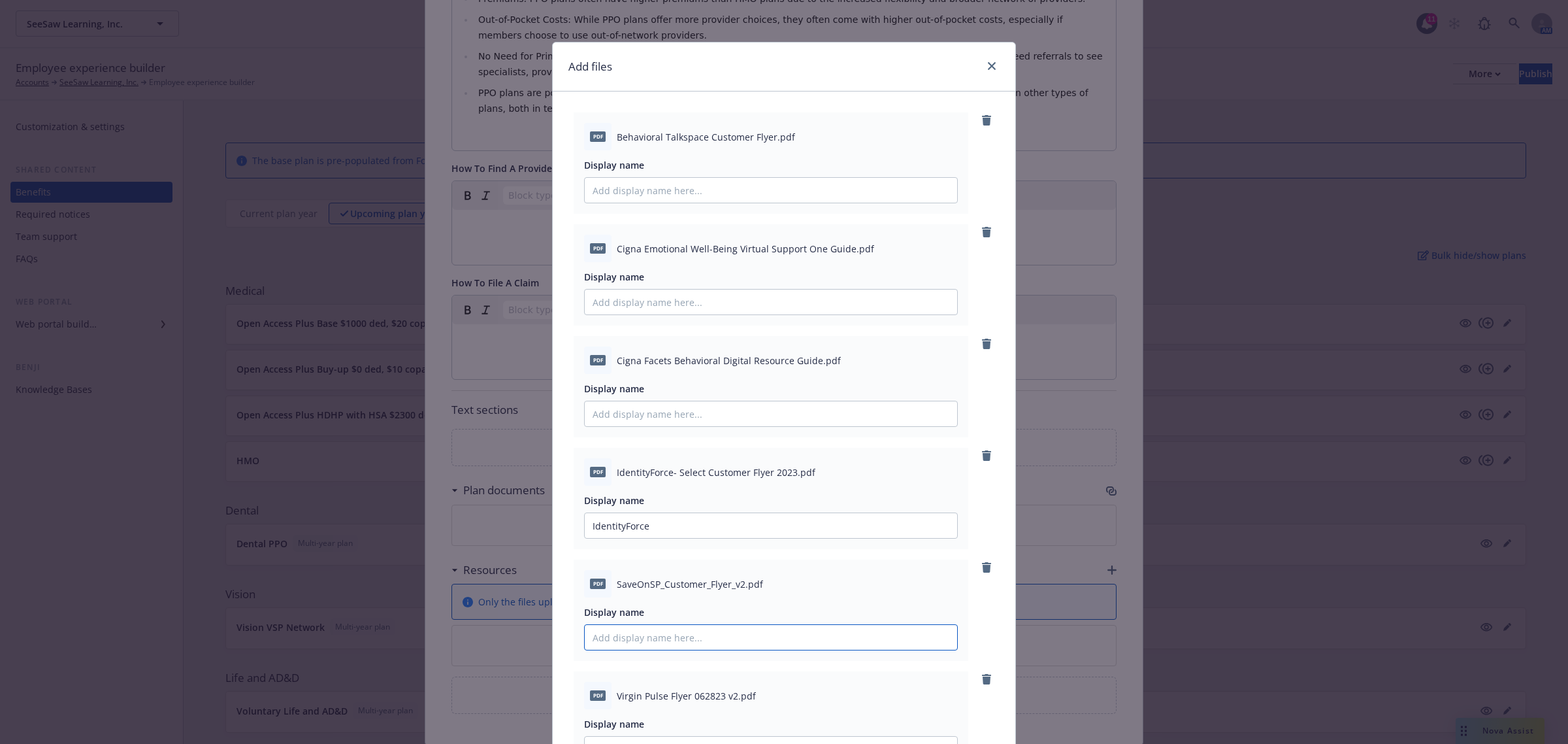
click at [634, 645] on input "Display name" at bounding box center [771, 637] width 372 height 25
click at [682, 634] on input "Save On" at bounding box center [771, 637] width 372 height 25
click at [648, 639] on input "Save On Speciality Medications" at bounding box center [771, 637] width 372 height 25
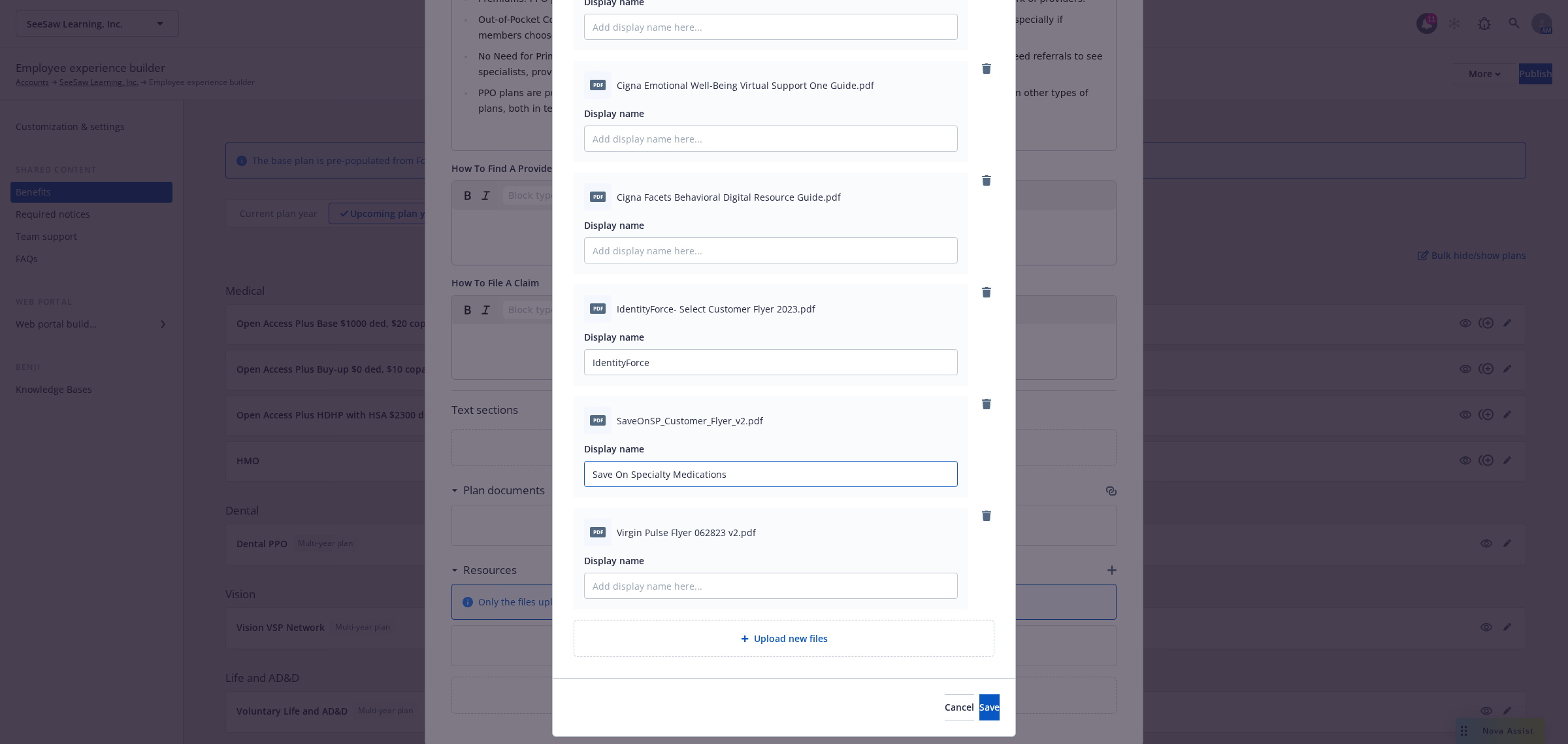
scroll to position [198, 0]
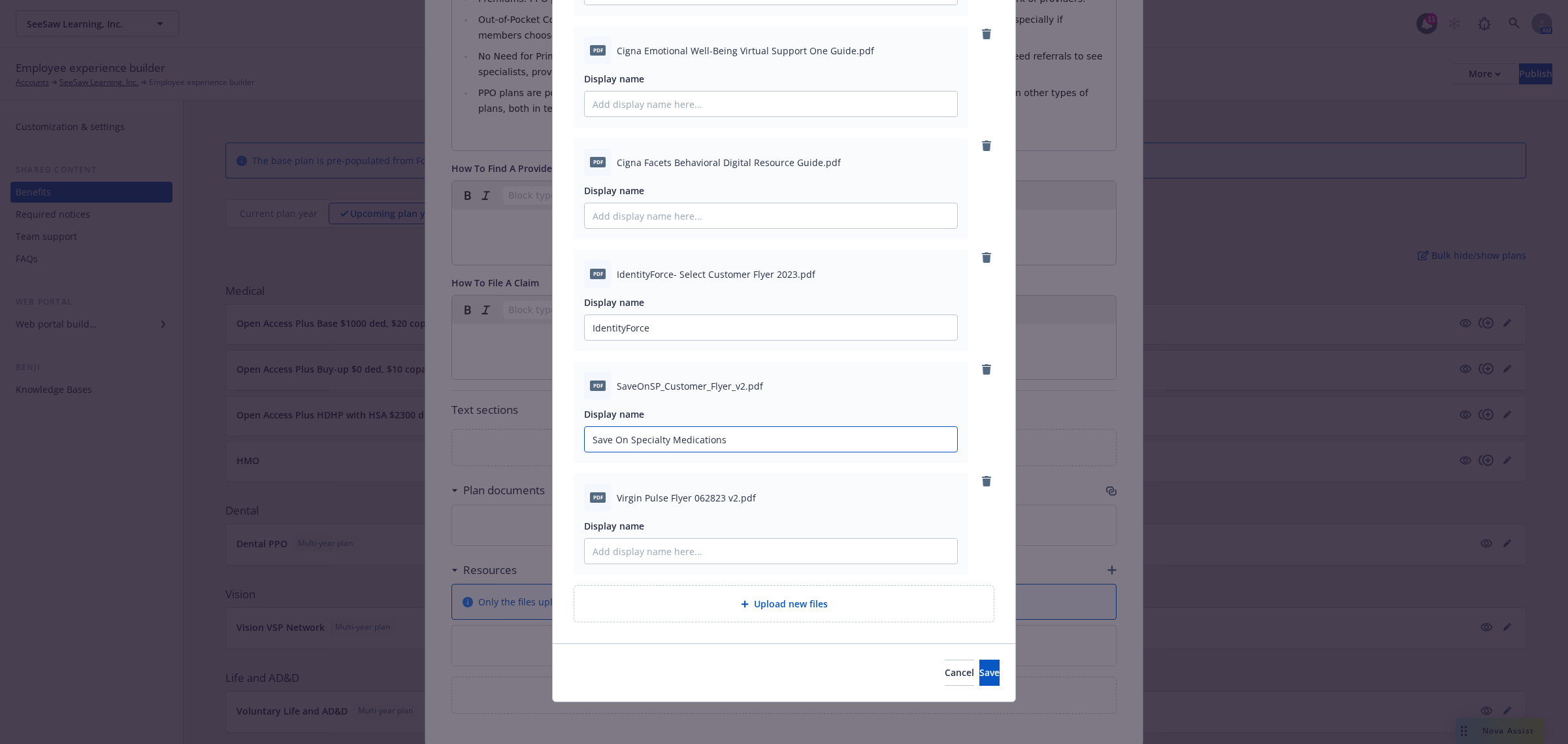
type input "Save On Specialty Medications"
click at [678, 556] on input "Display name" at bounding box center [771, 551] width 372 height 25
type input "Virgin Pulse Flyer"
click at [737, 453] on div "pdf SaveOnSP_Customer_Flyer_v2.pdf Display name Save On Specialty Medications" at bounding box center [771, 412] width 394 height 101
click at [738, 437] on input "Save On Specialty Medications" at bounding box center [771, 439] width 372 height 25
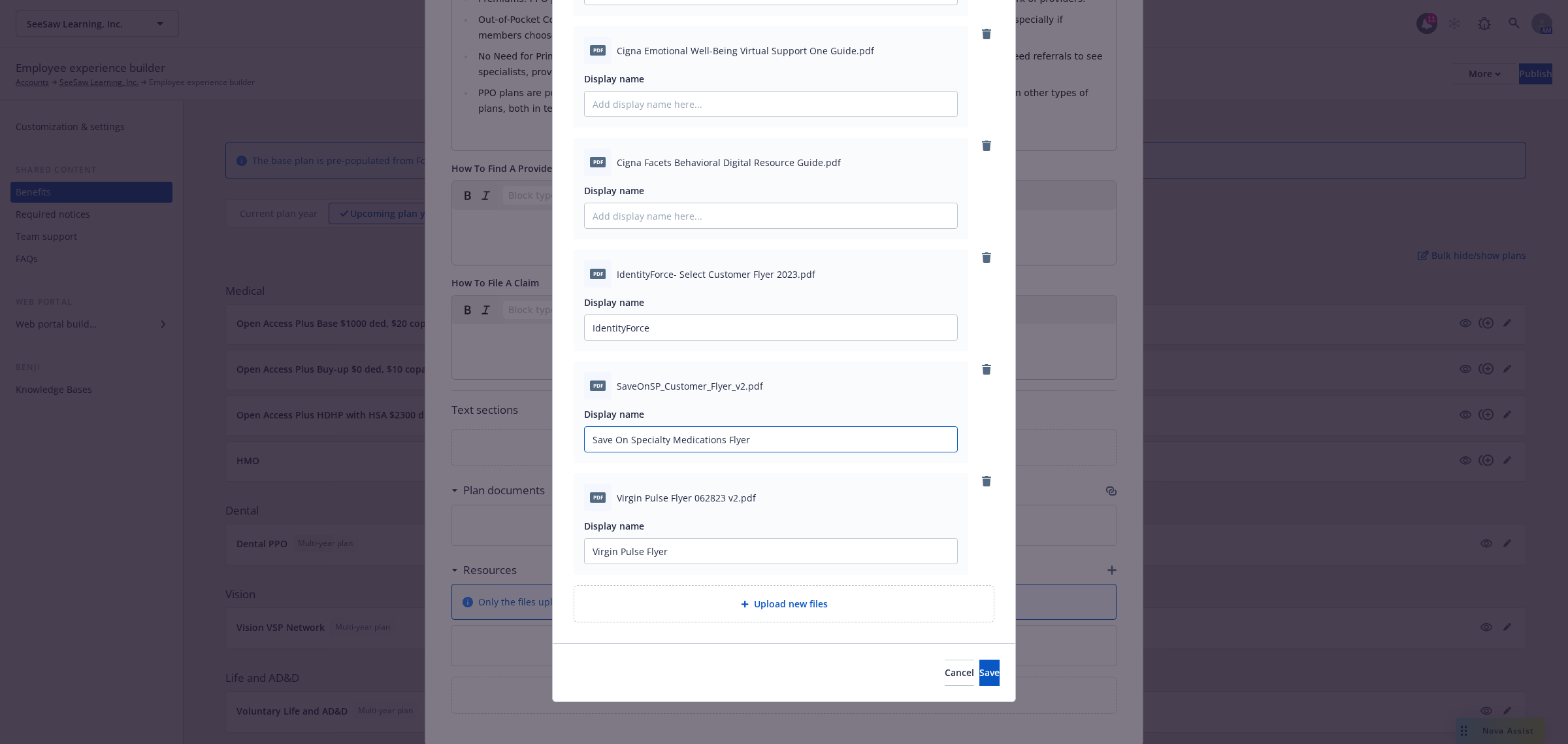
type input "Save On Specialty Medications Flyer"
click at [723, 323] on input "IdentityForce" at bounding box center [771, 327] width 372 height 25
type input "IdentityForce Flyer"
click at [980, 680] on button "Save" at bounding box center [990, 673] width 20 height 26
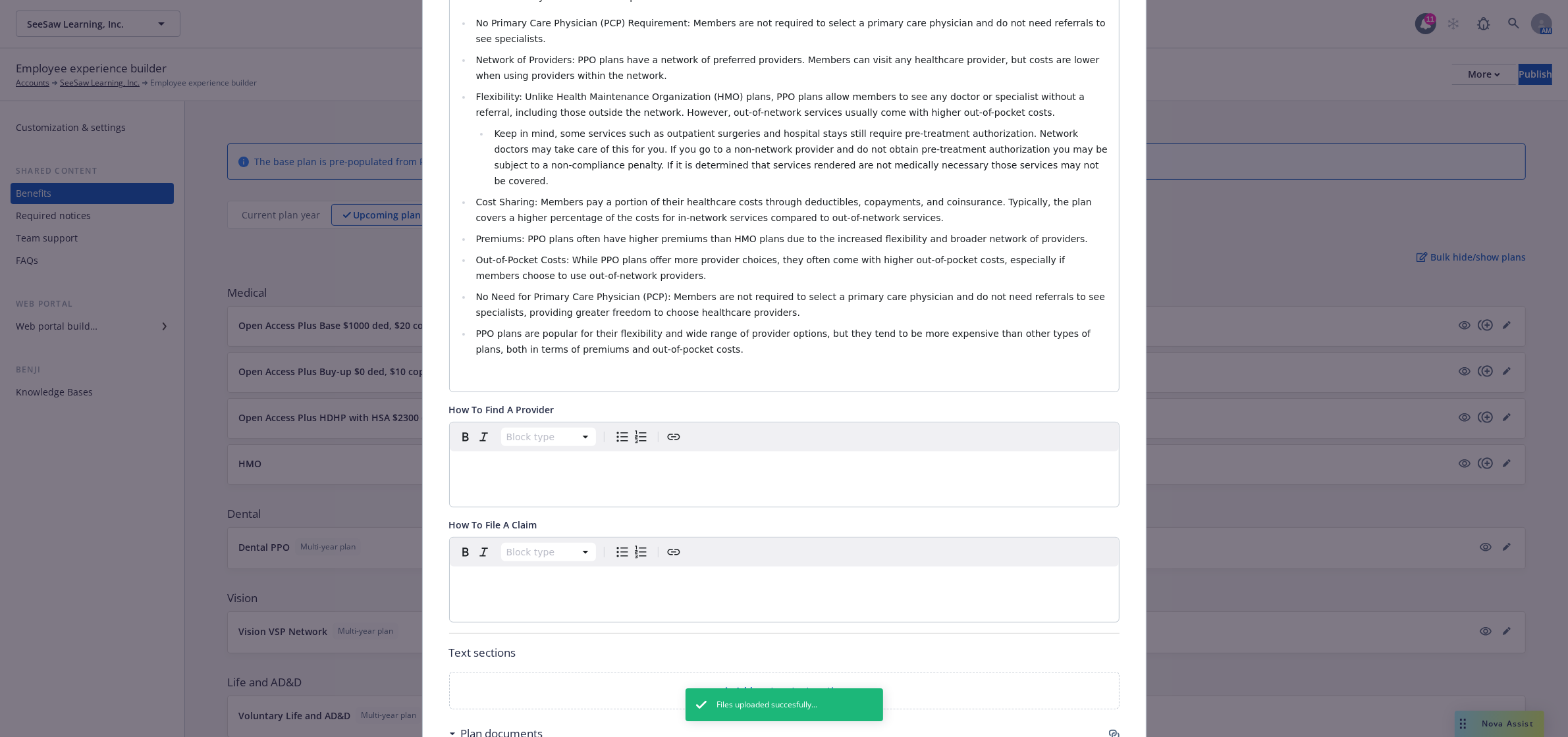
scroll to position [0, 0]
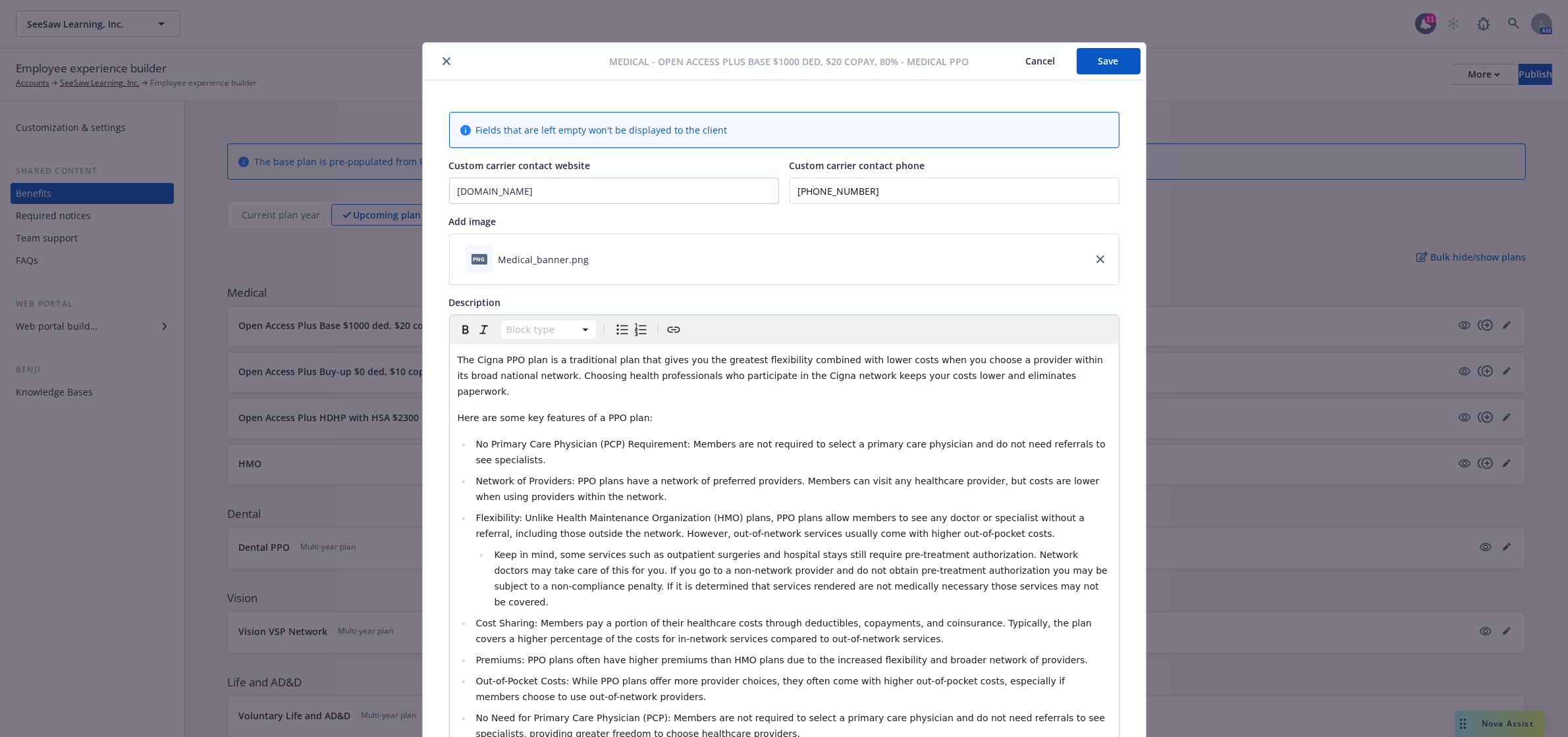
click at [1105, 53] on button "Save" at bounding box center [1109, 61] width 64 height 26
click at [442, 61] on icon "close" at bounding box center [446, 61] width 8 height 8
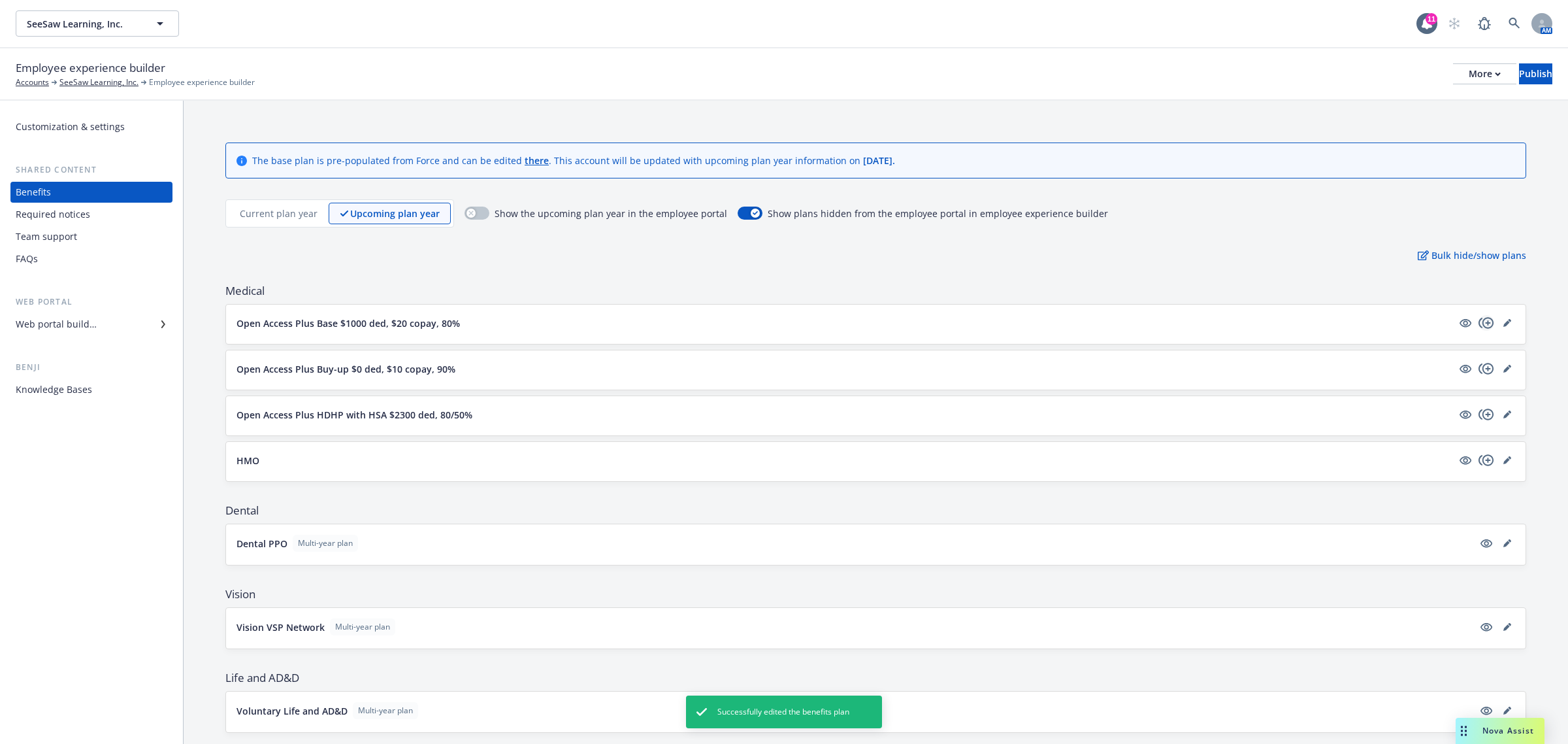
click at [1478, 326] on icon "copyPlus" at bounding box center [1486, 323] width 15 height 15
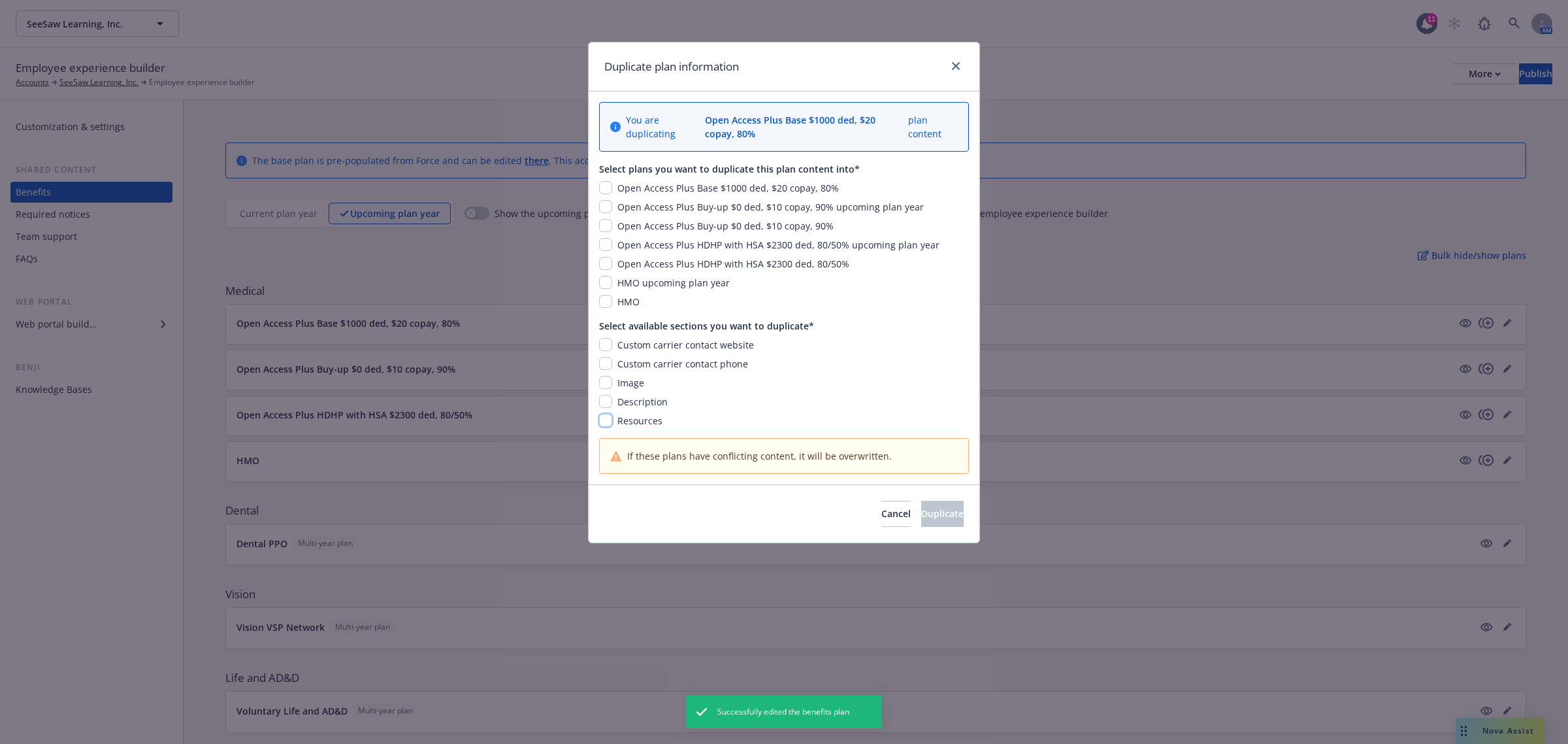
click at [609, 424] on input "checkbox" at bounding box center [605, 420] width 13 height 13
checkbox input "true"
click at [604, 207] on input "checkbox" at bounding box center [605, 206] width 13 height 13
checkbox input "true"
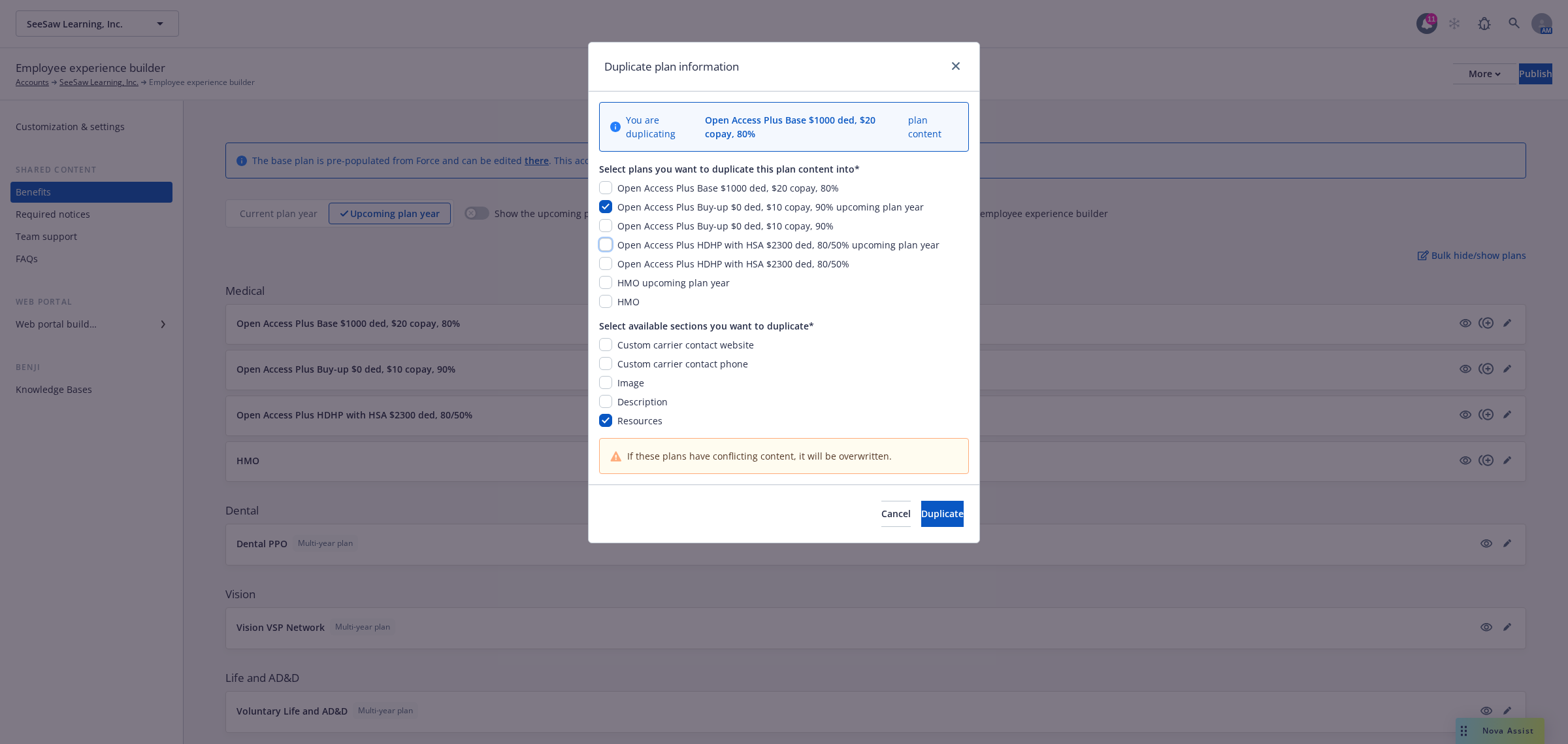
click at [603, 251] on input "checkbox" at bounding box center [605, 244] width 13 height 13
checkbox input "true"
click at [921, 519] on span "Duplicate" at bounding box center [942, 513] width 42 height 12
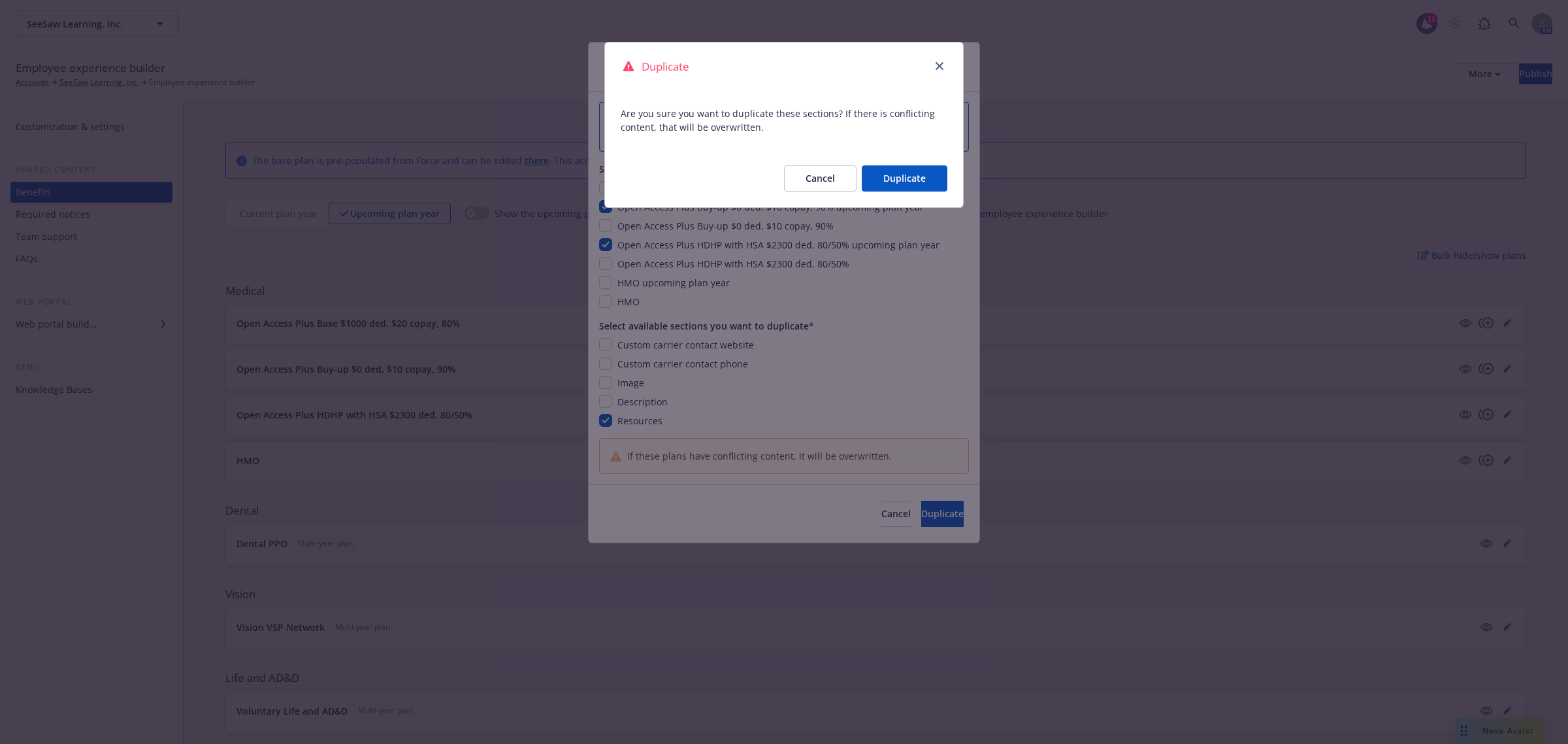
click at [886, 182] on button "Duplicate" at bounding box center [905, 179] width 86 height 26
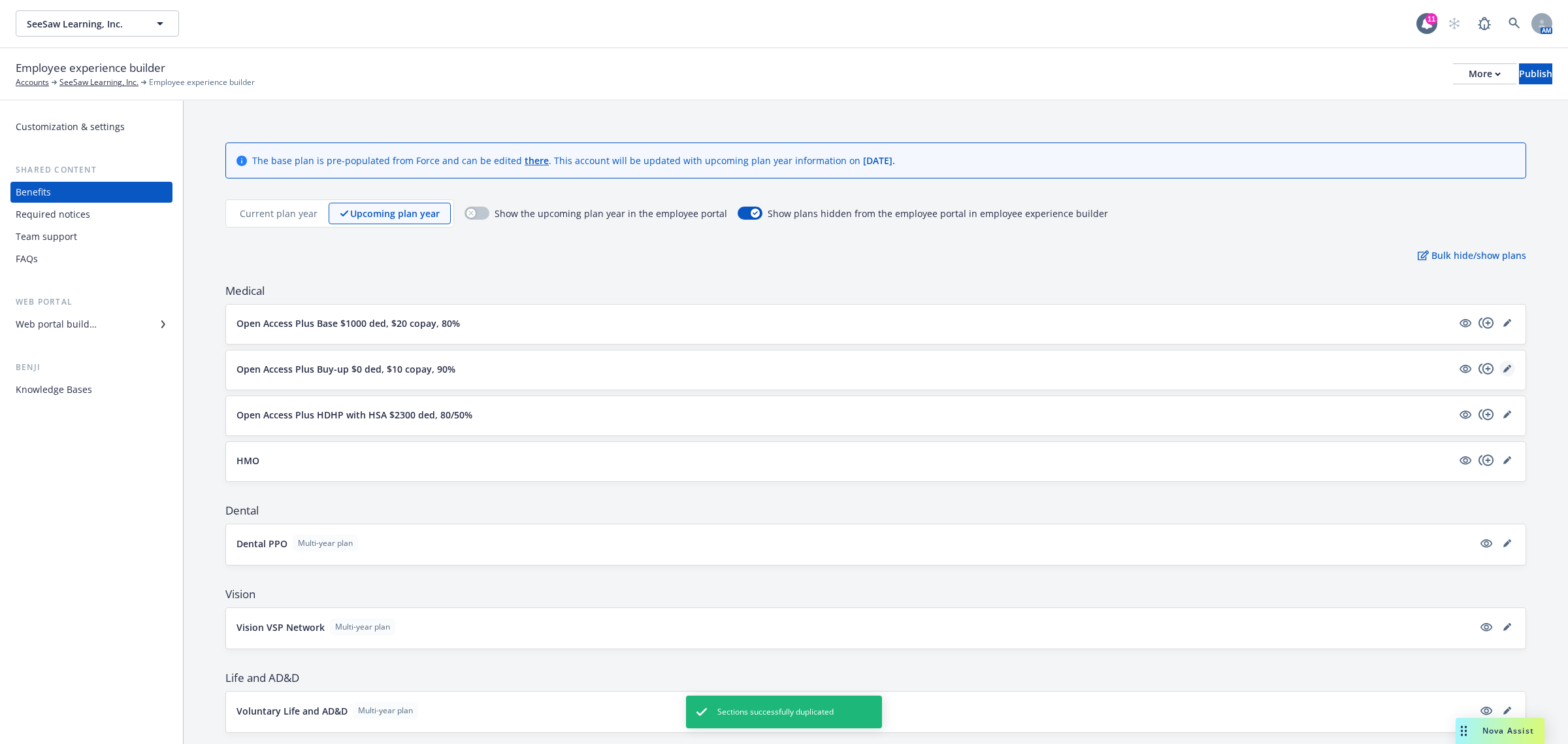
click at [1504, 372] on icon "editPencil" at bounding box center [1507, 369] width 8 height 8
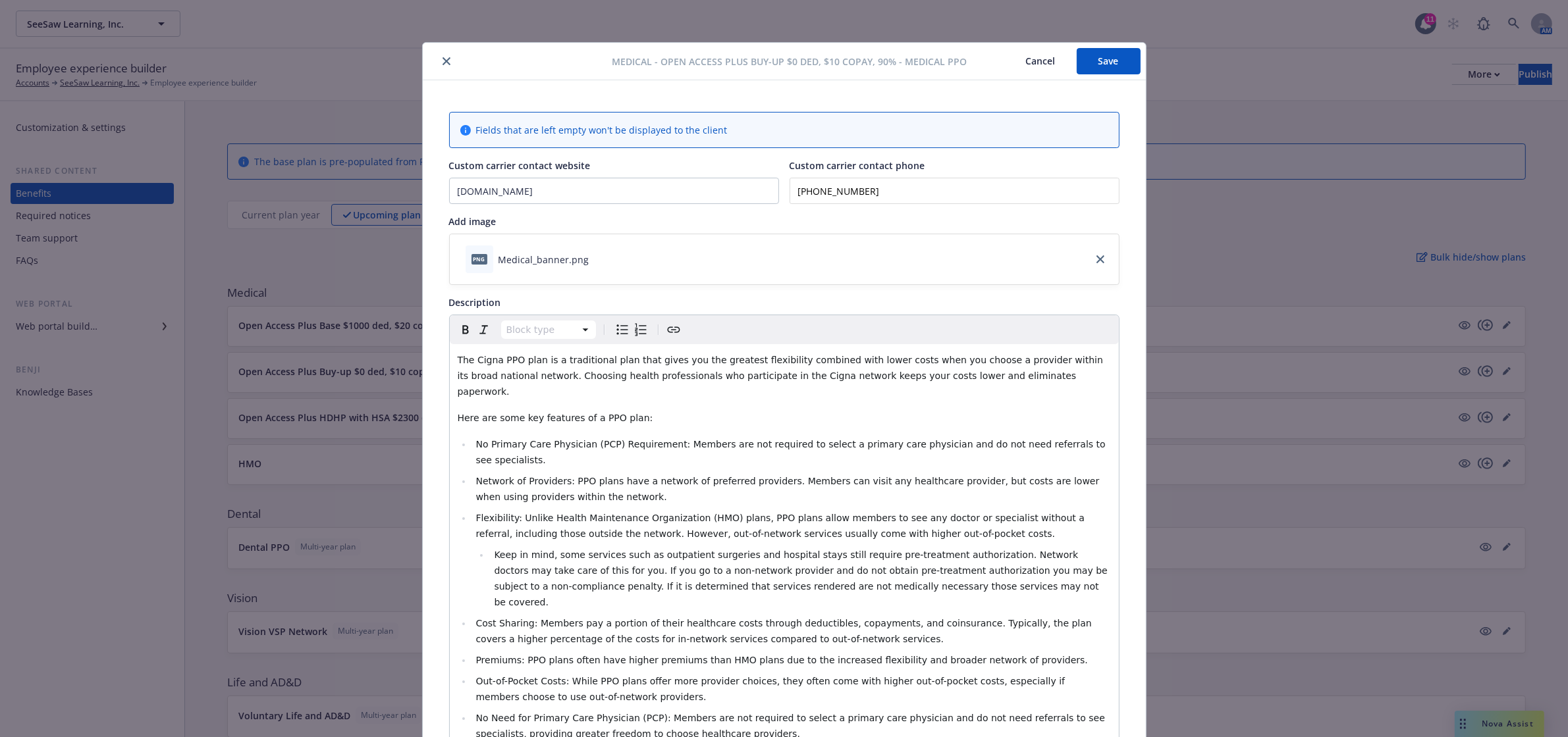
click at [442, 60] on icon "close" at bounding box center [446, 61] width 8 height 8
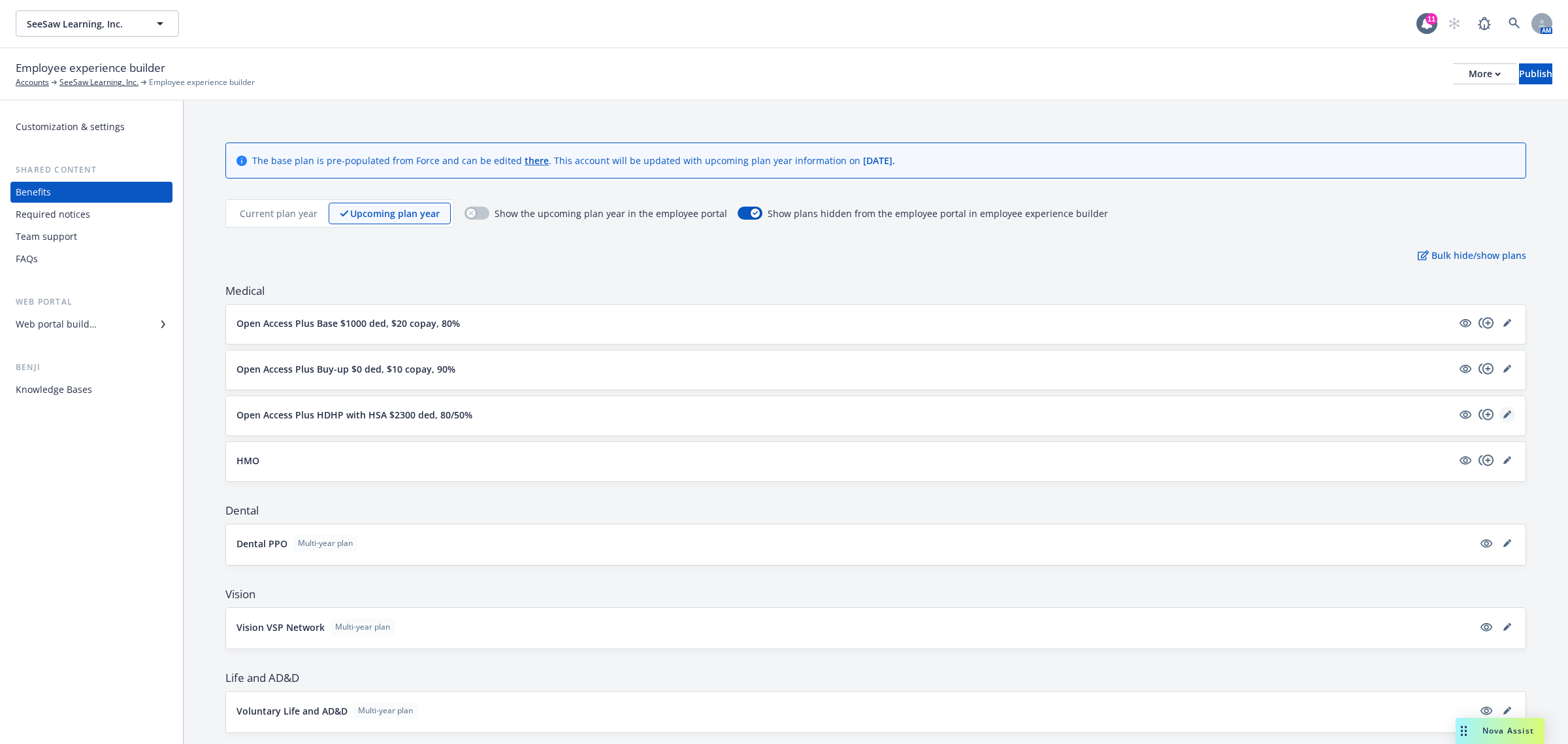
click at [1504, 414] on icon "editPencil" at bounding box center [1507, 415] width 8 height 8
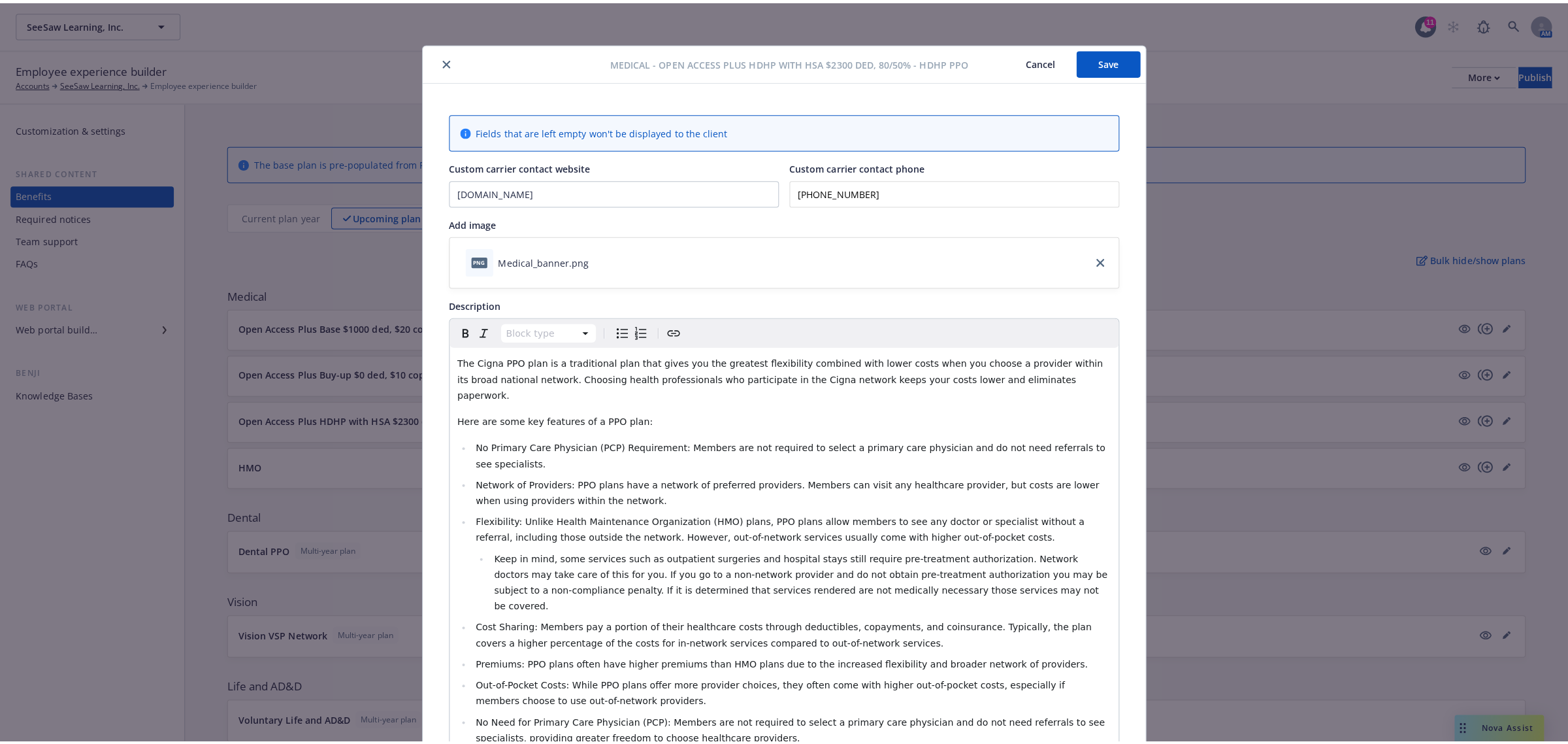
scroll to position [39, 0]
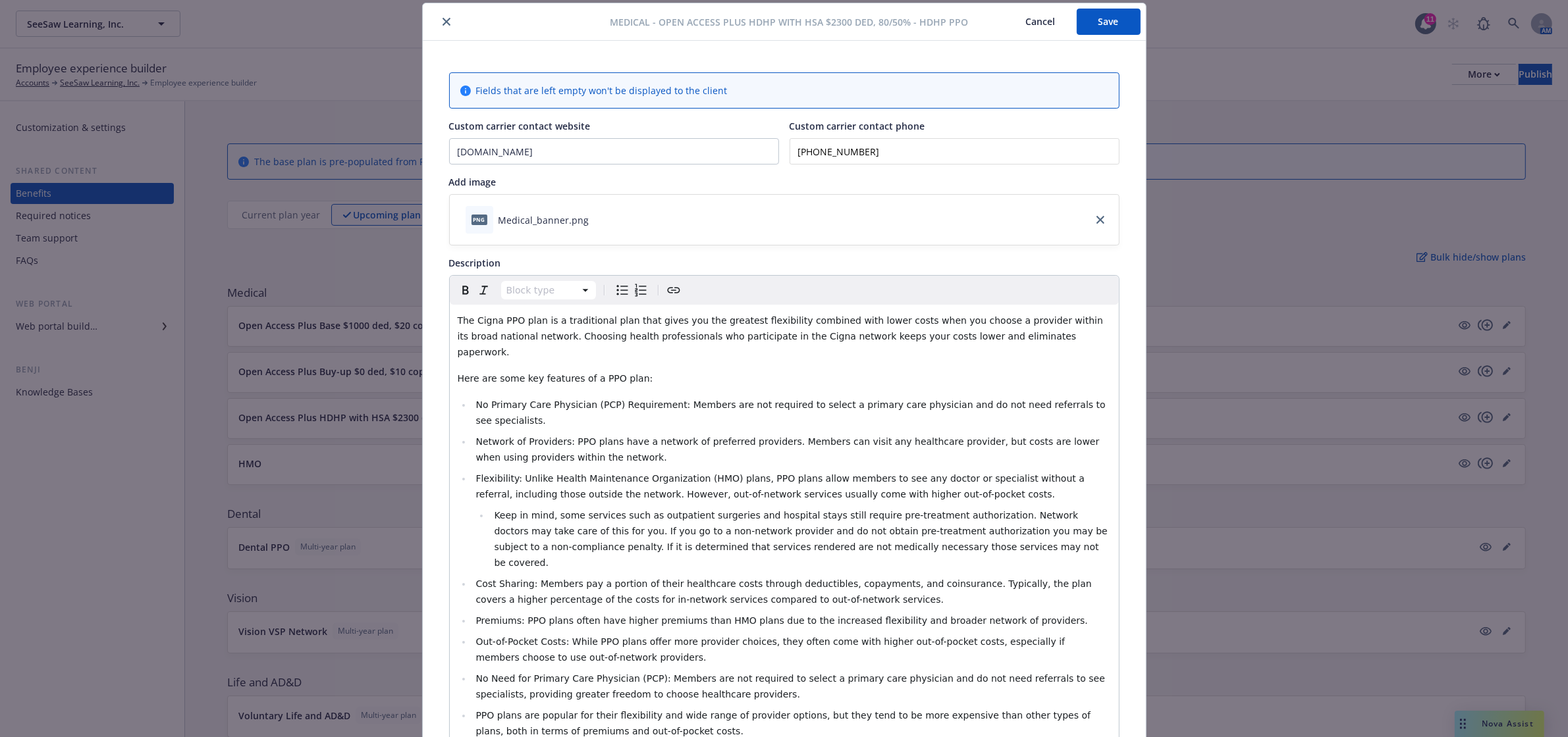
click at [442, 21] on icon "close" at bounding box center [446, 22] width 8 height 8
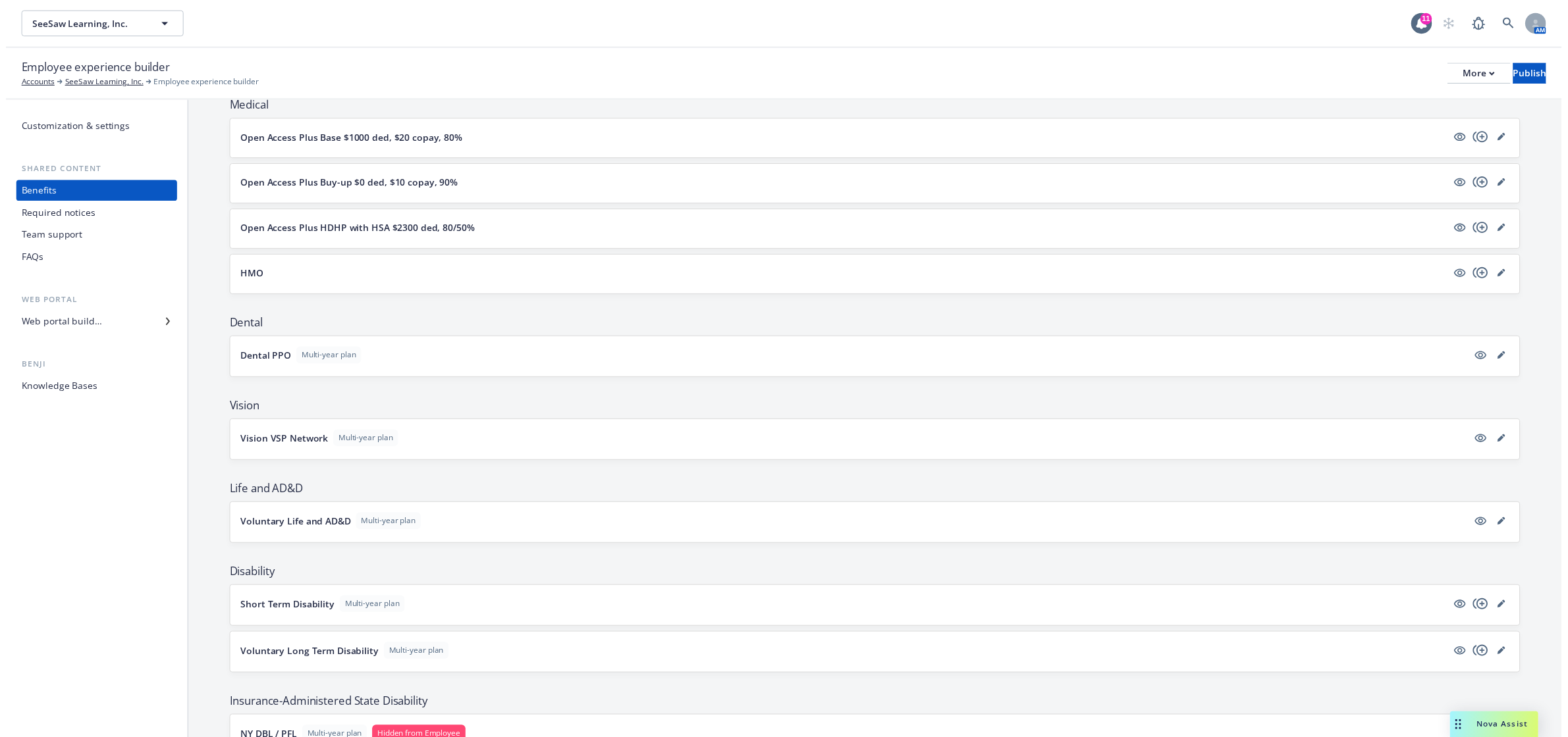
scroll to position [219, 0]
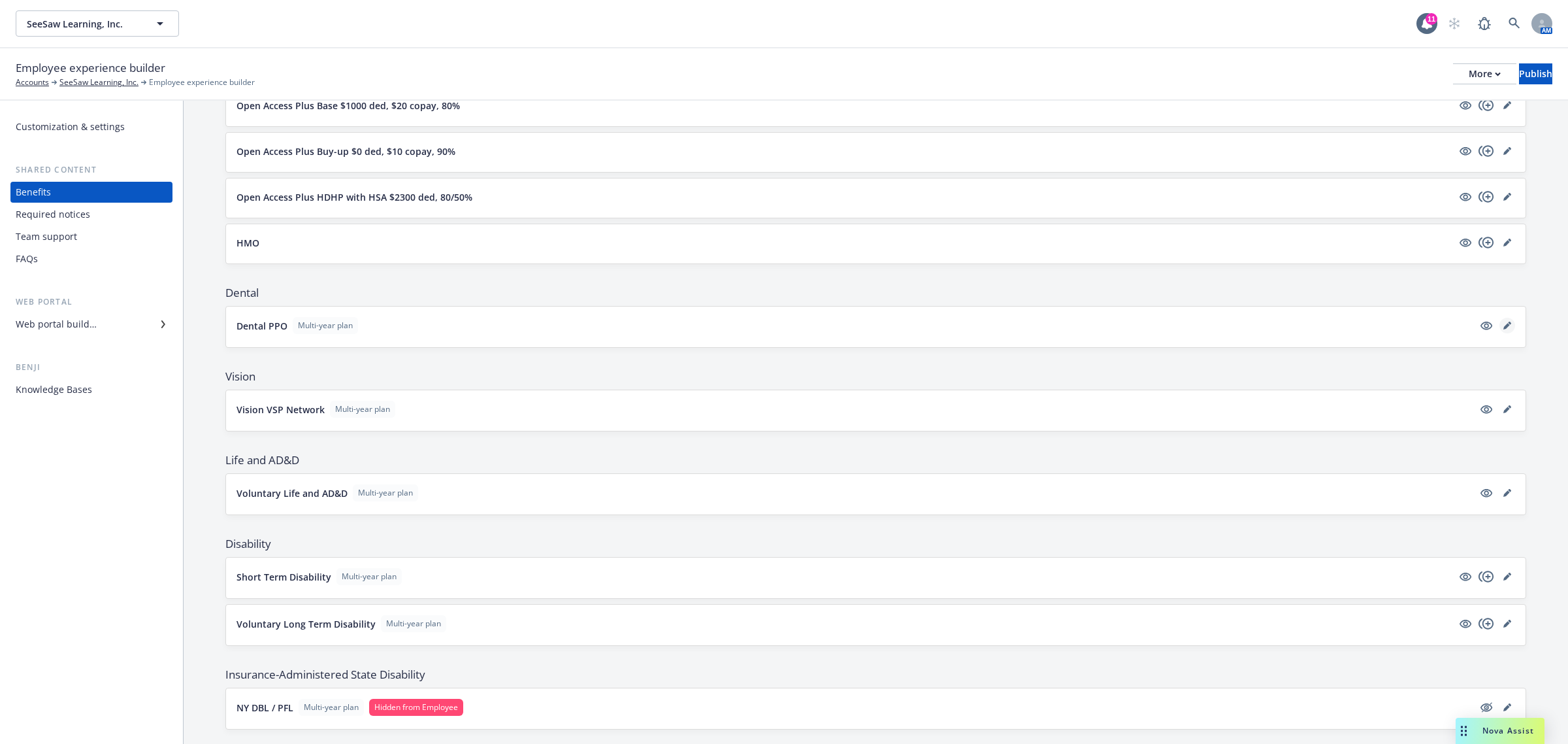
click at [1504, 327] on icon "editPencil" at bounding box center [1507, 326] width 8 height 8
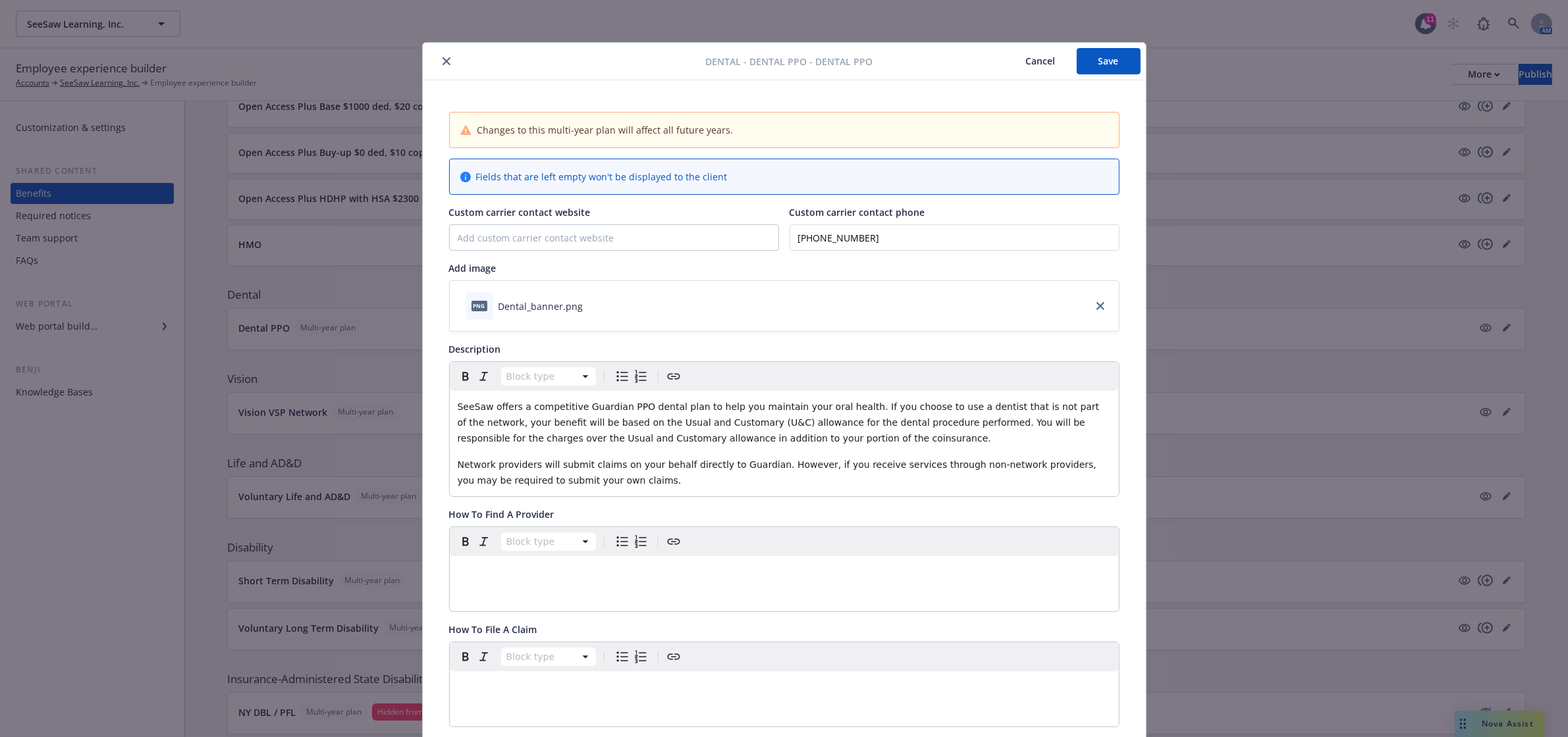
click at [439, 54] on button "close" at bounding box center [446, 61] width 15 height 15
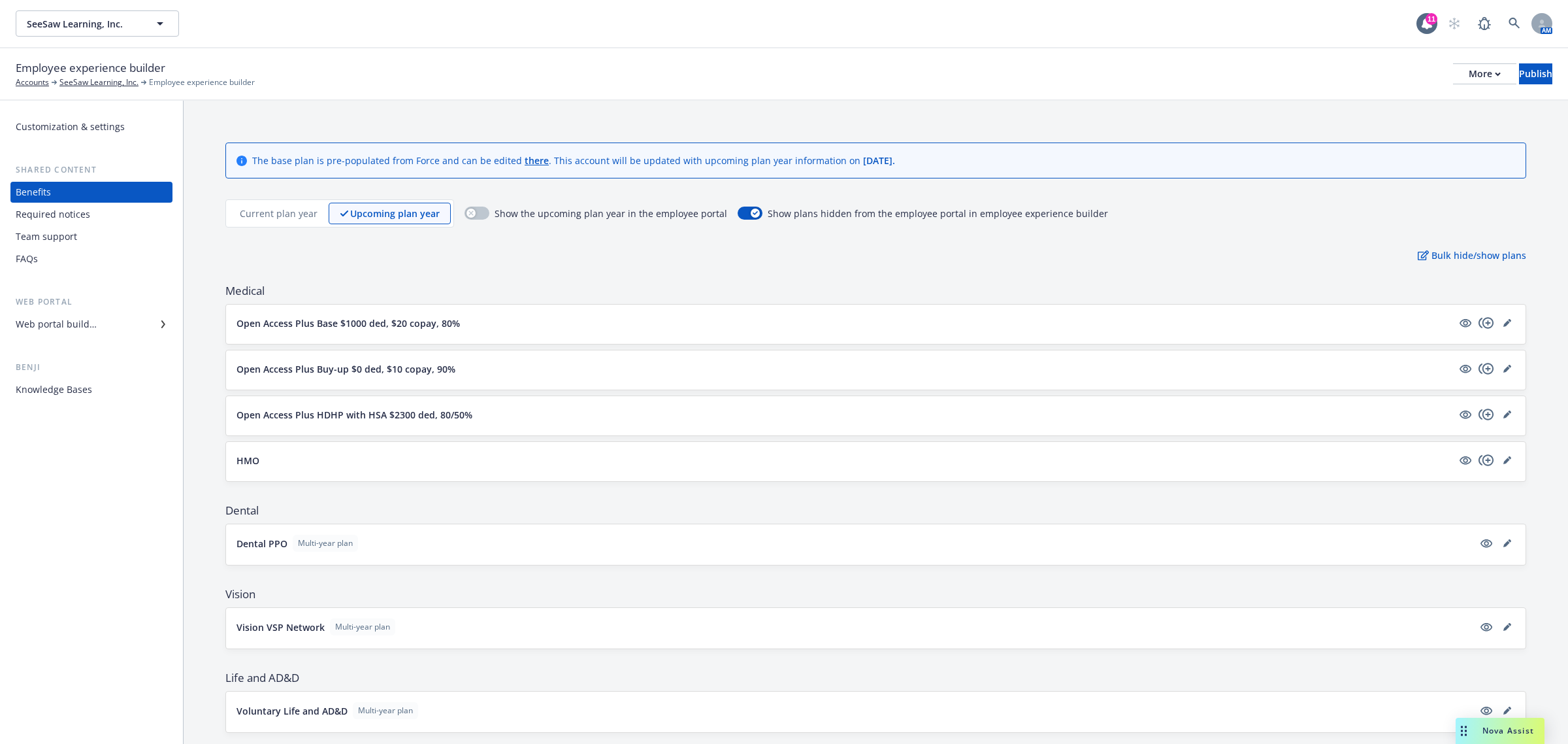
click at [119, 325] on div "Web portal builder" at bounding box center [91, 323] width 152 height 21
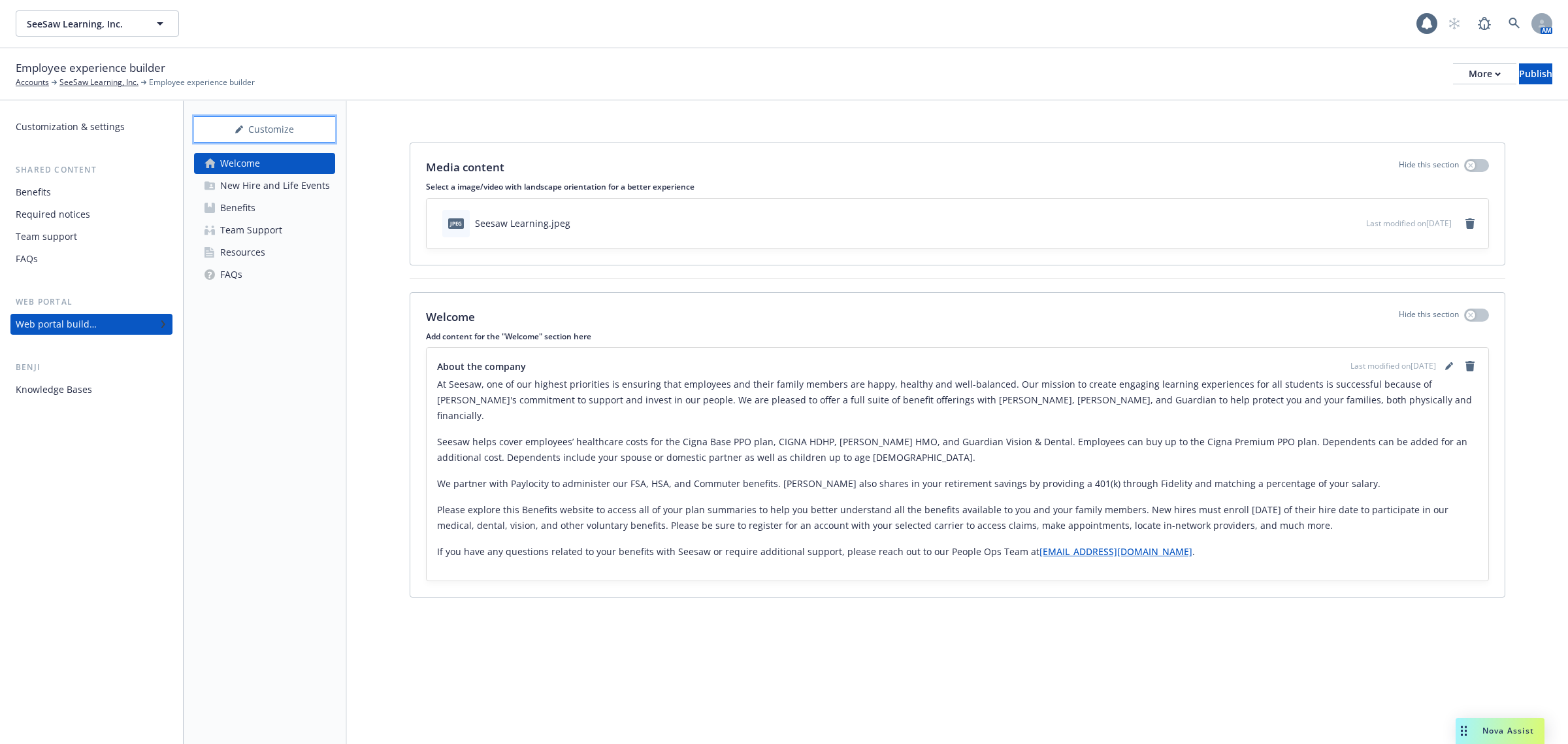
click at [261, 133] on div "Customize" at bounding box center [264, 129] width 141 height 25
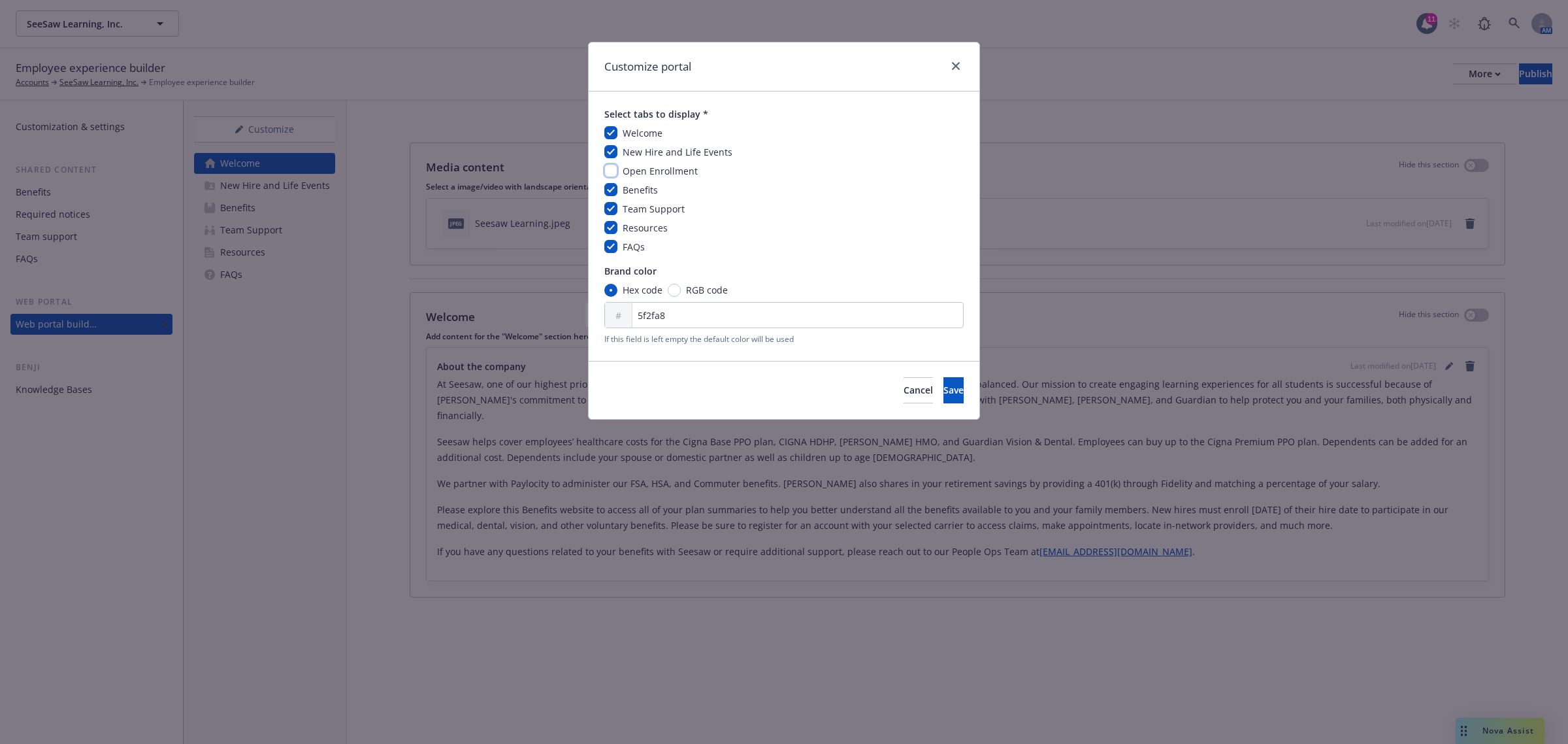
click at [616, 172] on input "checkbox" at bounding box center [611, 170] width 13 height 13
checkbox input "true"
click at [944, 393] on span "Save" at bounding box center [954, 390] width 20 height 12
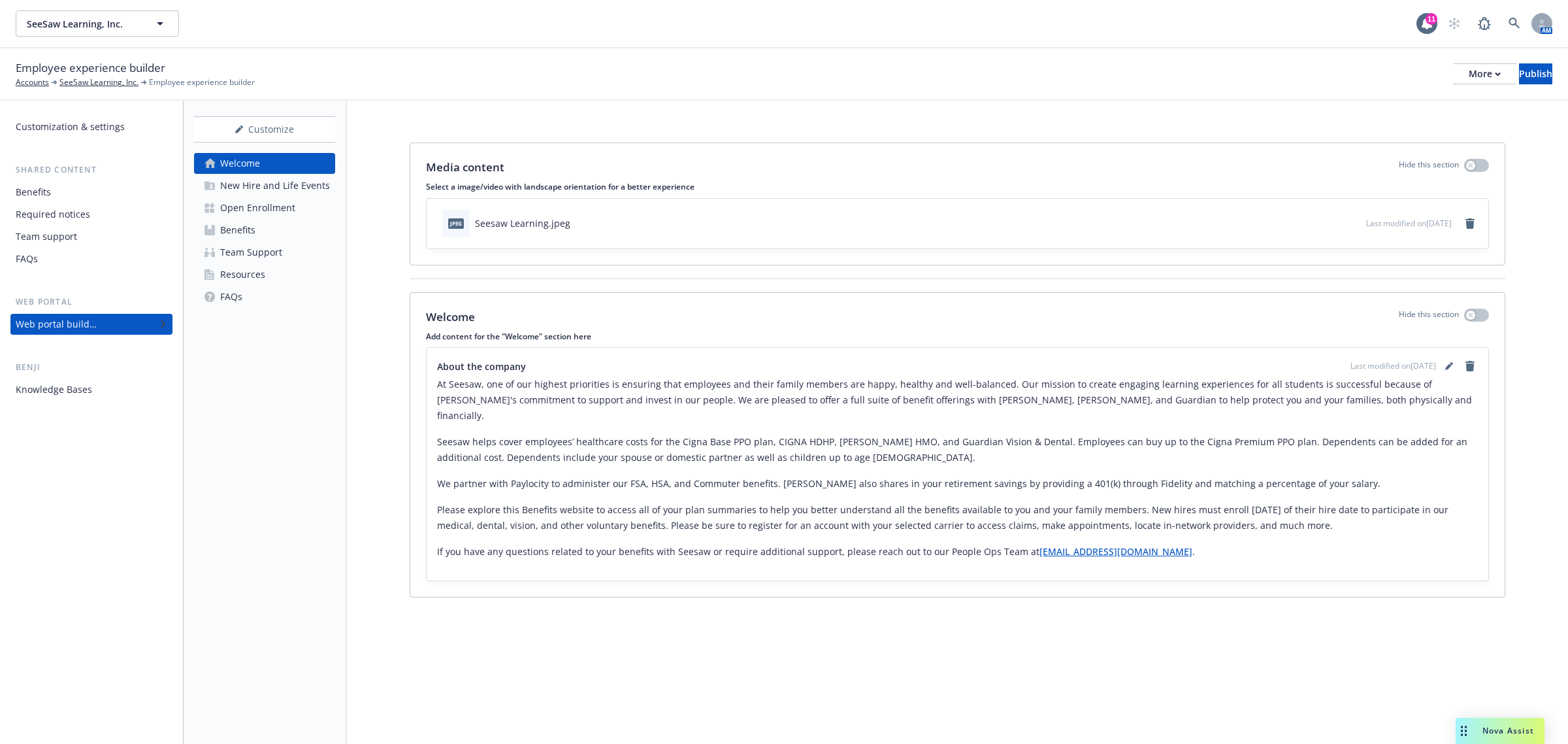
click at [286, 213] on div "Open Enrollment" at bounding box center [257, 208] width 75 height 21
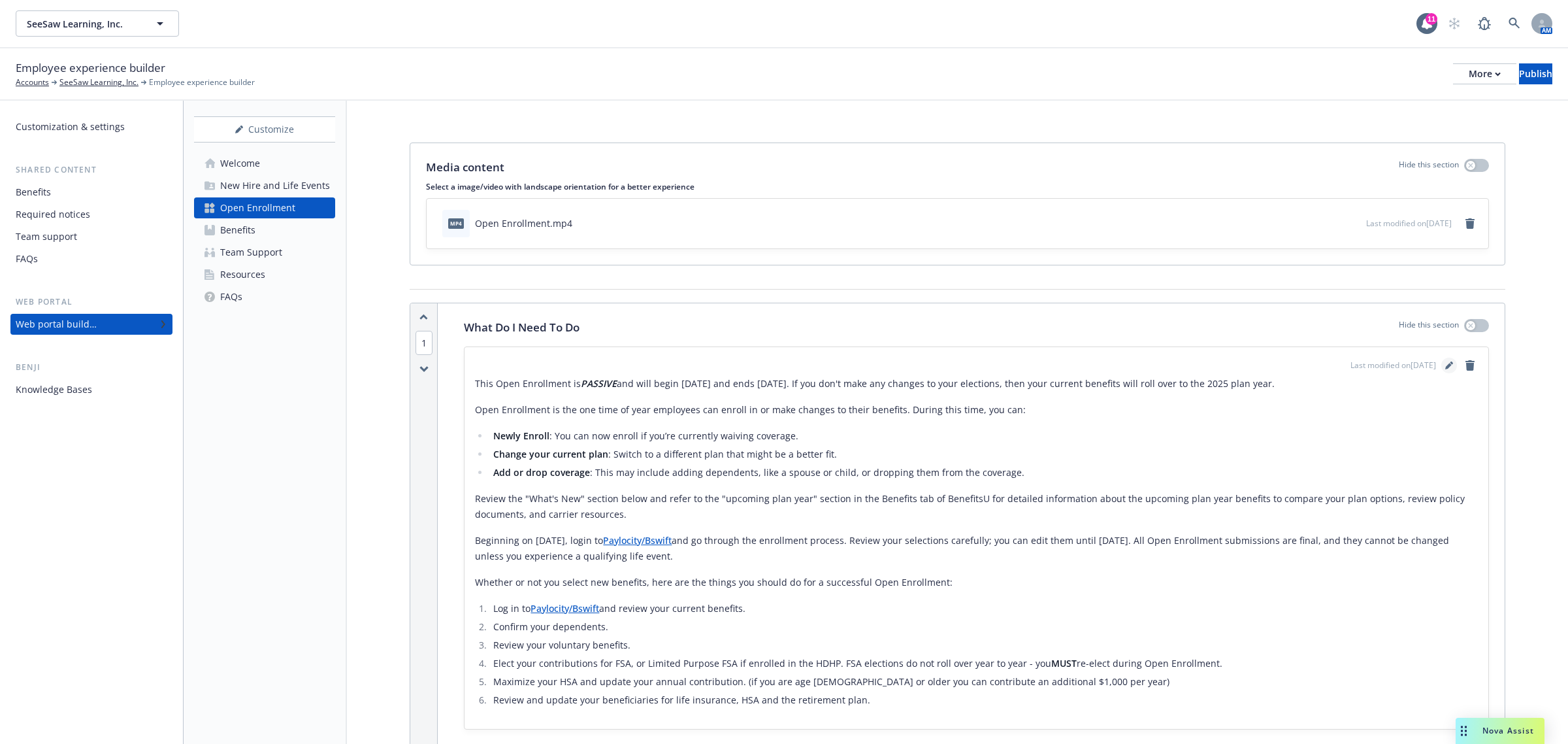
click at [1445, 365] on icon "editPencil" at bounding box center [1449, 365] width 7 height 7
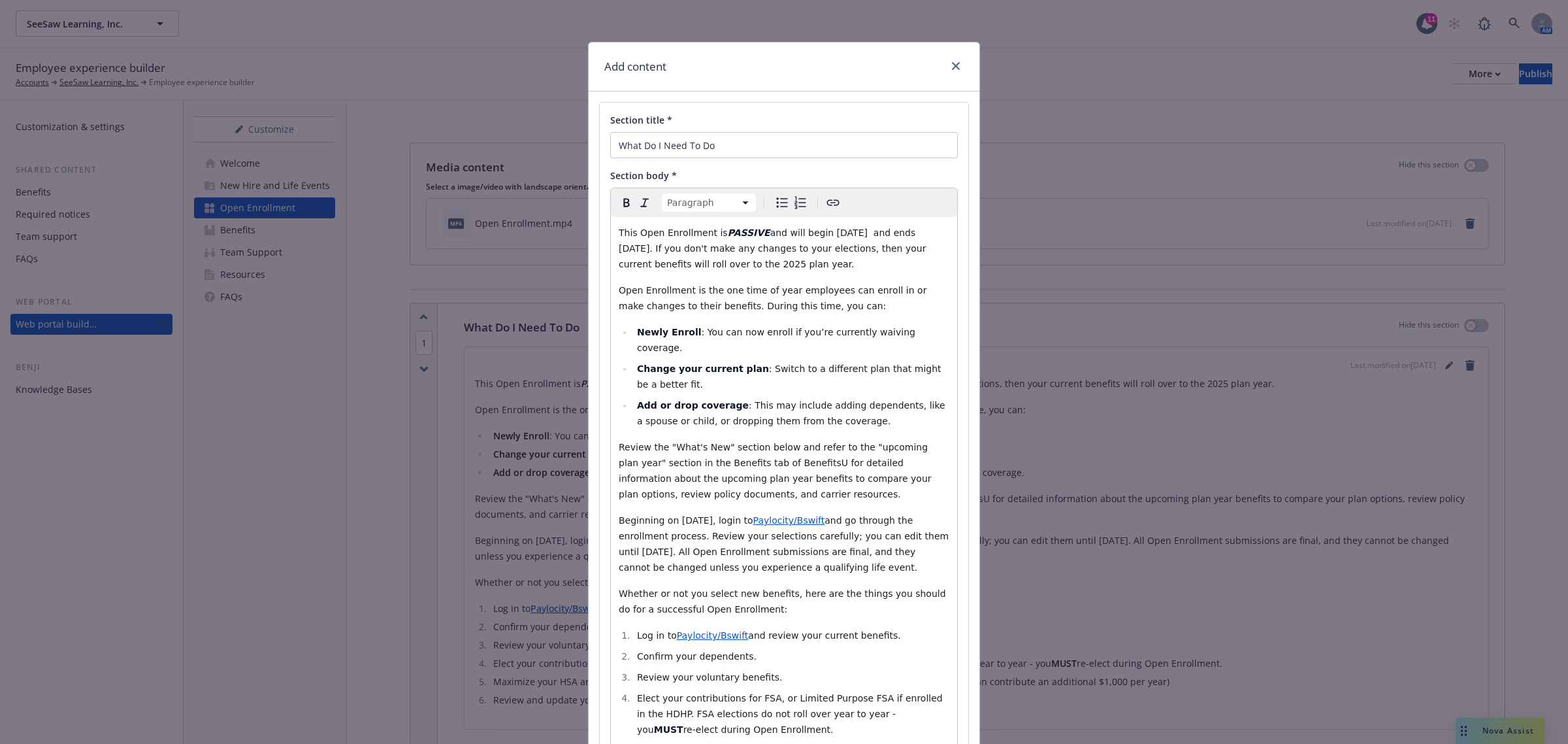
click at [860, 234] on span "and will begin [DATE] and ends [DATE]. If you don't make any changes to your el…" at bounding box center [774, 248] width 310 height 42
click at [892, 233] on span "and will begin [DATE] and ends [DATE]. If you don't make any changes to your el…" at bounding box center [774, 248] width 310 height 42
click at [663, 251] on span "and will begin [DATE] and ends [DATE]. If you don't make any changes to your el…" at bounding box center [774, 248] width 310 height 42
click at [693, 247] on span "and will begin [DATE] and ends [DATE]. If you don't make any changes to your el…" at bounding box center [774, 248] width 310 height 42
drag, startPoint x: 732, startPoint y: 450, endPoint x: 768, endPoint y: 451, distance: 36.0
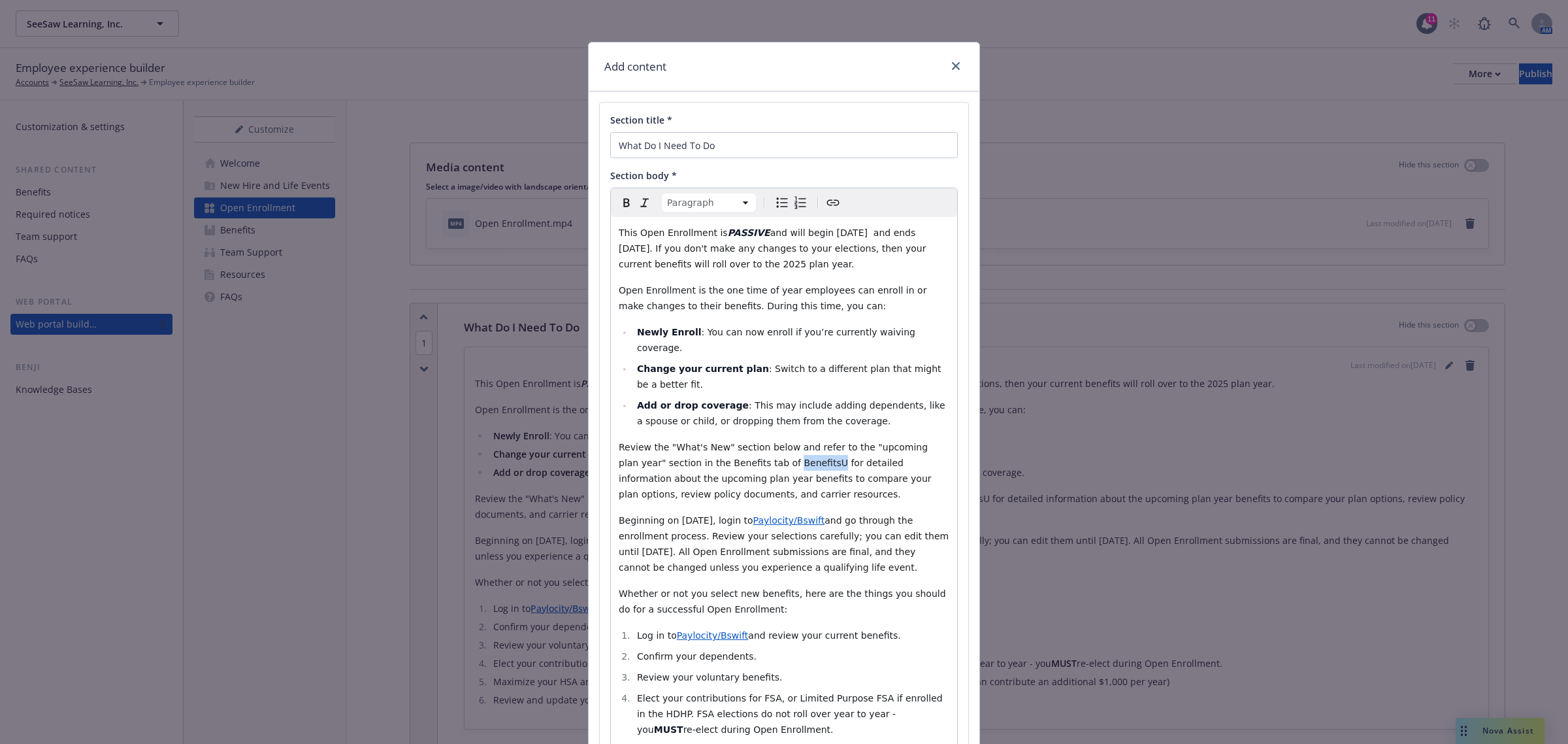
click at [768, 451] on span "Review the "What's New" section below and refer to the "upcoming plan year" sec…" at bounding box center [777, 470] width 316 height 57
click at [719, 515] on span "Beginning on [DATE], login to" at bounding box center [686, 520] width 135 height 11
click at [660, 538] on span "and go through the enrollment process. Review your selections carefully; you ca…" at bounding box center [785, 543] width 333 height 57
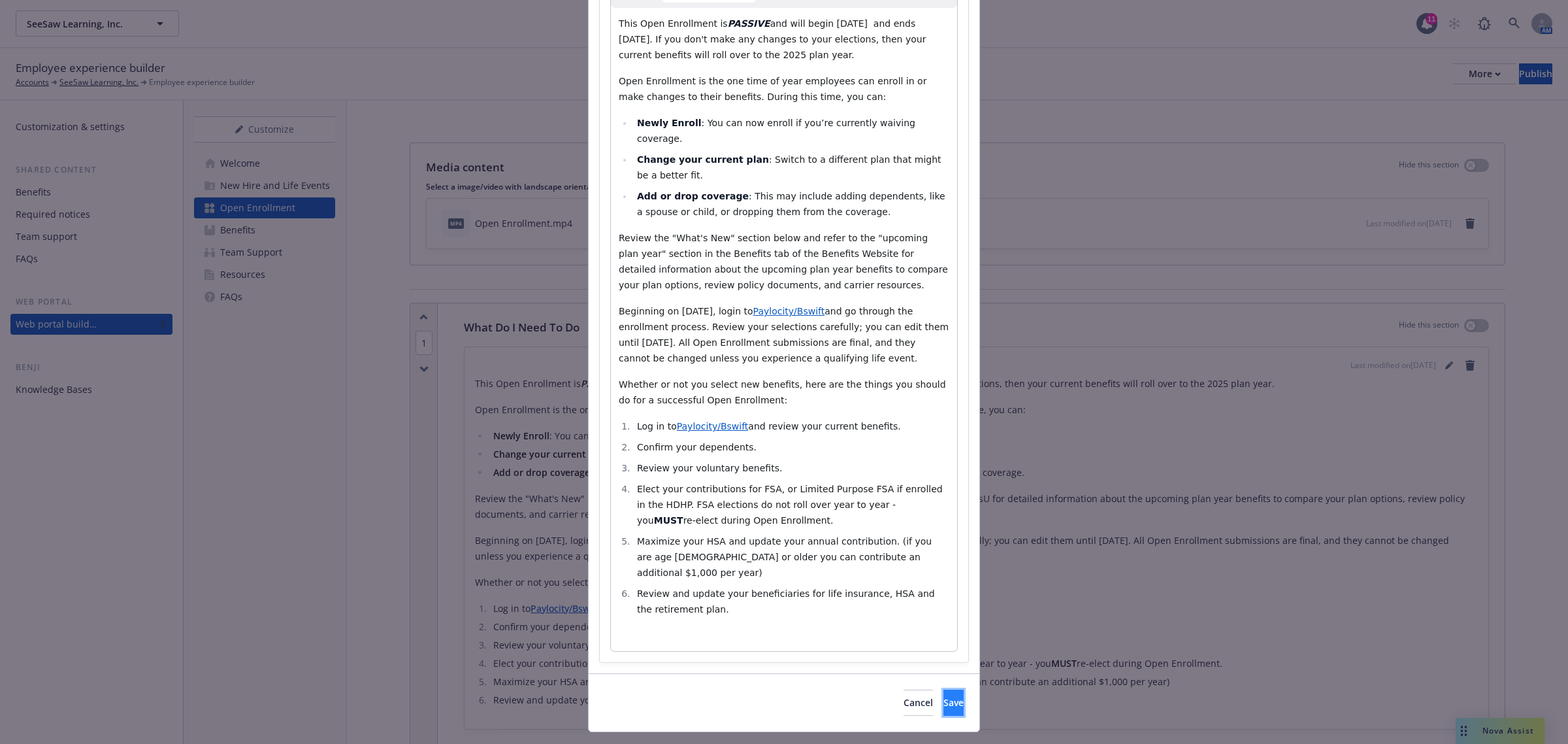
click at [944, 696] on span "Save" at bounding box center [954, 703] width 20 height 12
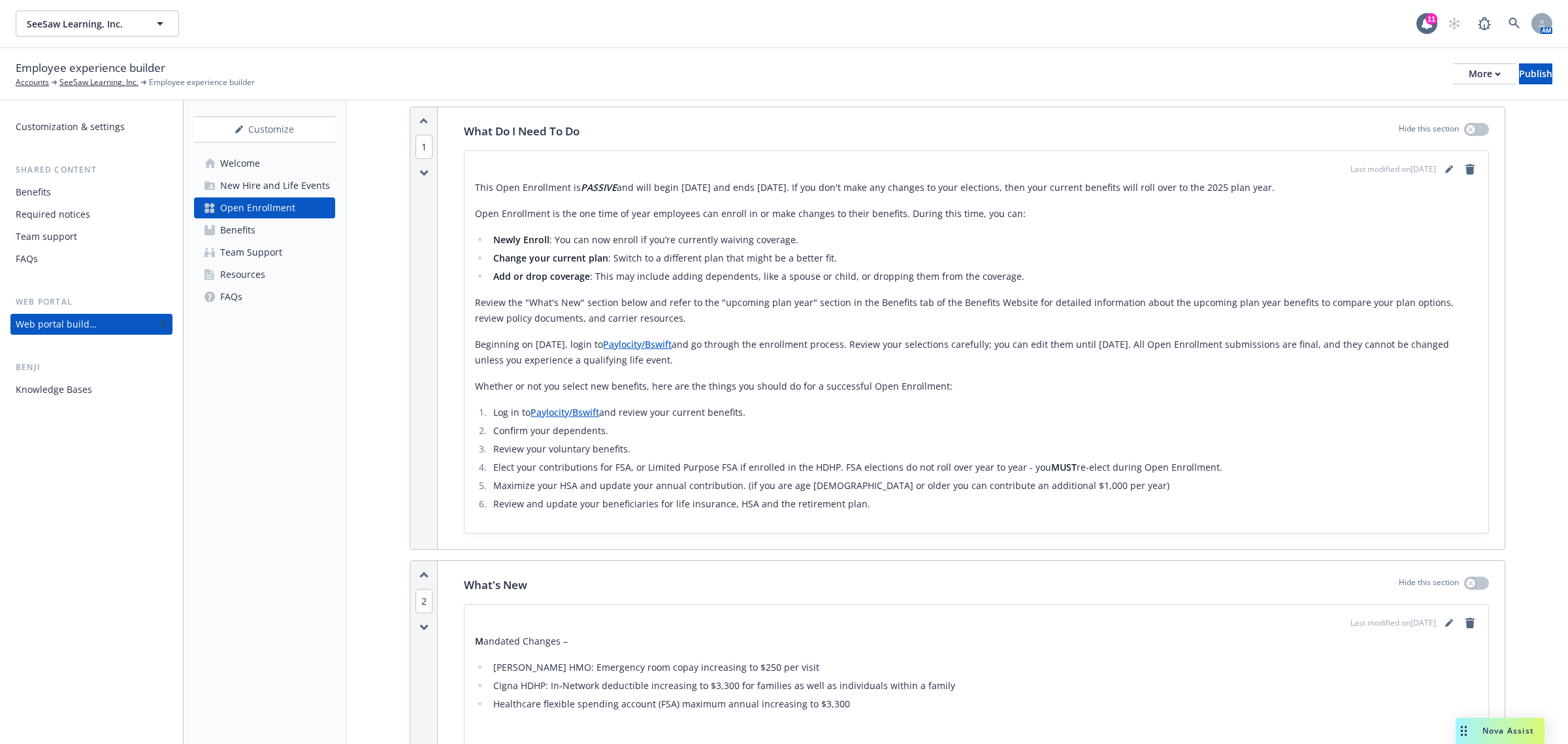
scroll to position [435, 0]
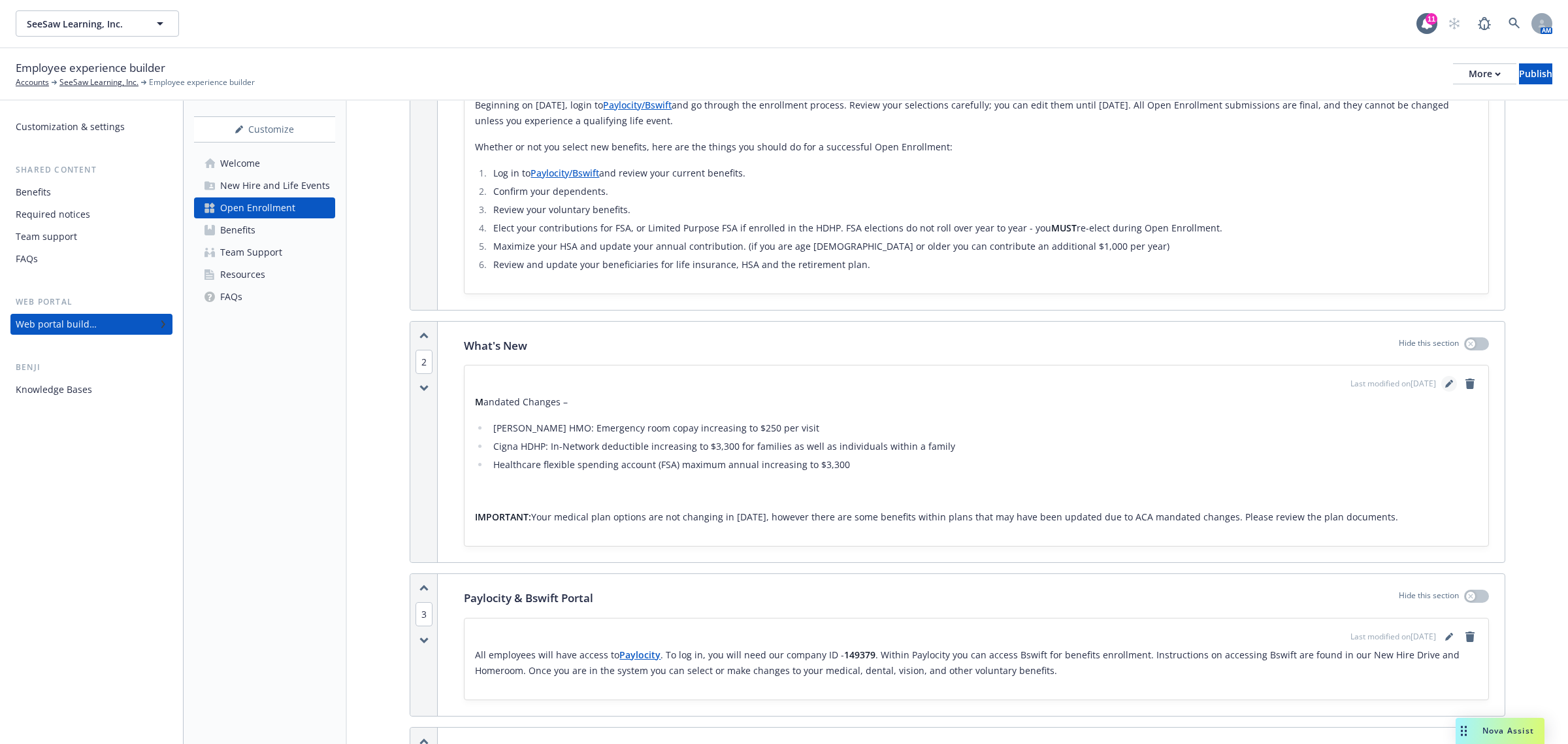
click at [1445, 387] on icon "editPencil" at bounding box center [1449, 385] width 7 height 7
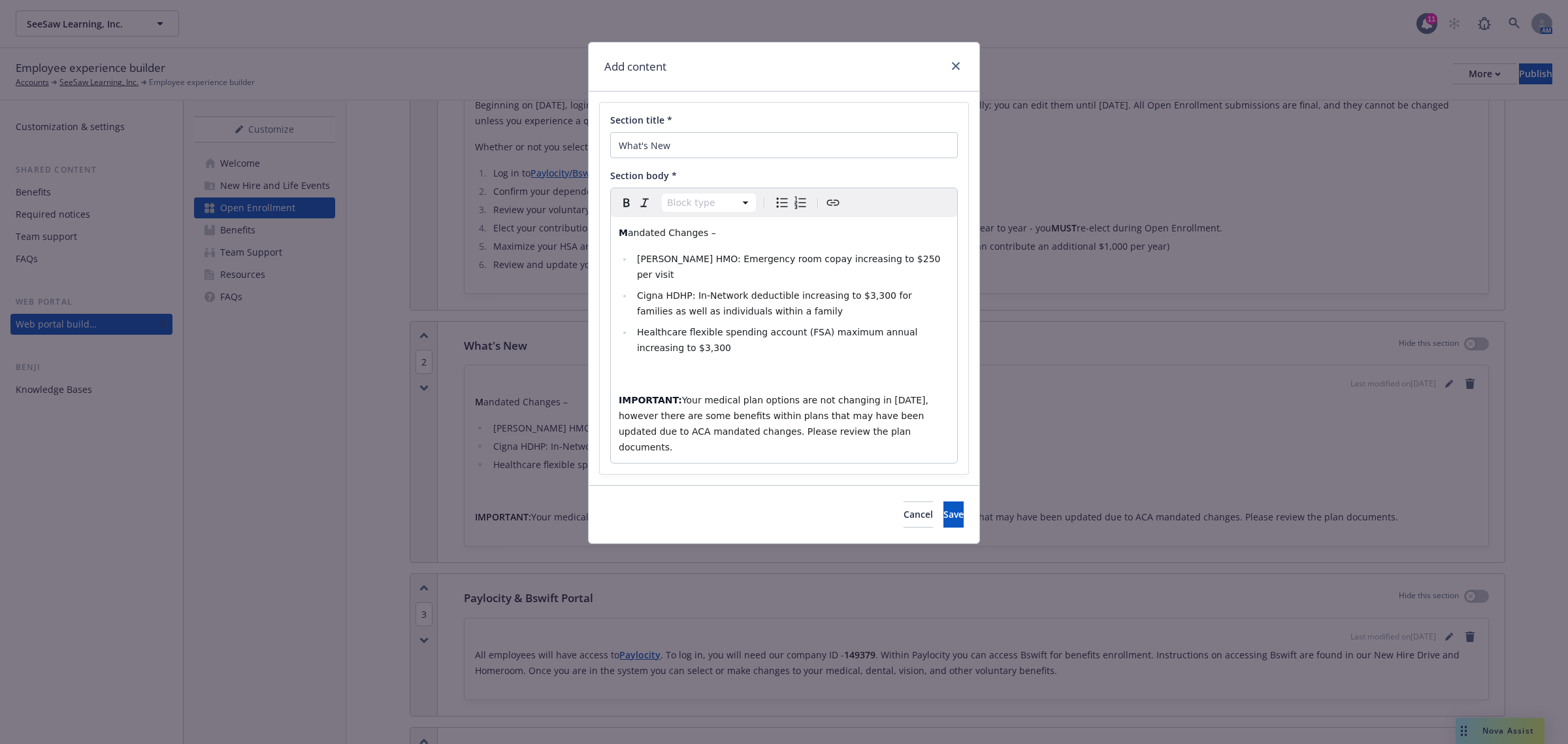
select select
drag, startPoint x: 899, startPoint y: 257, endPoint x: 640, endPoint y: 256, distance: 259.0
click at [640, 256] on li "[PERSON_NAME] HMO: Emergency room copay increasing to $250 per visit" at bounding box center [791, 267] width 316 height 31
click at [855, 290] on span "Cigna HDHP: In-Network deductible increasing to $3,300 for families as well as …" at bounding box center [776, 303] width 278 height 26
click at [838, 290] on span "Cigna HDHP: In-Network deductible increasing to $3,400 for families as well as …" at bounding box center [776, 303] width 278 height 26
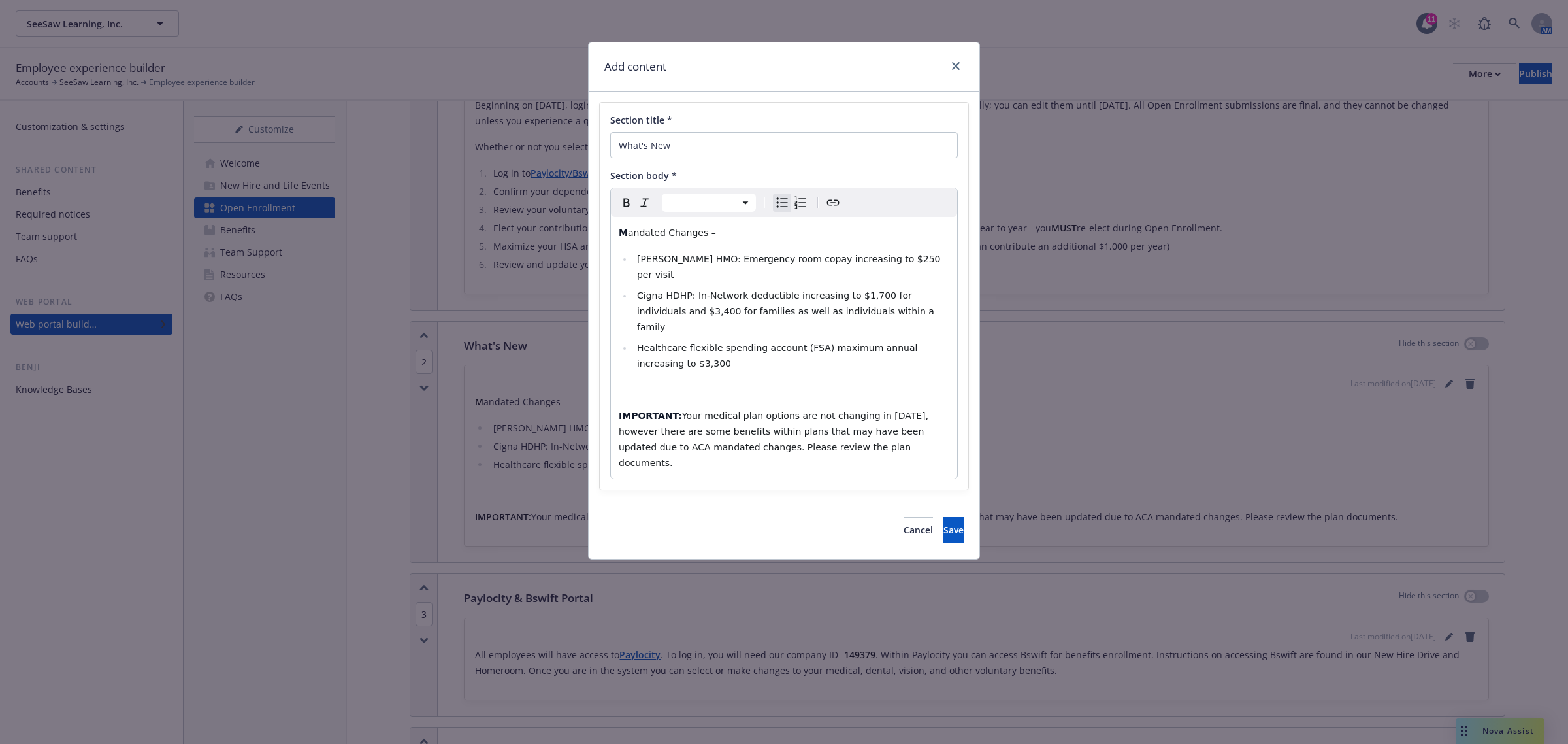
click at [655, 343] on span "Healthcare flexible spending account (FSA) maximum annual increasing to $3,300" at bounding box center [779, 356] width 283 height 26
select select "paragraph"
click at [879, 411] on span "Your medical plan options are not changing in [DATE], however there are some be…" at bounding box center [775, 439] width 313 height 57
click at [944, 517] on button "Save" at bounding box center [954, 530] width 20 height 26
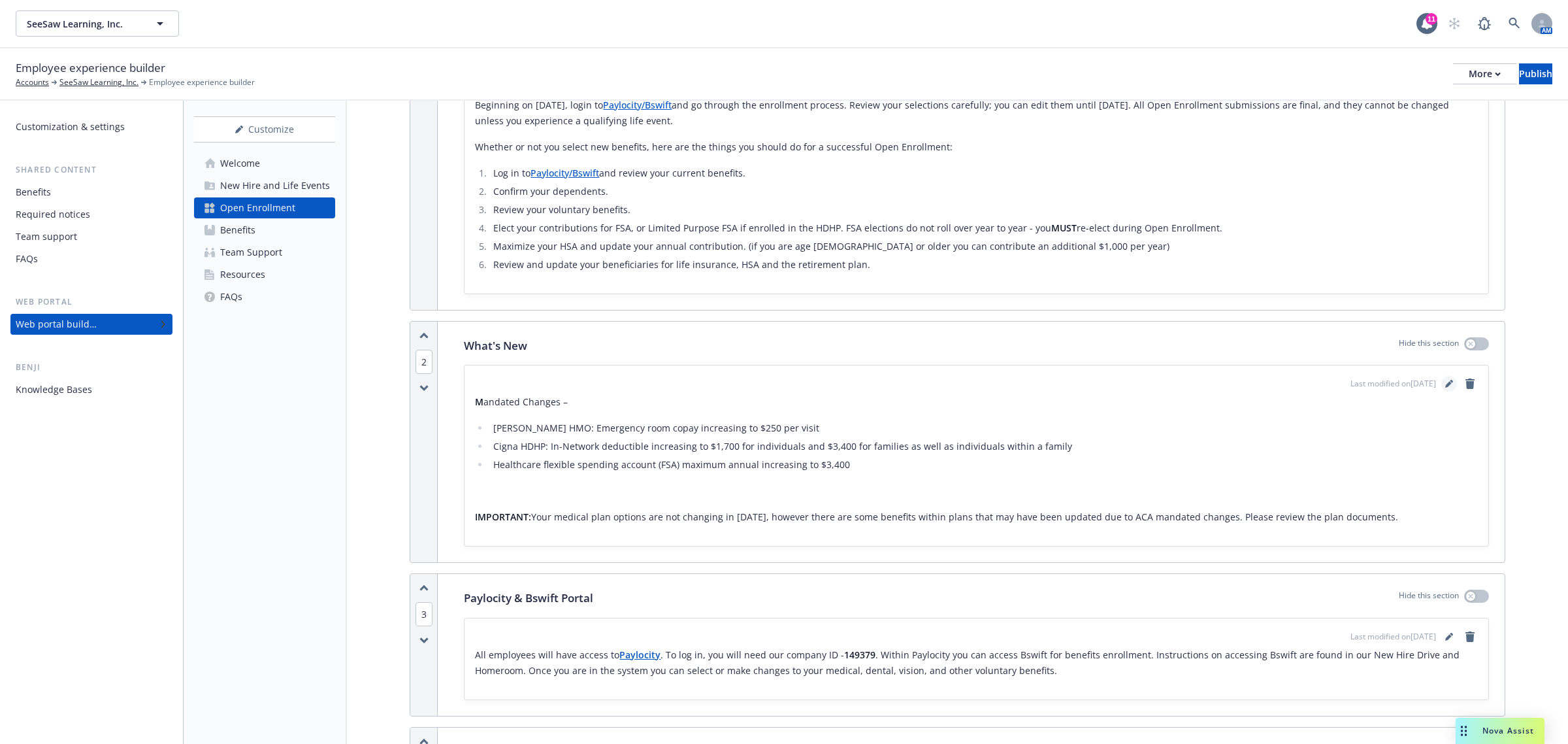
click at [1445, 384] on icon "editPencil" at bounding box center [1449, 384] width 8 height 8
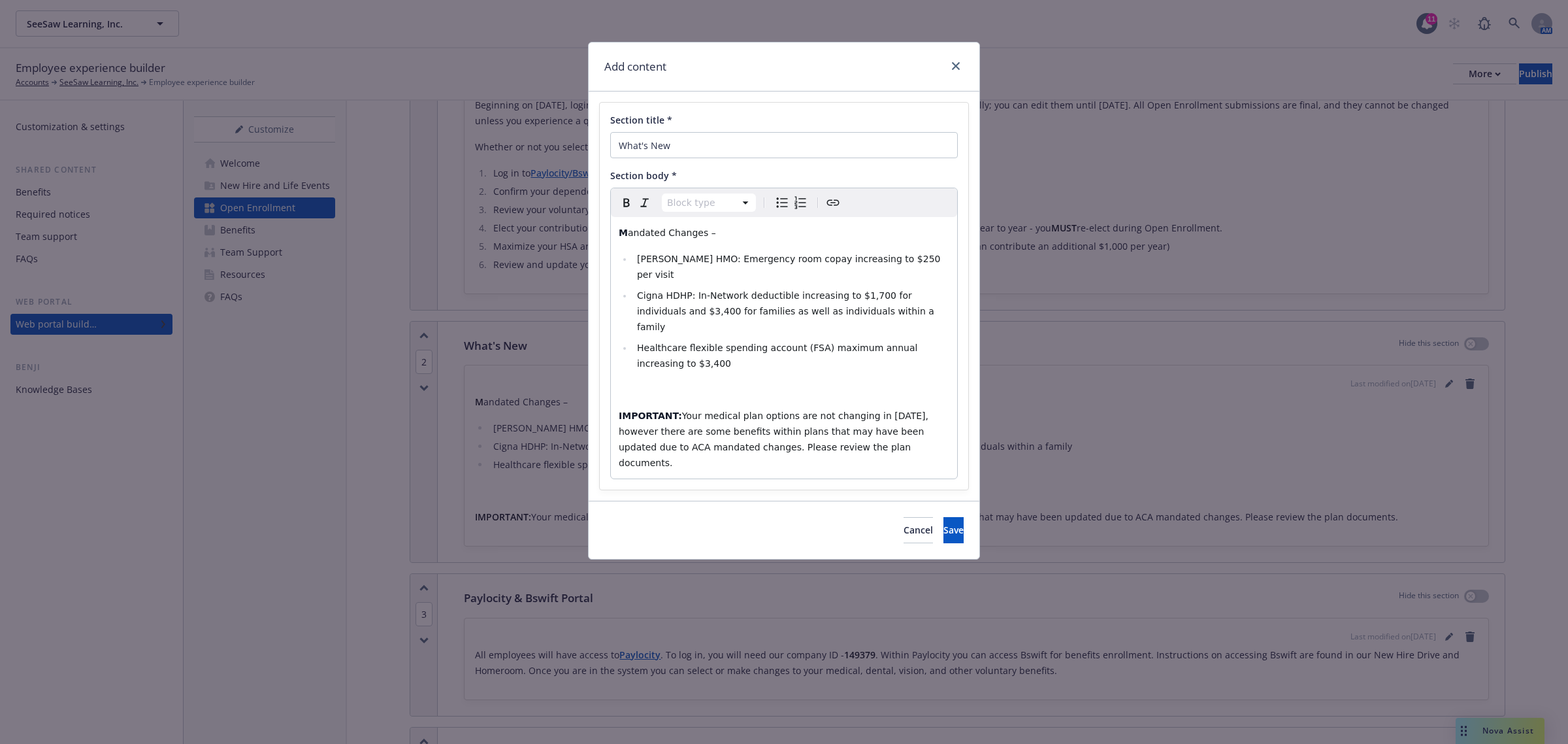
select select
drag, startPoint x: 692, startPoint y: 260, endPoint x: 909, endPoint y: 257, distance: 217.0
click at [909, 257] on li "[PERSON_NAME] HMO: Emergency room copay increasing to $250 per visit" at bounding box center [791, 267] width 316 height 31
click at [944, 517] on button "Save" at bounding box center [954, 530] width 20 height 26
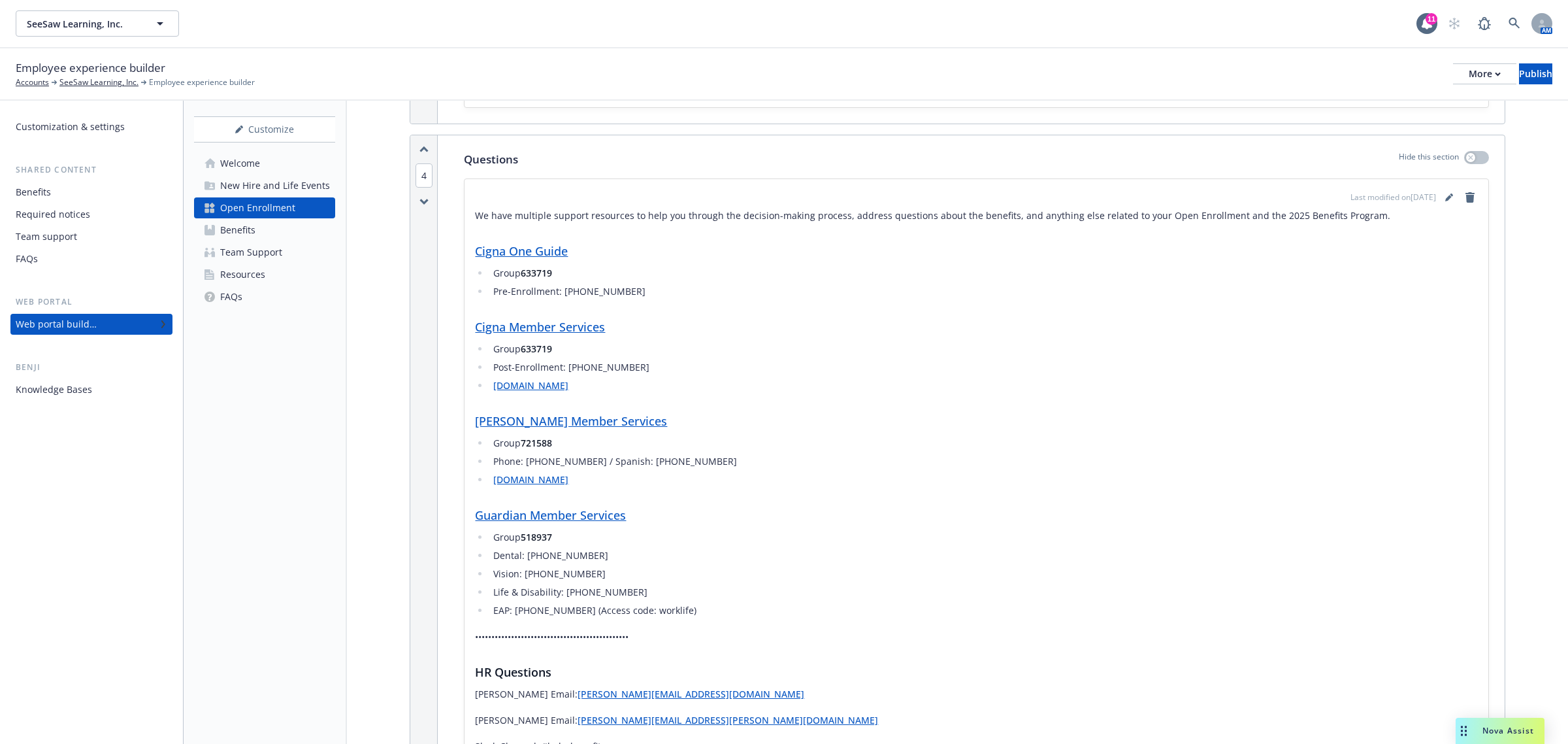
scroll to position [1089, 0]
